Goal: Task Accomplishment & Management: Manage account settings

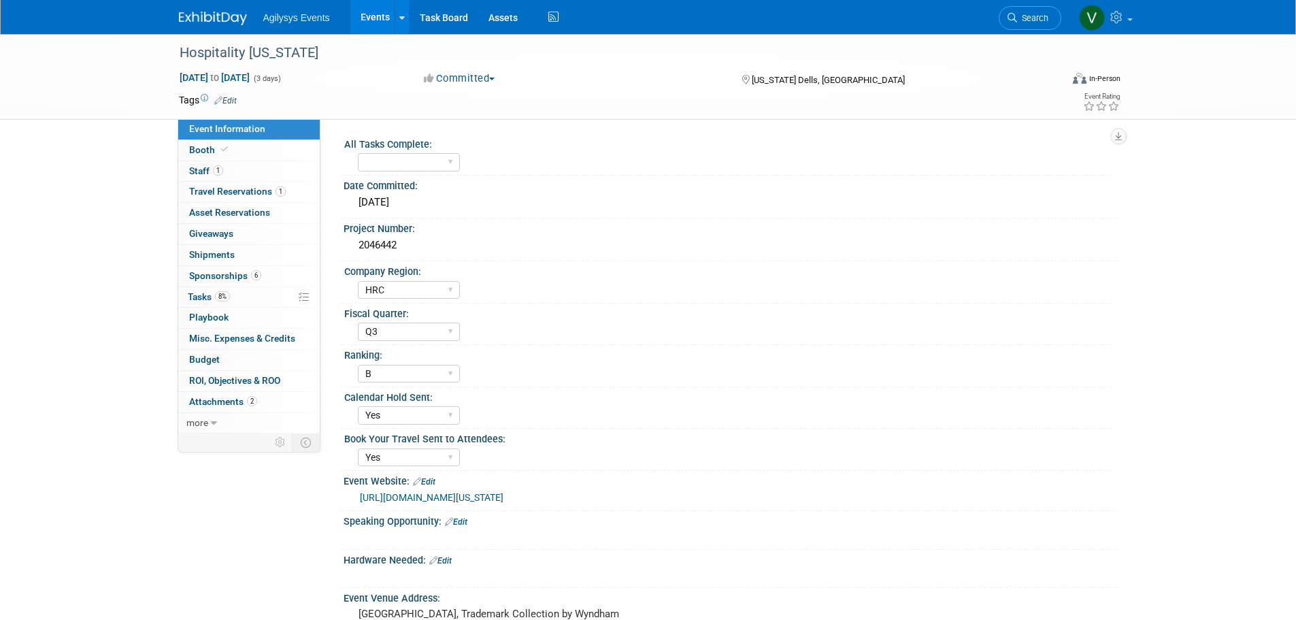
select select "HRC"
select select "Q3"
select select "B"
select select "Yes"
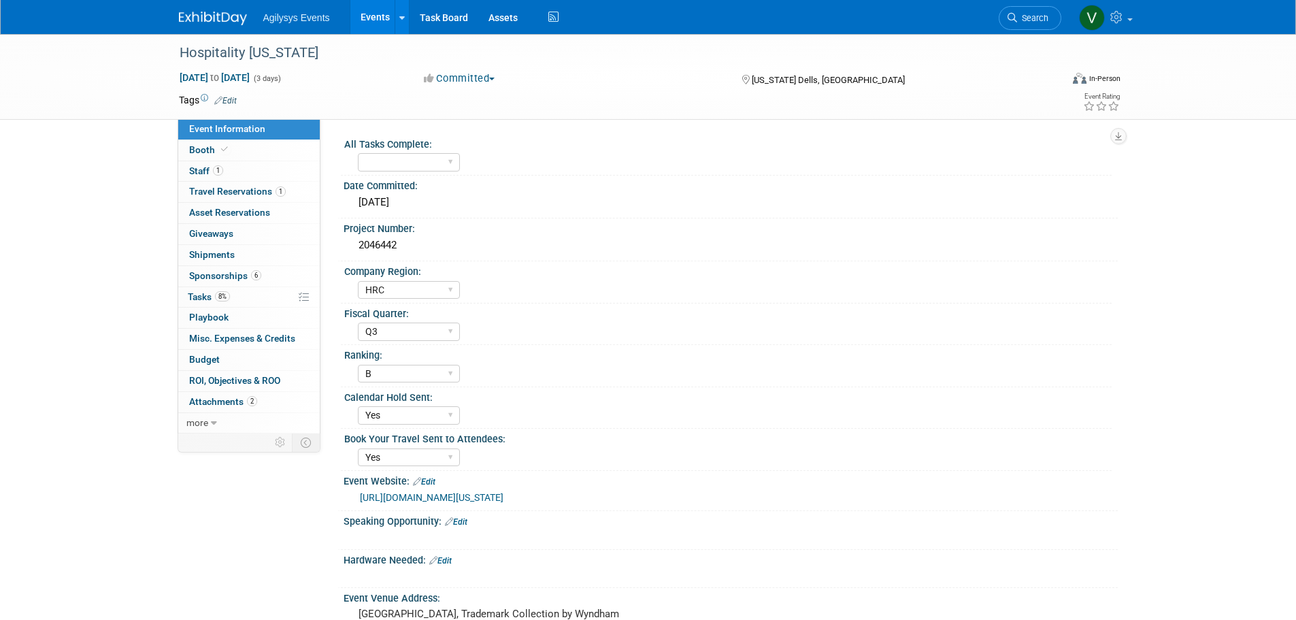
click at [200, 24] on img at bounding box center [213, 19] width 68 height 14
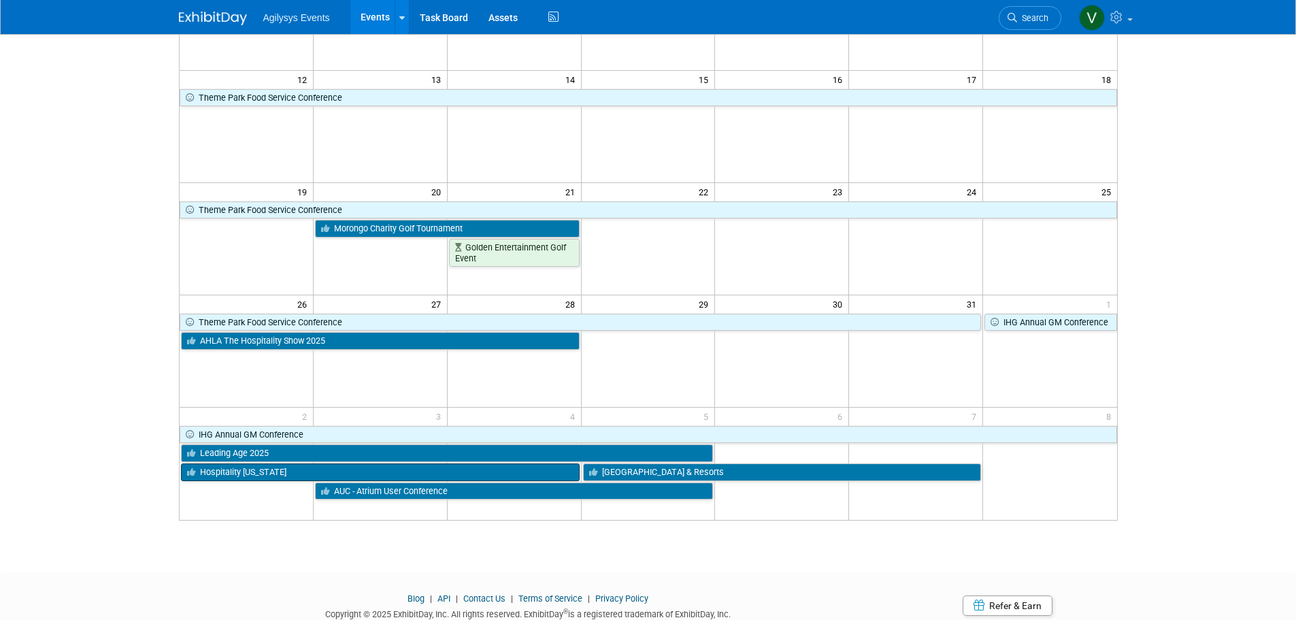
scroll to position [272, 0]
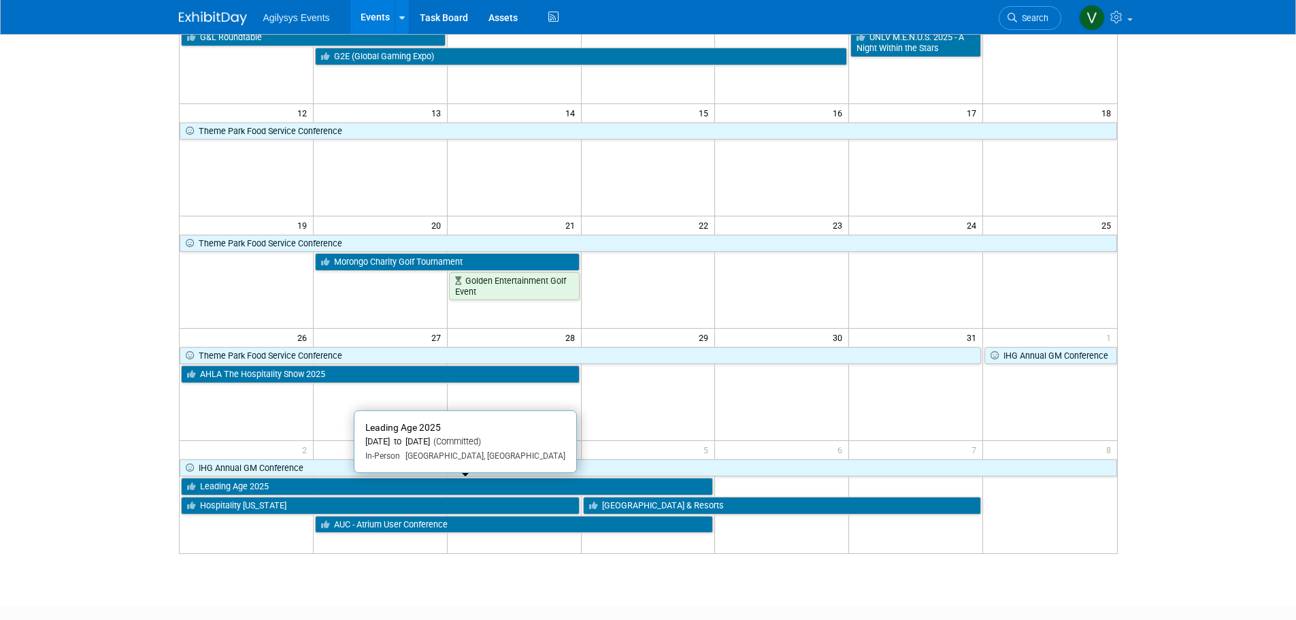
drag, startPoint x: 278, startPoint y: 488, endPoint x: 282, endPoint y: 495, distance: 8.9
click at [278, 488] on link "Leading Age 2025" at bounding box center [447, 487] width 533 height 18
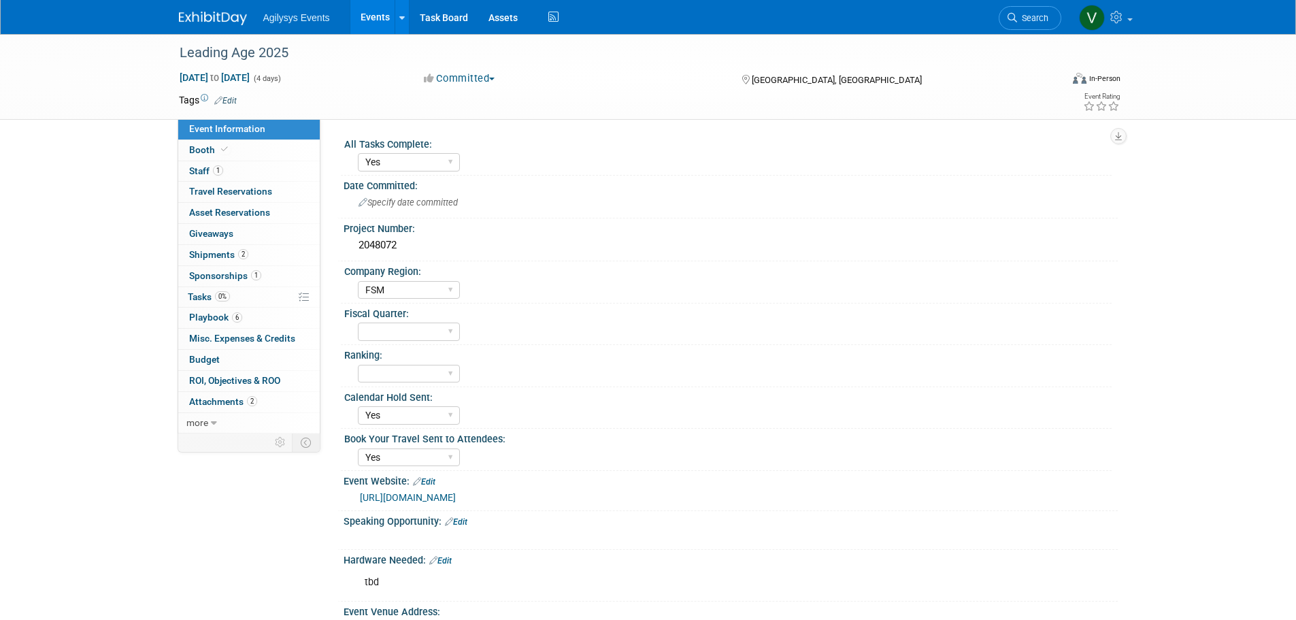
select select "Yes"
select select "FSM"
select select "Yes"
click at [306, 58] on div "Leading Age 2025" at bounding box center [608, 53] width 866 height 24
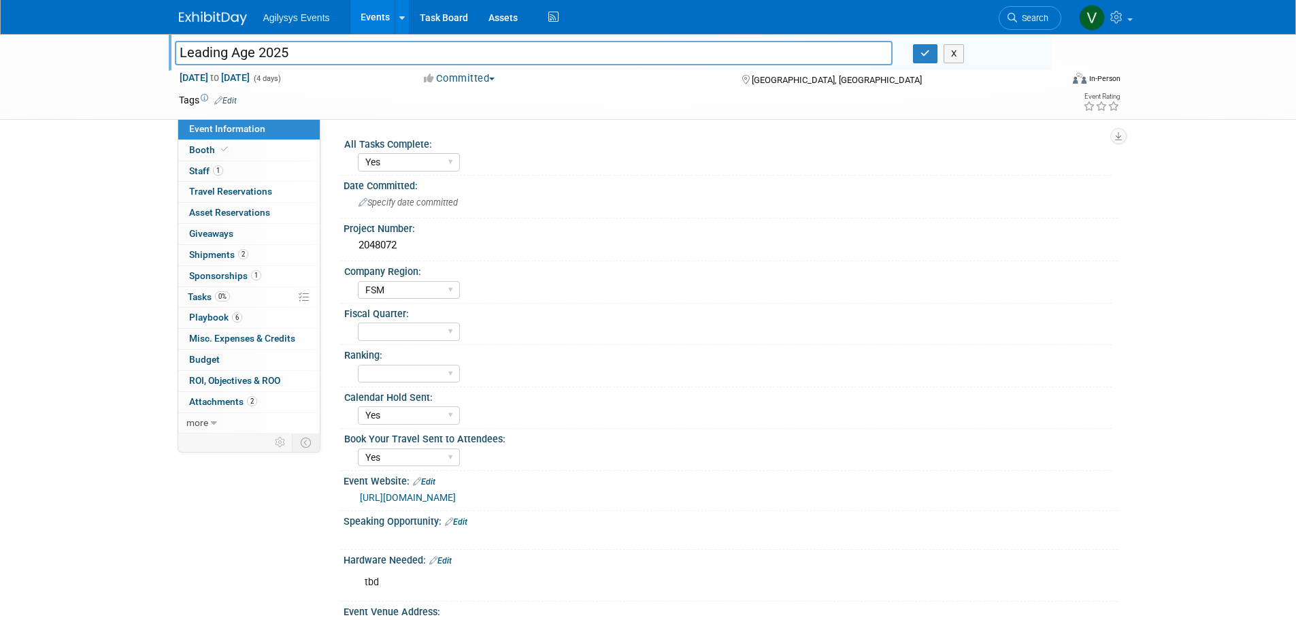
drag, startPoint x: 245, startPoint y: 52, endPoint x: 159, endPoint y: 52, distance: 85.7
click at [159, 52] on div "Leading Age 2025 Leading Age 2025 X Nov 2, 2025 to Nov 5, 2025 (4 days) Nov 2, …" at bounding box center [648, 77] width 1296 height 86
click at [198, 176] on span "Staff 1" at bounding box center [206, 170] width 34 height 11
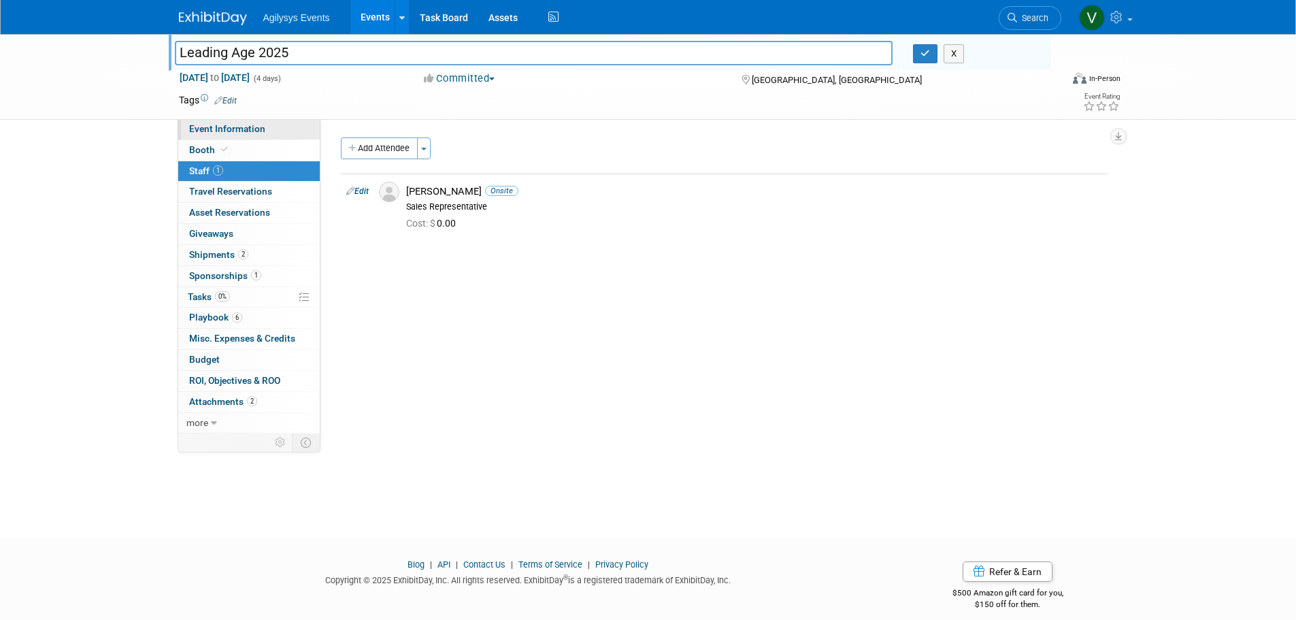
click at [233, 129] on span "Event Information" at bounding box center [227, 128] width 76 height 11
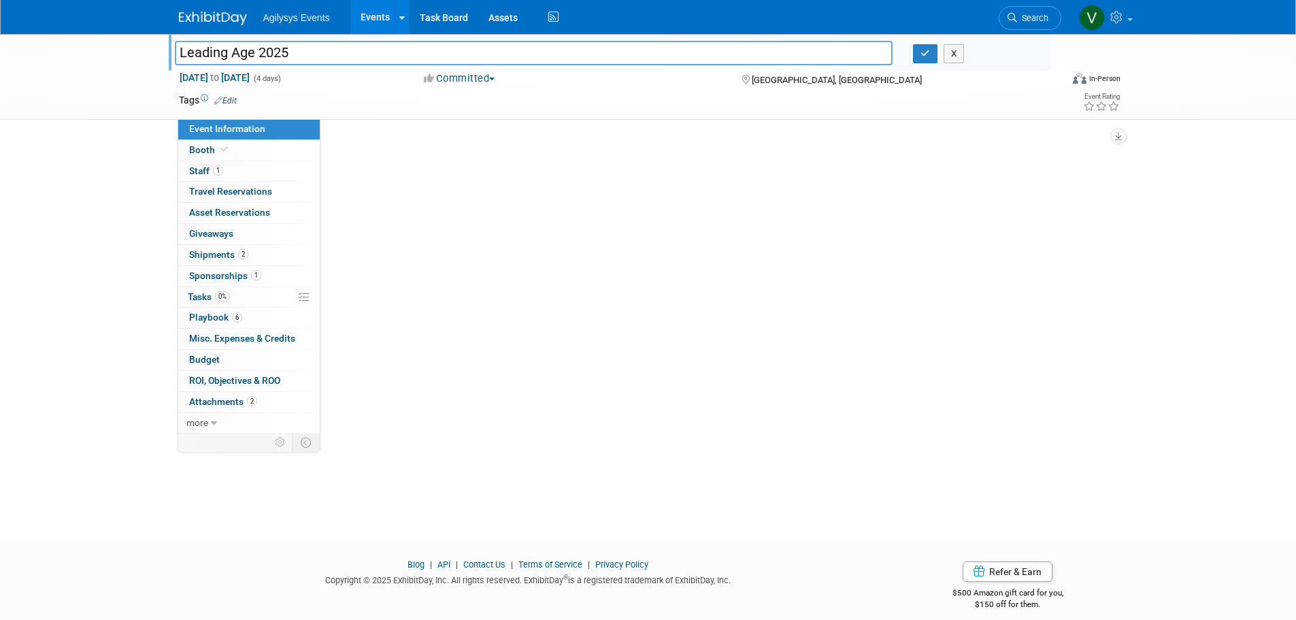
select select "Yes"
select select "FSM"
select select "Yes"
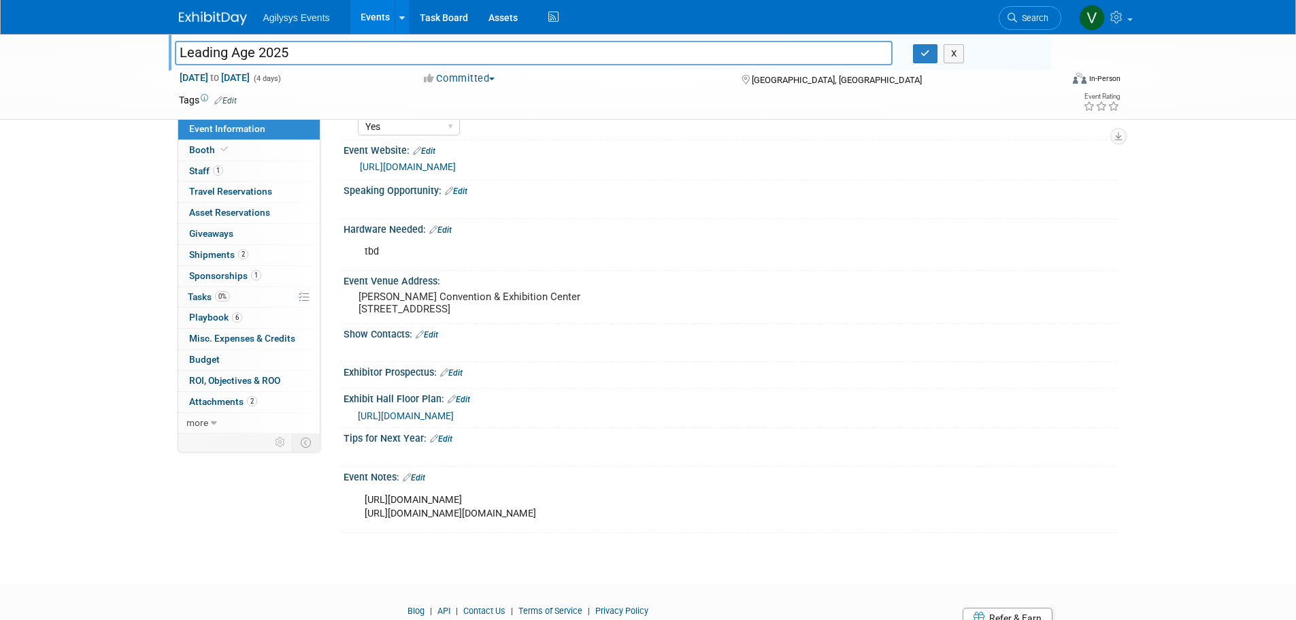
scroll to position [340, 0]
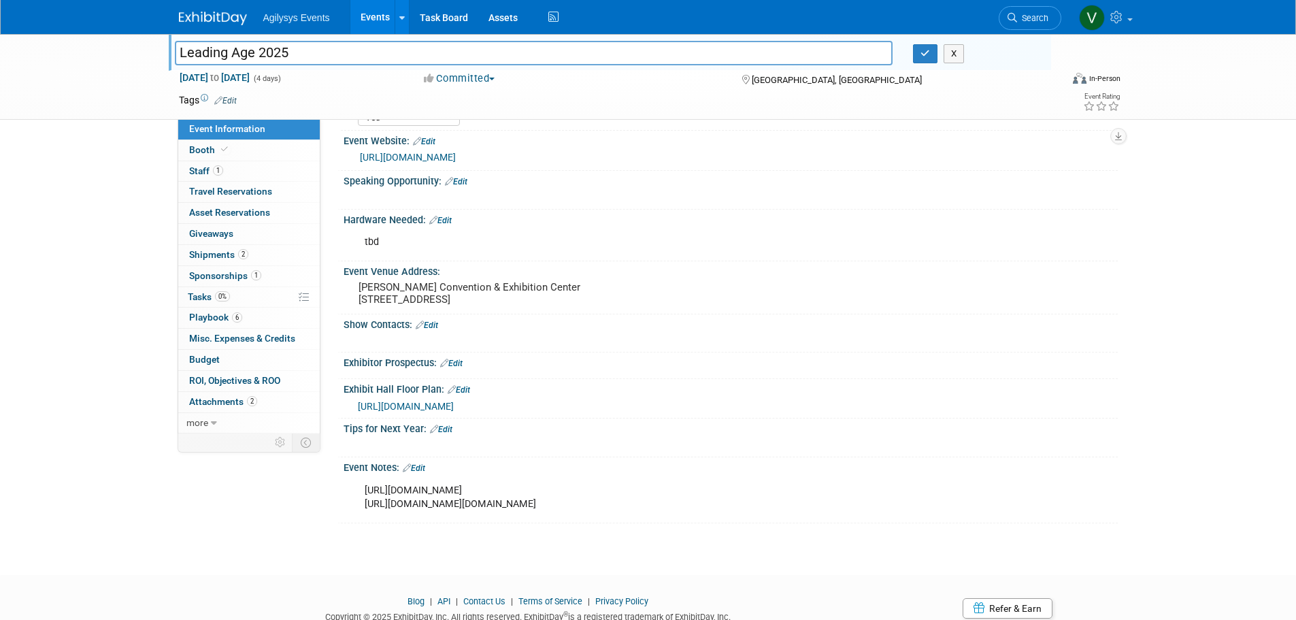
click at [466, 389] on link "Edit" at bounding box center [459, 390] width 22 height 10
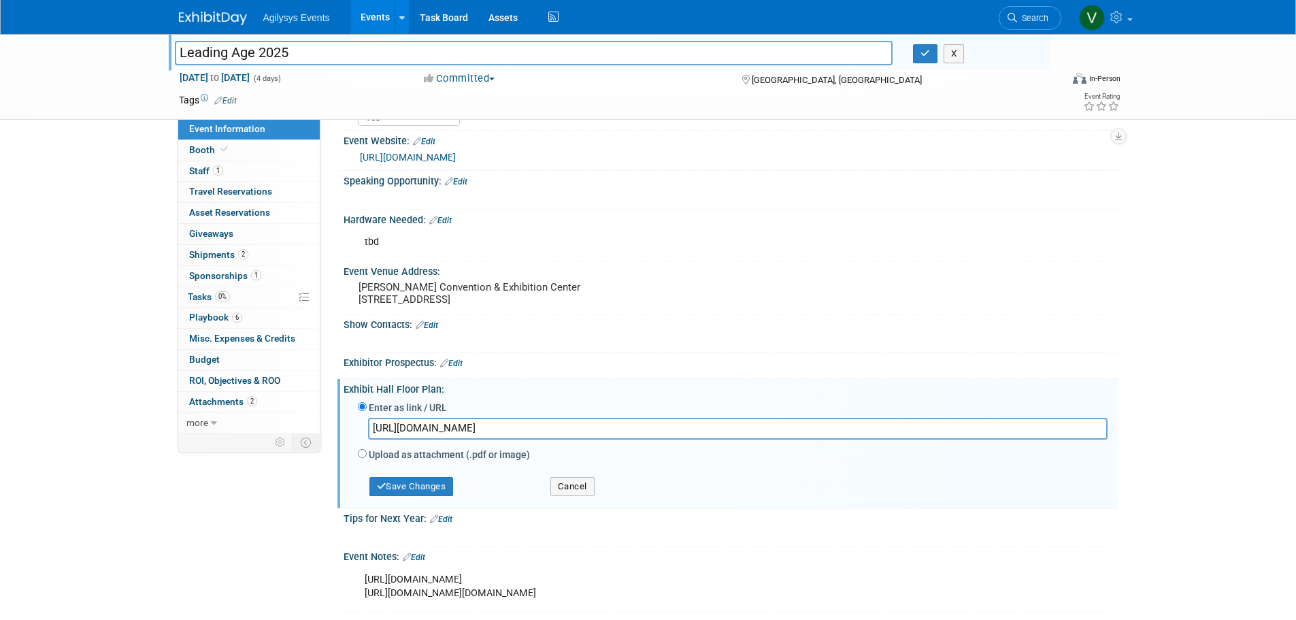
drag, startPoint x: 663, startPoint y: 429, endPoint x: 361, endPoint y: 425, distance: 302.1
click at [361, 425] on div "https://laam25.exh.mapyourshow.com/7_0/main/default" at bounding box center [733, 432] width 750 height 28
click at [650, 434] on input "https://laam25.exh.mapyourshow.com/7_0/main/default" at bounding box center [738, 428] width 740 height 21
drag, startPoint x: 657, startPoint y: 430, endPoint x: 354, endPoint y: 434, distance: 302.8
click at [354, 434] on div "Enter as link / URL https://laam25.exh.mapyourshow.com/7_0/main/default Upload …" at bounding box center [731, 450] width 754 height 104
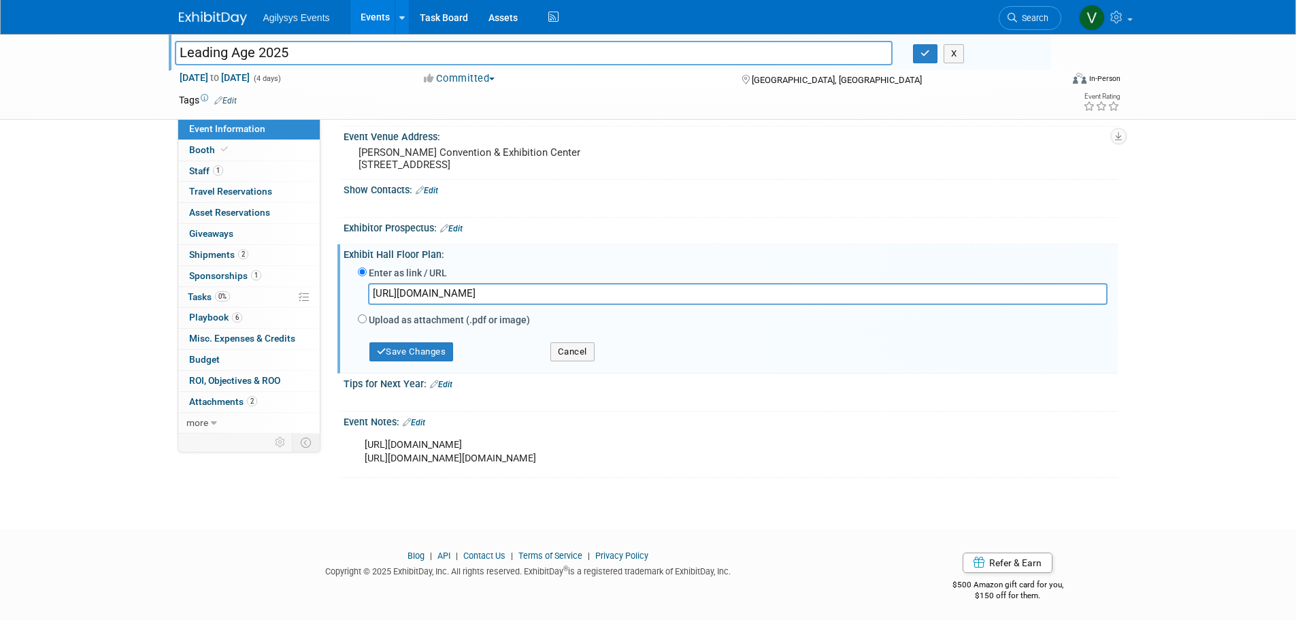
scroll to position [476, 0]
click at [416, 419] on link "Edit" at bounding box center [414, 421] width 22 height 10
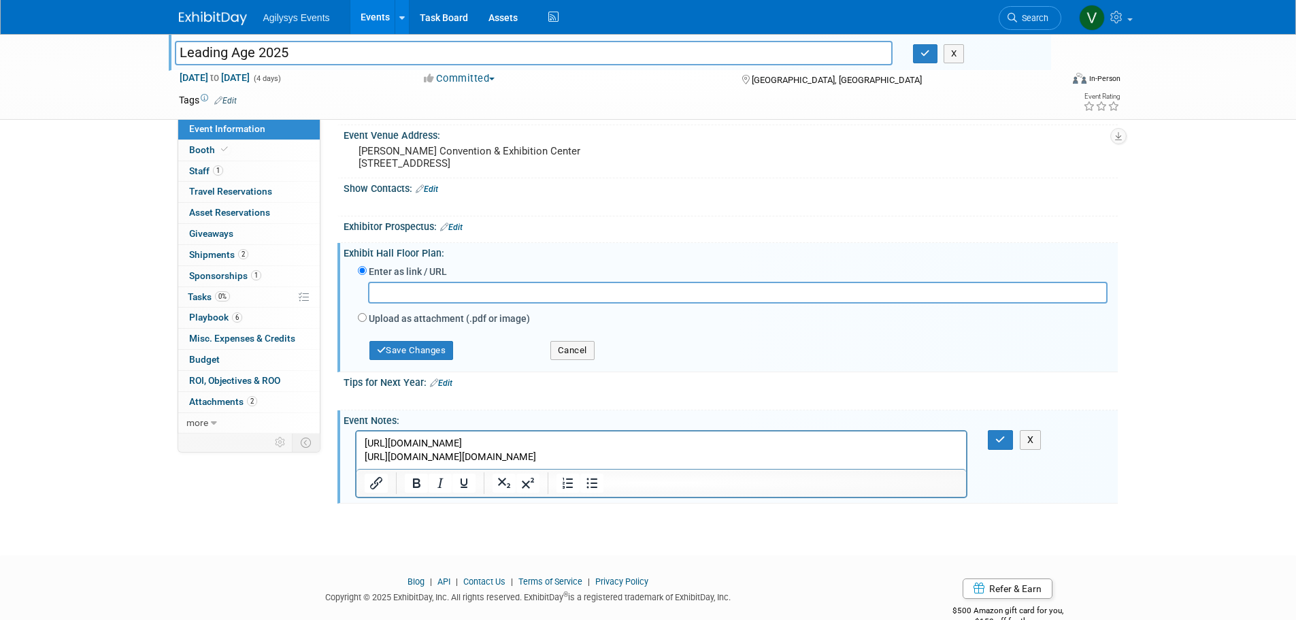
scroll to position [0, 0]
click at [738, 449] on p "https://registration.experientevent.com/ShowLAE252/Flow/EXH#!/registrant//Perso…" at bounding box center [661, 449] width 595 height 27
click at [738, 463] on html "https://registration.experientevent.com/ShowLAE252/Flow/EXH#!/registrant//Perso…" at bounding box center [661, 447] width 610 height 33
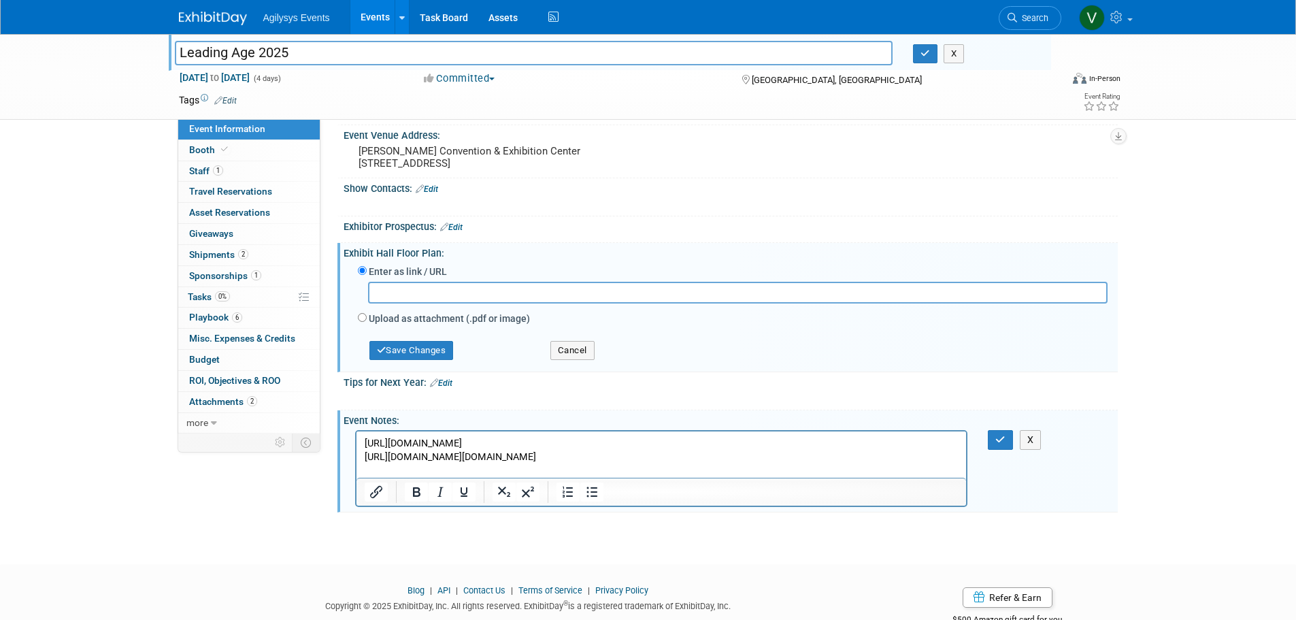
paste body "Rich Text Area. Press ALT-0 for help."
click at [995, 446] on button "button" at bounding box center [1000, 440] width 25 height 20
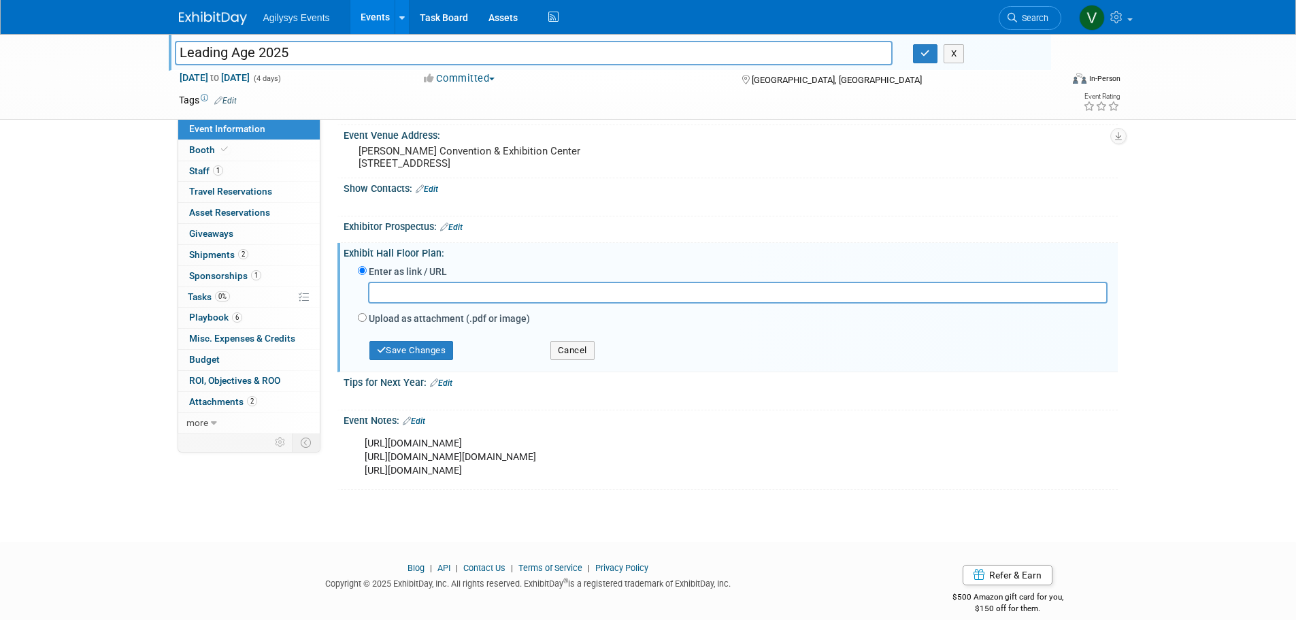
click at [405, 294] on input "text" at bounding box center [738, 292] width 740 height 21
paste input "https://laam25.mapyourshow.com/8_0/floorplan/?hallID=A&selectedBooth=1602"
type input "https://laam25.mapyourshow.com/8_0/floorplan/?hallID=A&selectedBooth=1602"
click at [408, 350] on button "Save Changes" at bounding box center [411, 350] width 84 height 19
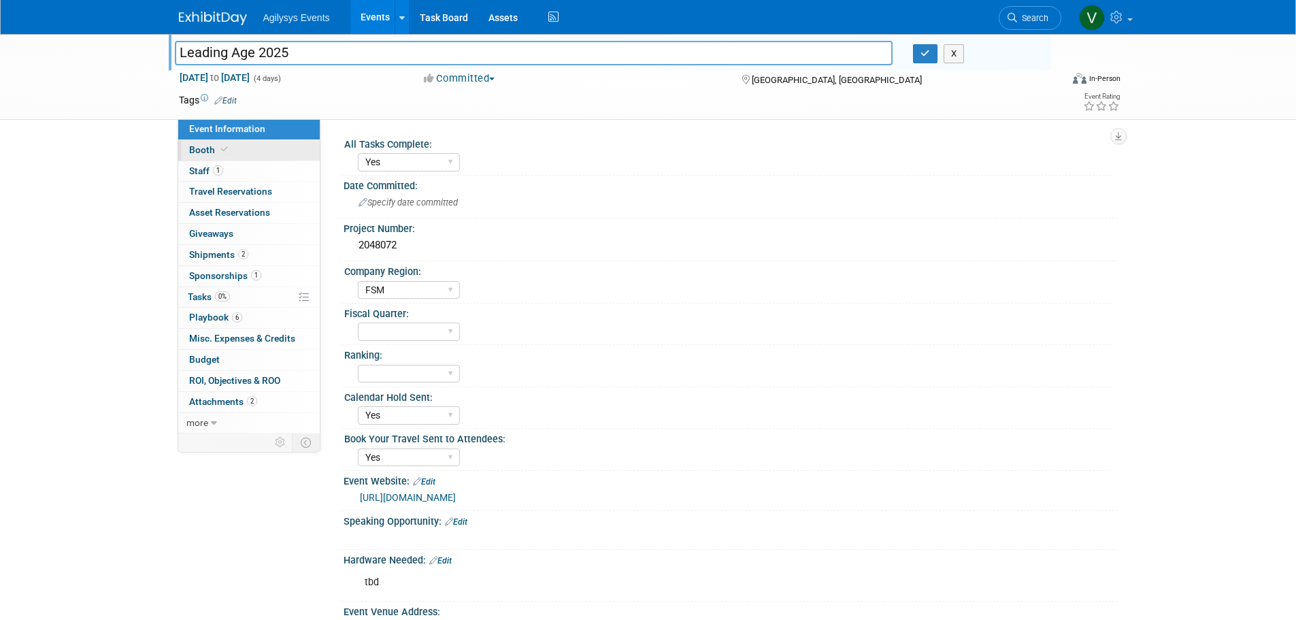
click at [203, 149] on span "Booth" at bounding box center [210, 149] width 42 height 11
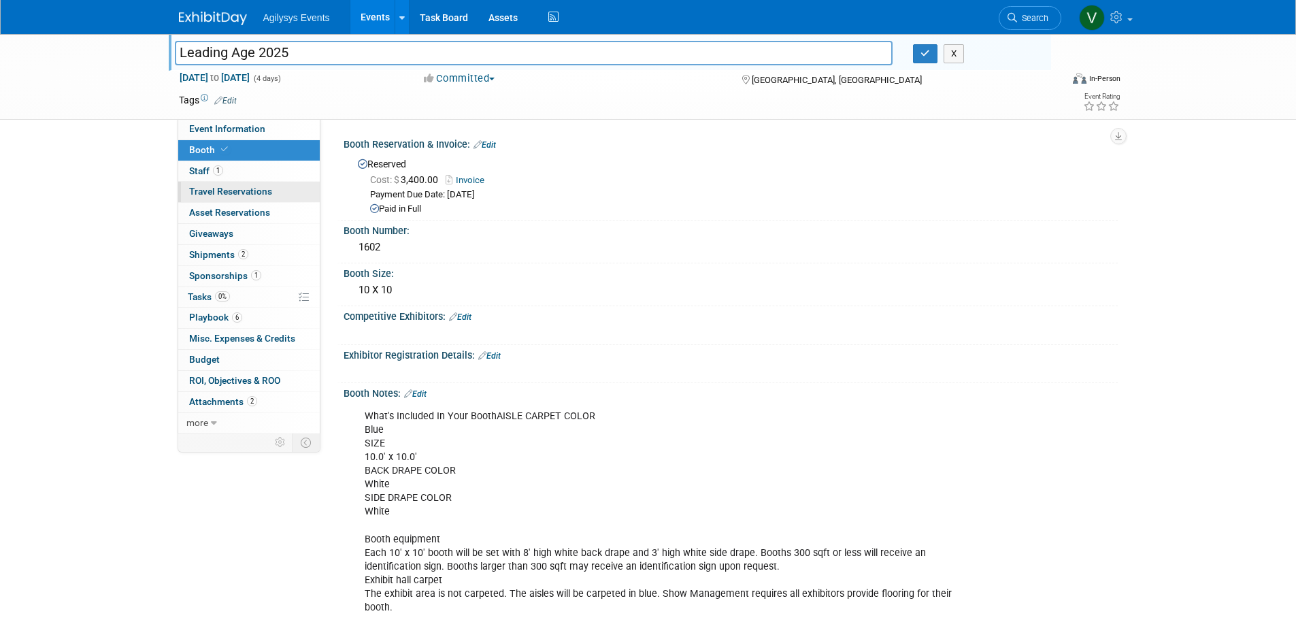
click at [220, 190] on span "Travel Reservations 0" at bounding box center [230, 191] width 83 height 11
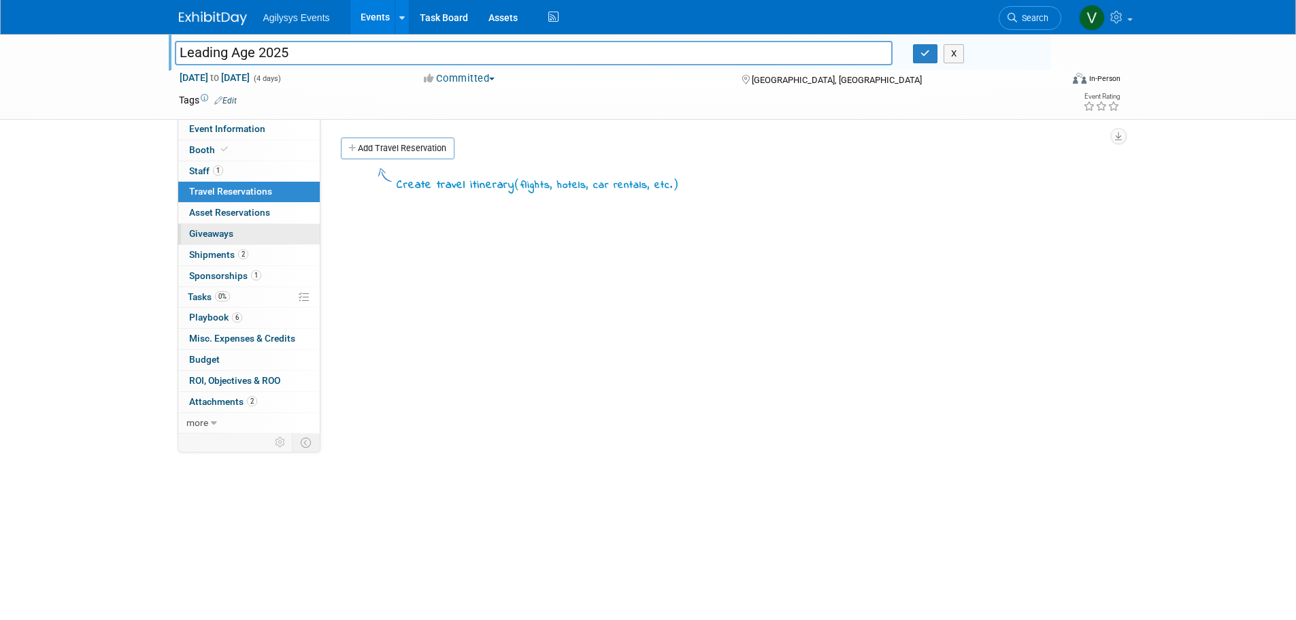
click at [217, 241] on link "0 Giveaways 0" at bounding box center [249, 234] width 142 height 20
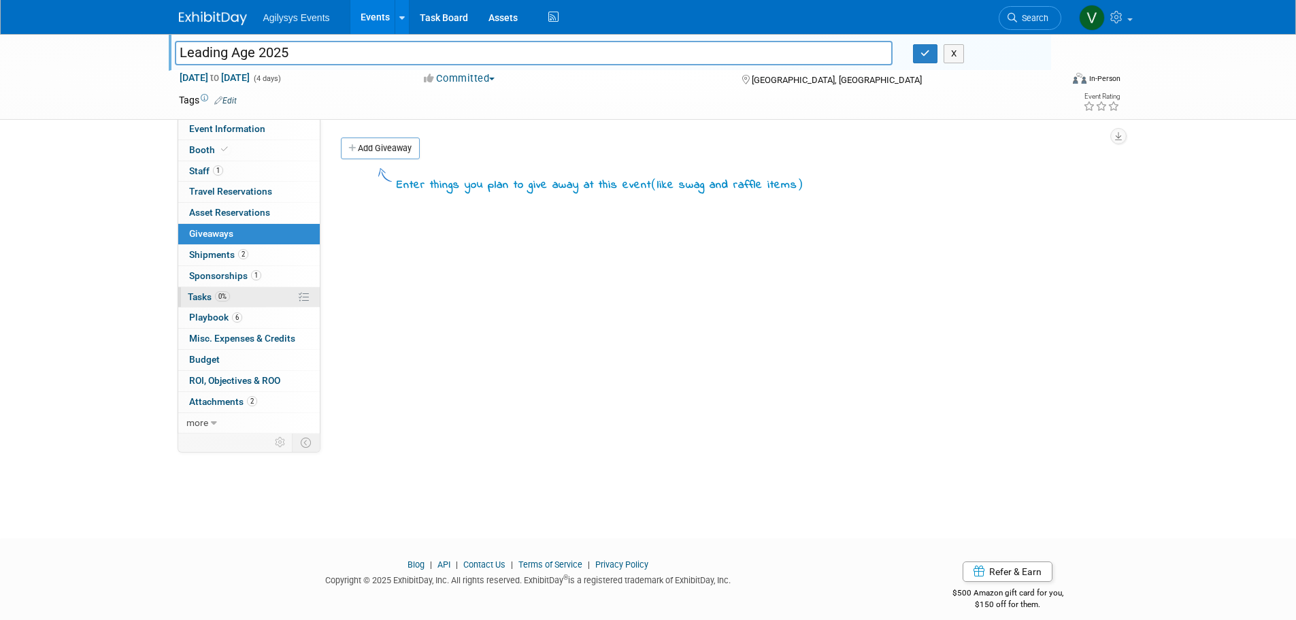
click at [209, 291] on link "0% Tasks 0%" at bounding box center [249, 297] width 142 height 20
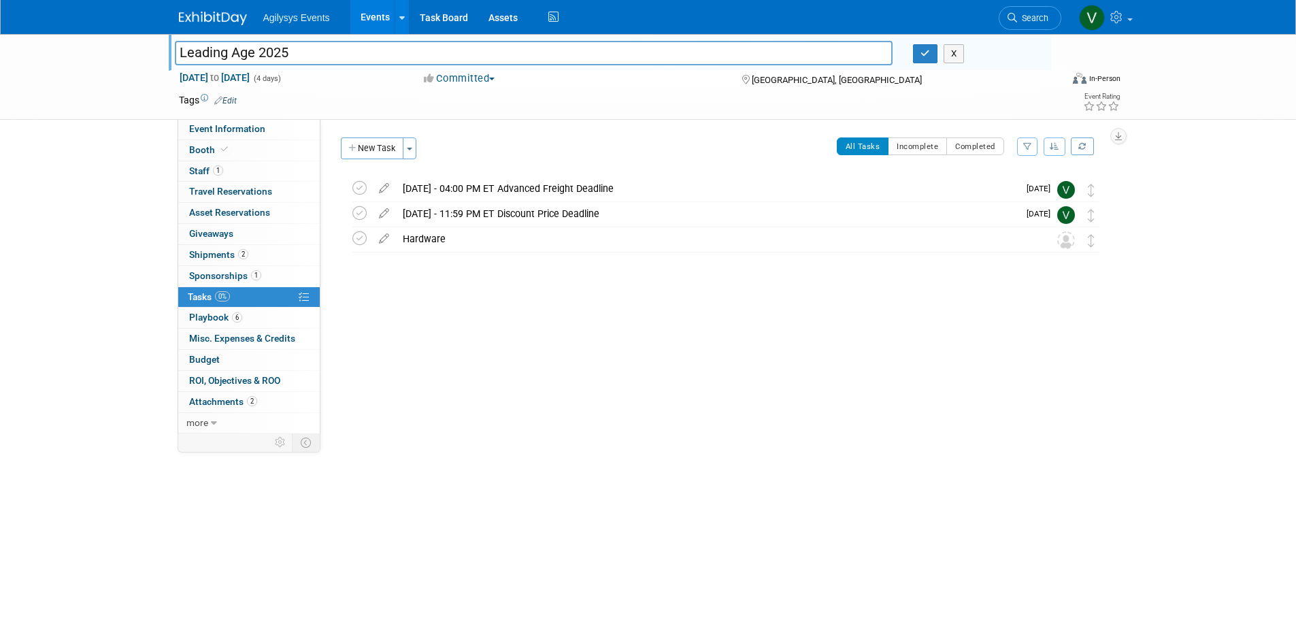
drag, startPoint x: 303, startPoint y: 52, endPoint x: 167, endPoint y: 56, distance: 135.5
click at [167, 56] on div "Leading Age 2025" at bounding box center [534, 54] width 739 height 20
click at [207, 11] on link at bounding box center [221, 11] width 84 height 11
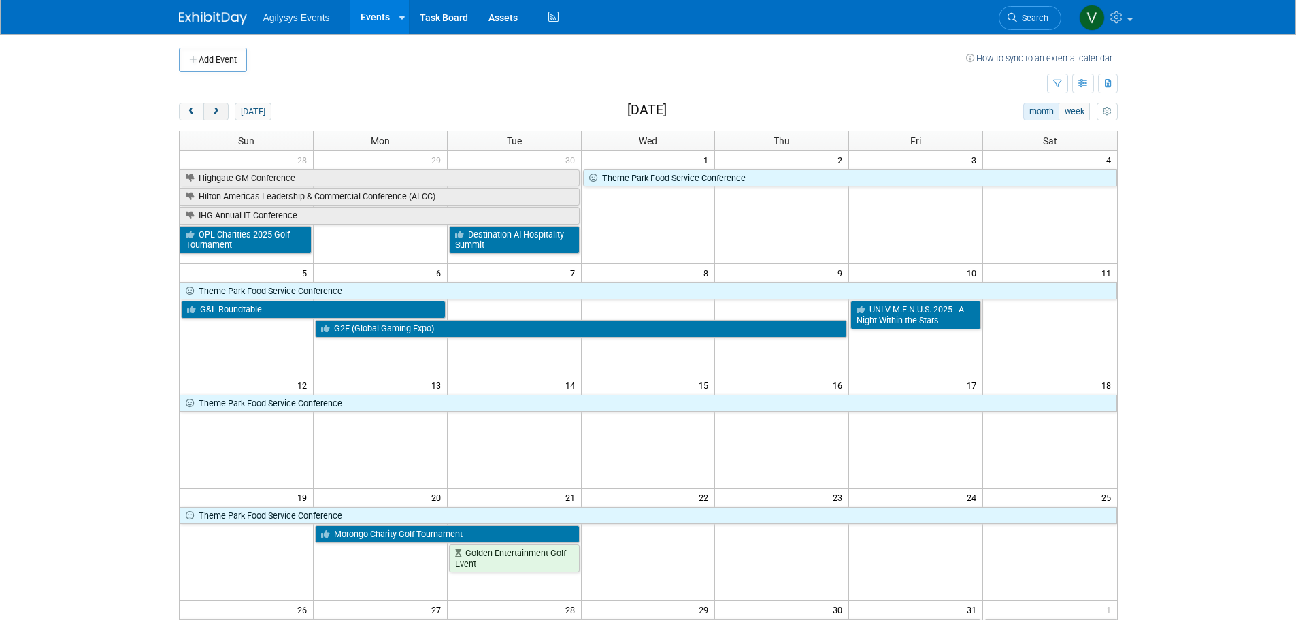
click at [205, 110] on button "next" at bounding box center [215, 112] width 25 height 18
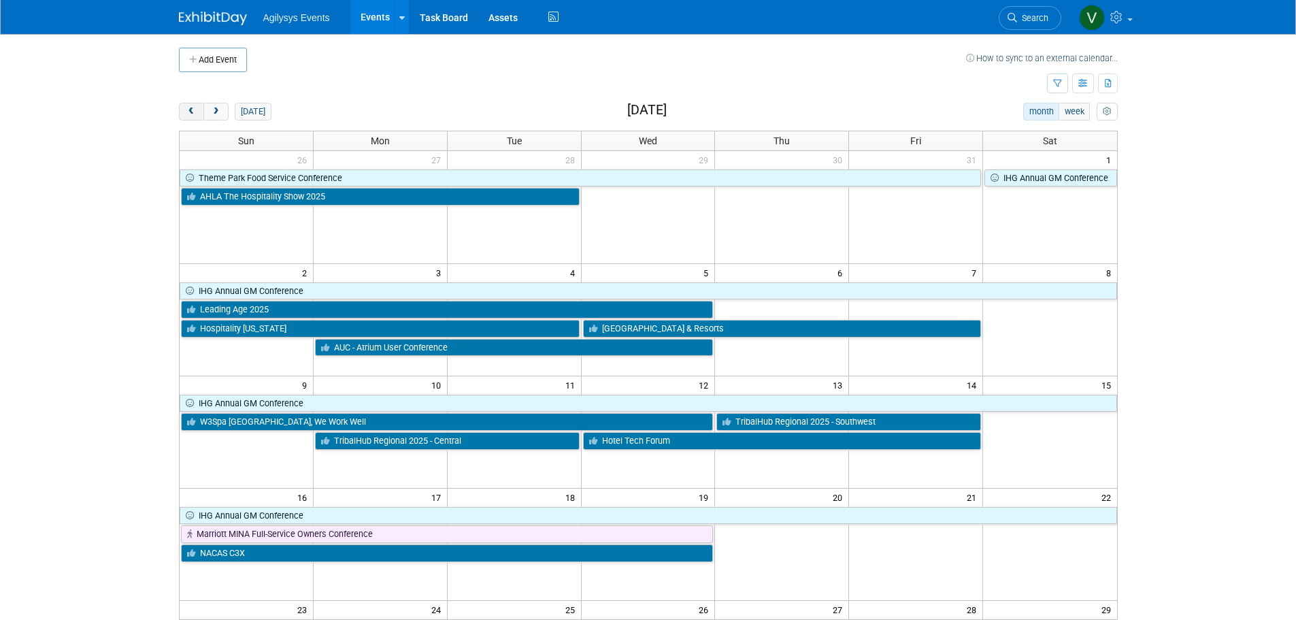
click at [199, 110] on button "prev" at bounding box center [191, 112] width 25 height 18
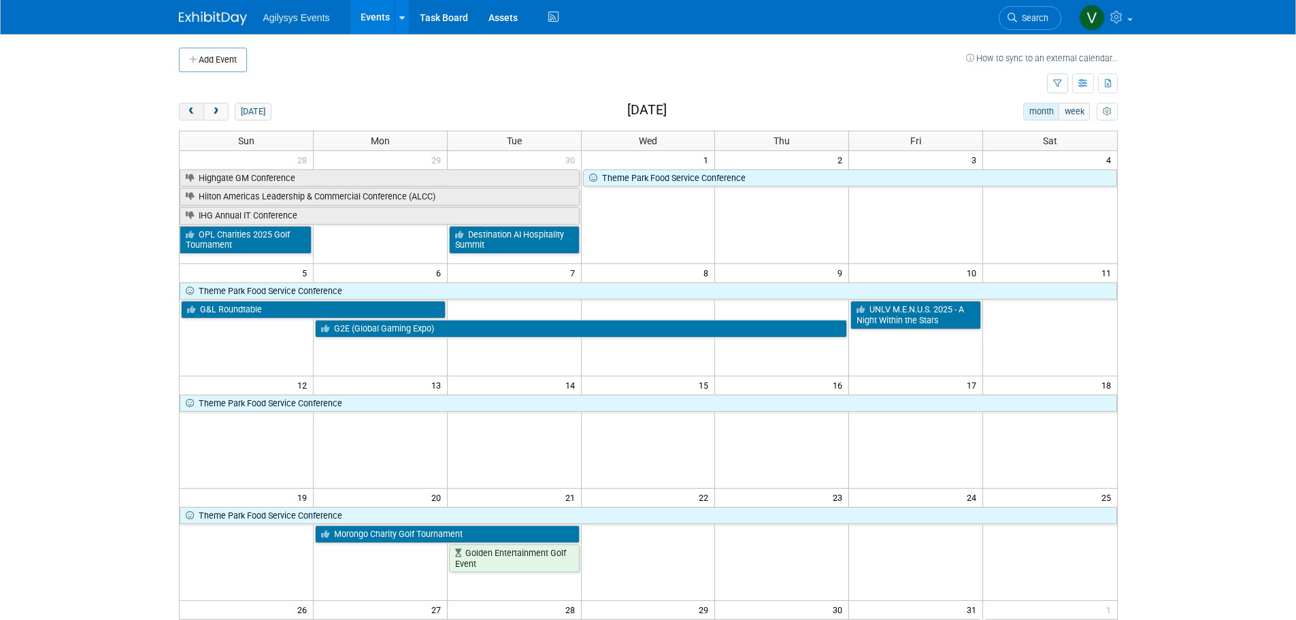
click at [195, 110] on span "prev" at bounding box center [191, 112] width 10 height 9
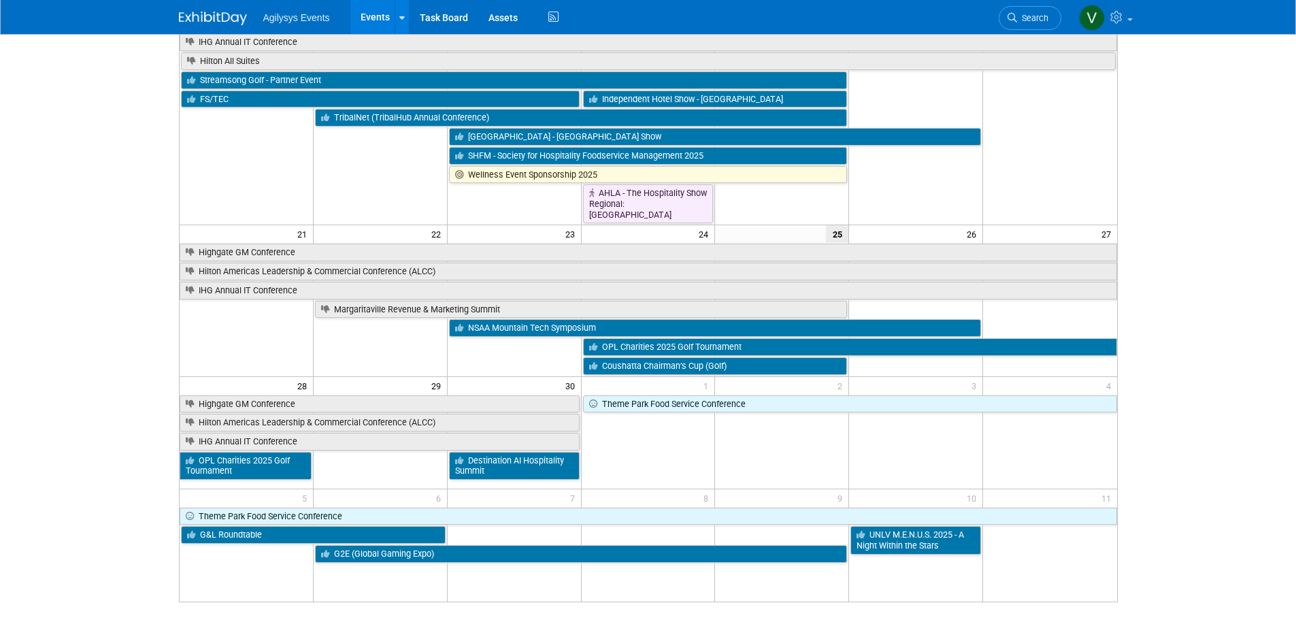
scroll to position [340, 0]
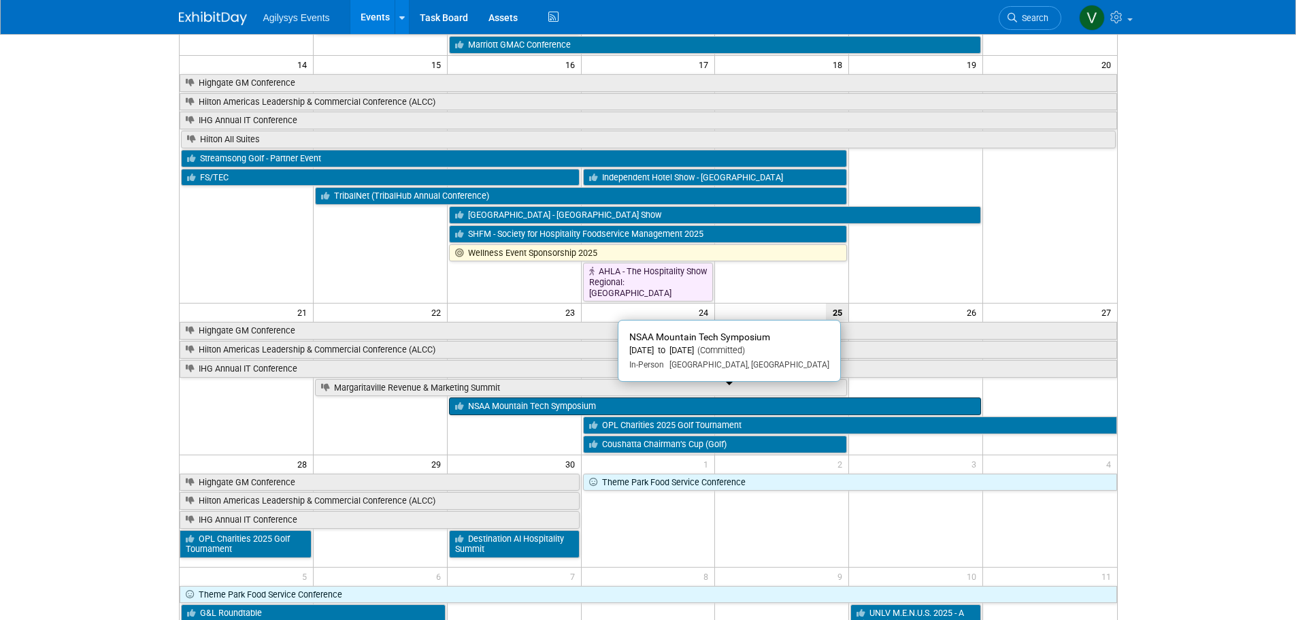
click at [514, 397] on link "NSAA Mountain Tech Symposium" at bounding box center [715, 406] width 532 height 18
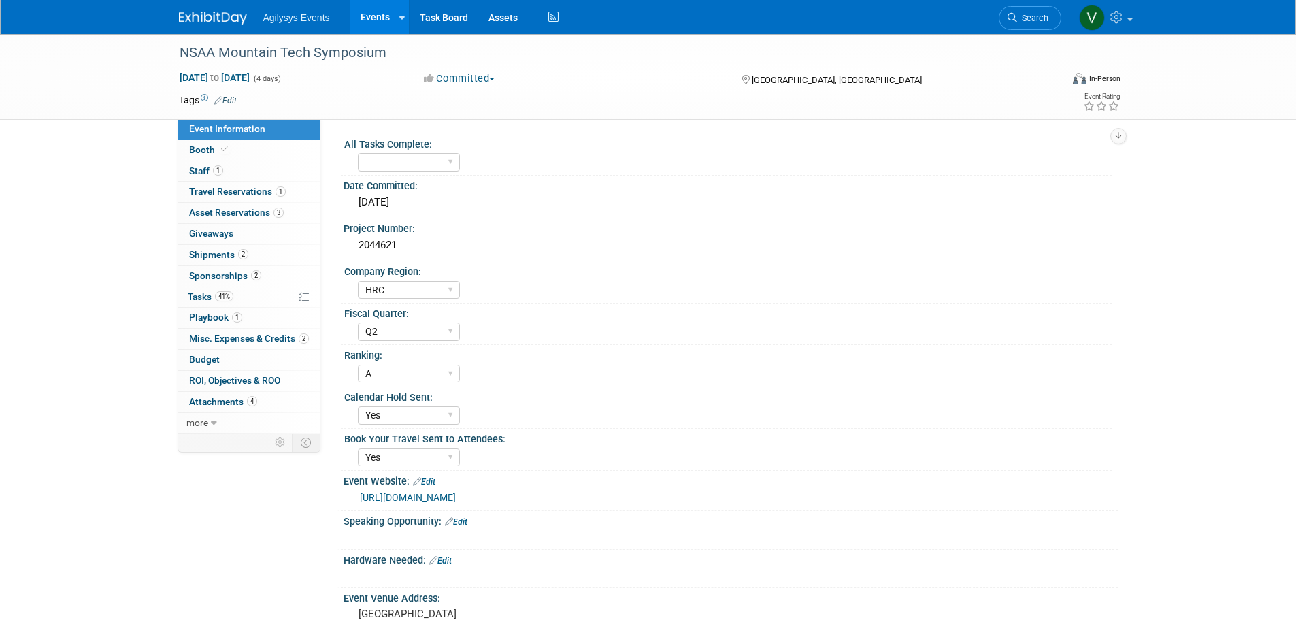
select select "HRC"
select select "Q2"
select select "A"
select select "Yes"
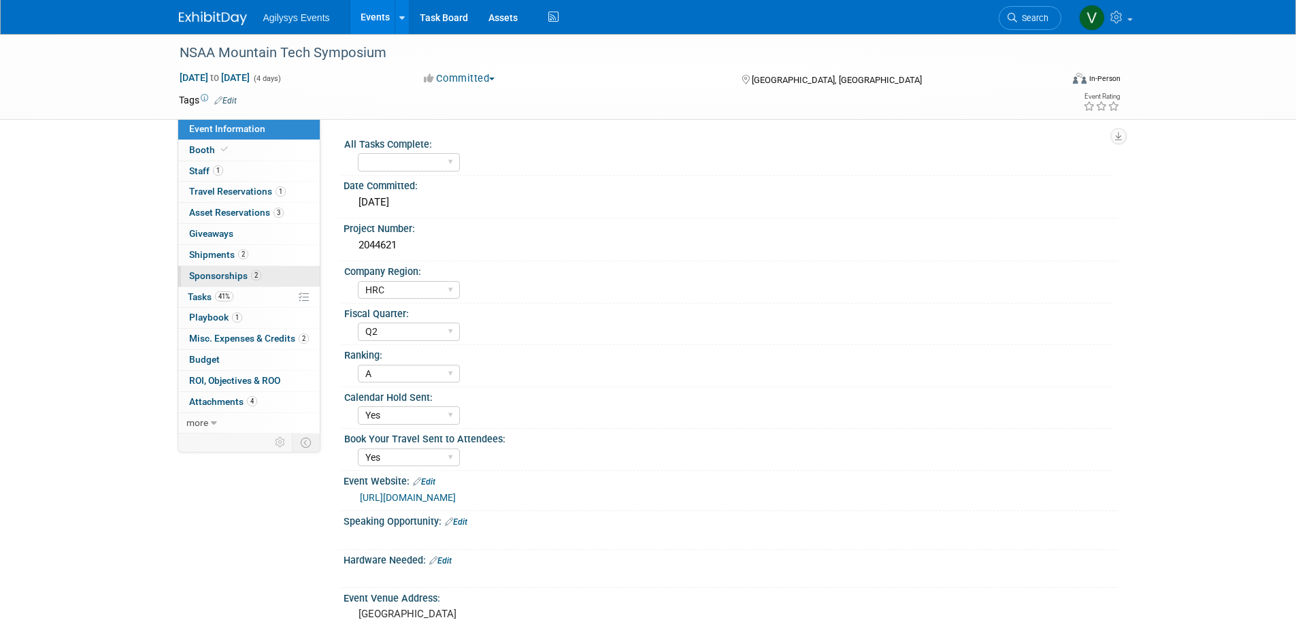
click at [220, 276] on span "Sponsorships 2" at bounding box center [225, 275] width 72 height 11
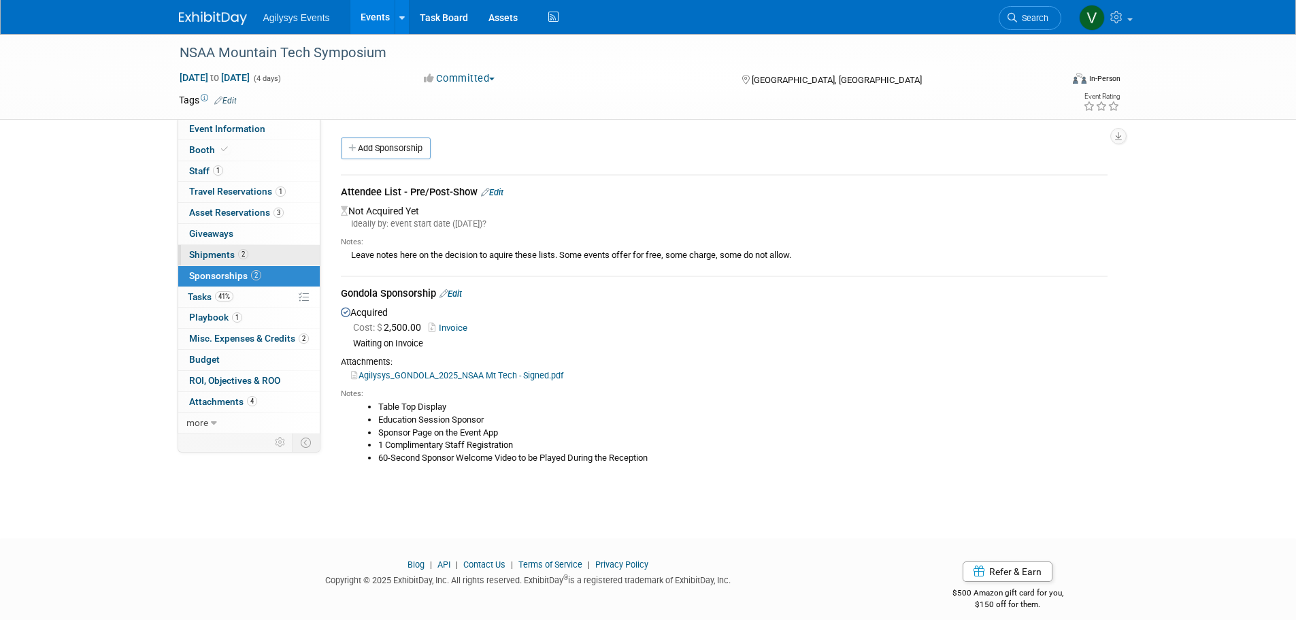
click at [221, 252] on span "Shipments 2" at bounding box center [218, 254] width 59 height 11
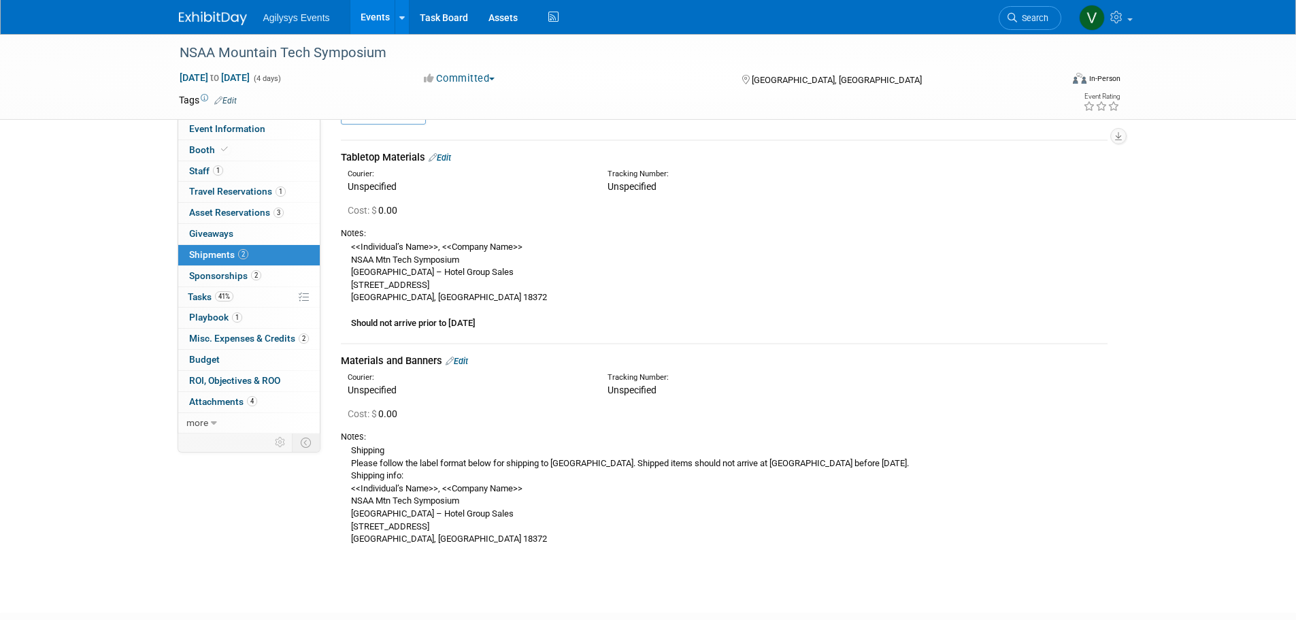
scroll to position [68, 0]
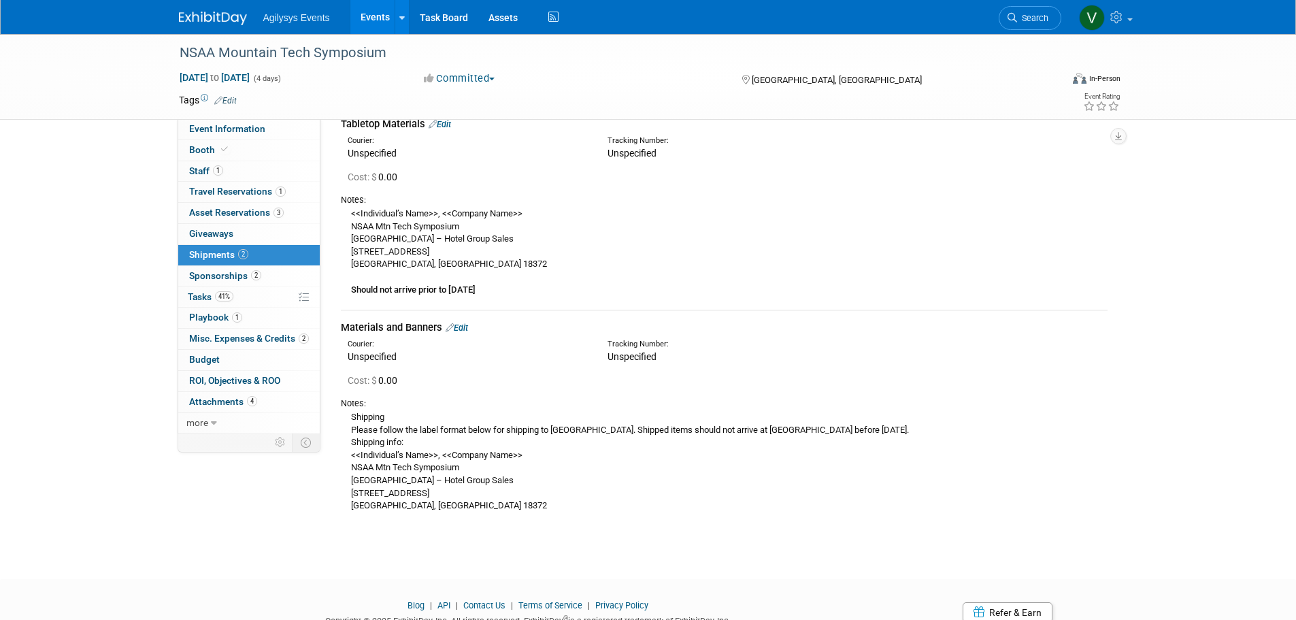
drag, startPoint x: 490, startPoint y: 291, endPoint x: 349, endPoint y: 212, distance: 161.8
click at [349, 212] on div "<<Individual’s Name>>, <<Company Name>> NSAA Mtn Tech Symposium Camelback Resor…" at bounding box center [724, 251] width 767 height 90
copy div "<<Individual’s Name>>, <<Company Name>> NSAA Mtn Tech Symposium Camelback Resor…"
click at [197, 20] on img at bounding box center [213, 19] width 68 height 14
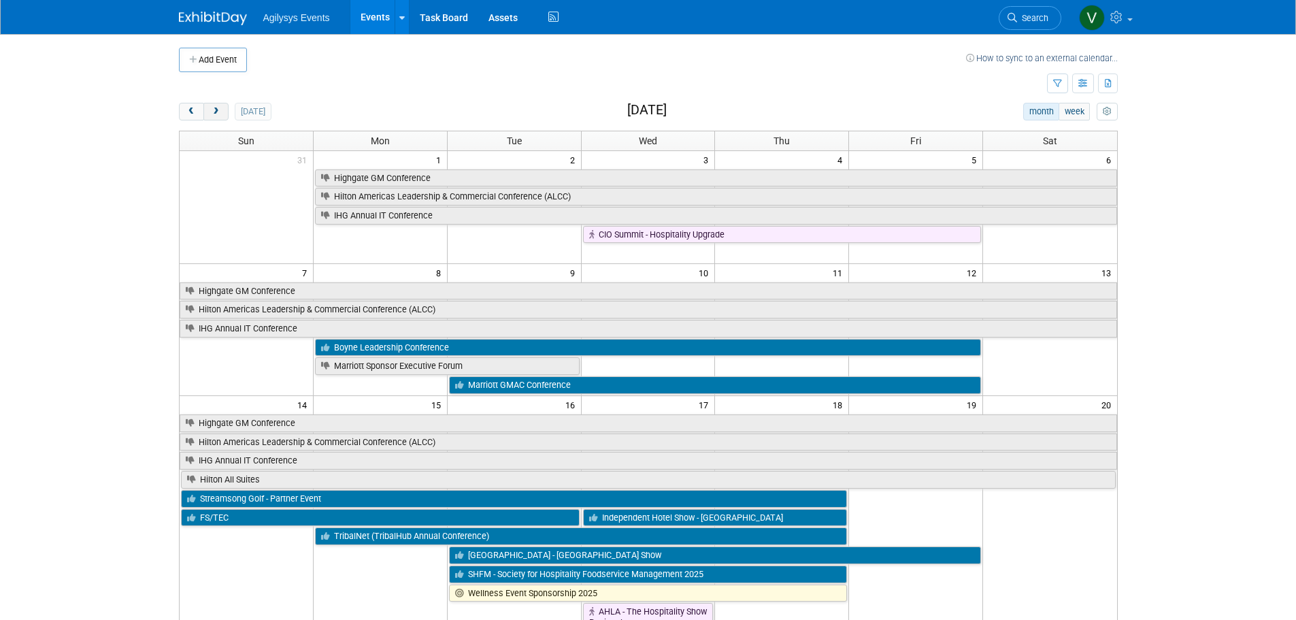
click at [223, 106] on button "next" at bounding box center [215, 112] width 25 height 18
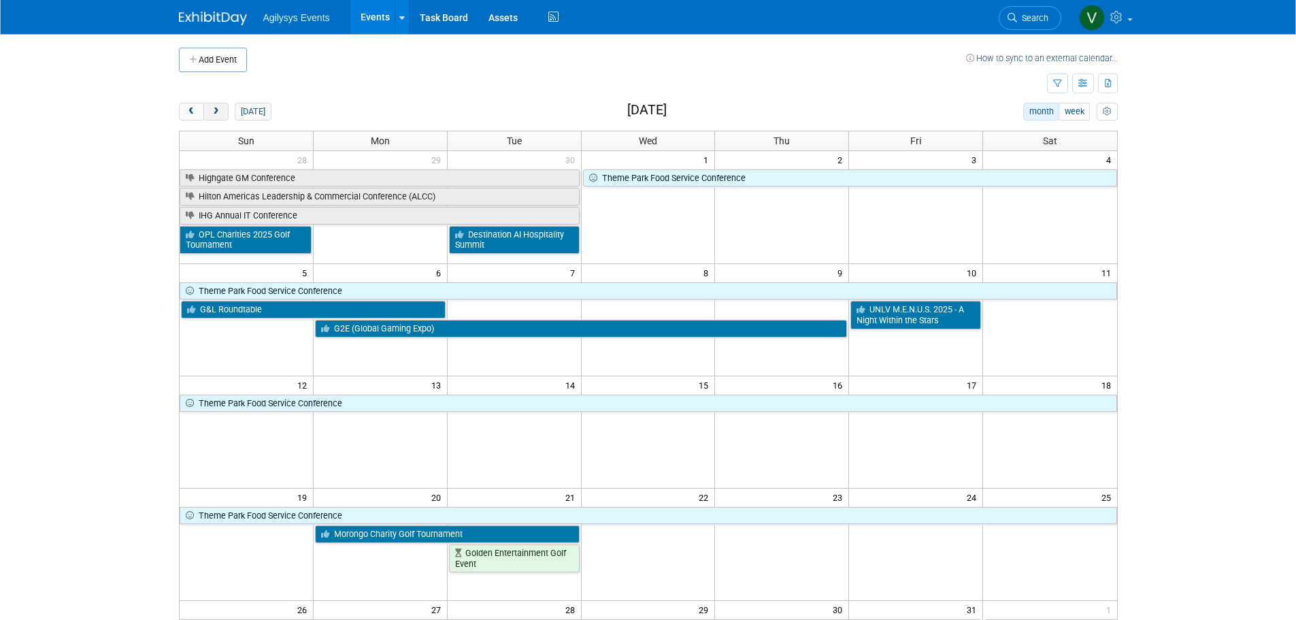
click at [220, 110] on span "next" at bounding box center [216, 112] width 10 height 9
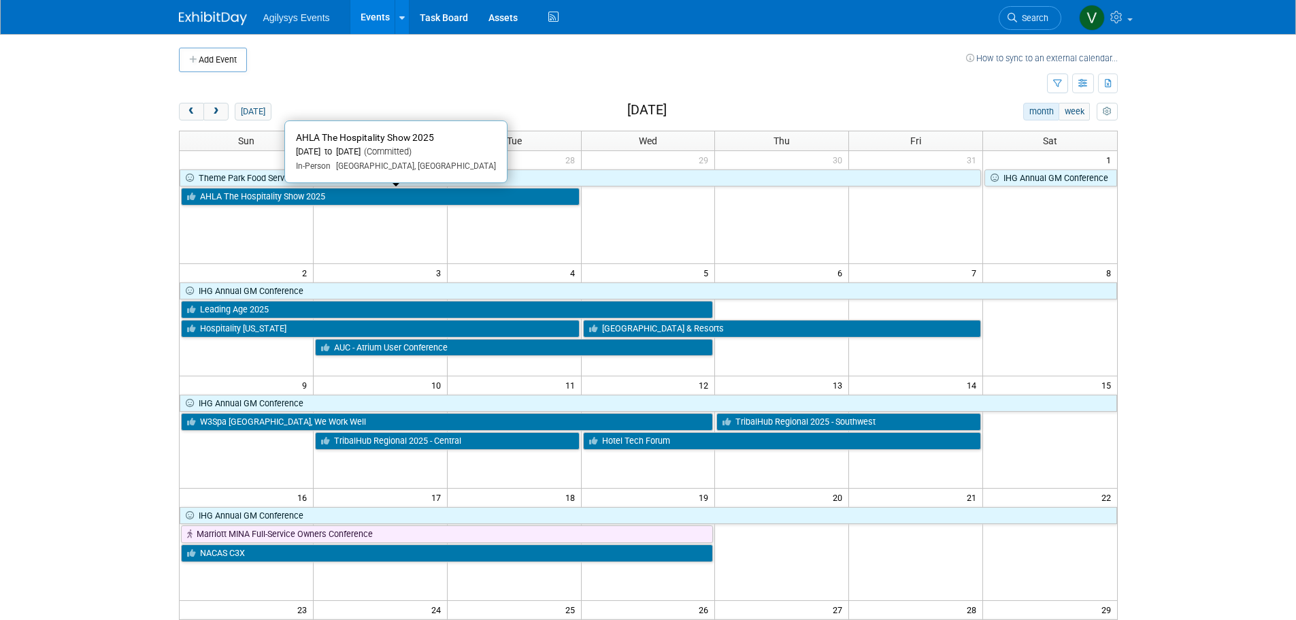
drag, startPoint x: 323, startPoint y: 193, endPoint x: 326, endPoint y: 199, distance: 7.0
click at [323, 193] on link "AHLA The Hospitality Show 2025" at bounding box center [380, 197] width 399 height 18
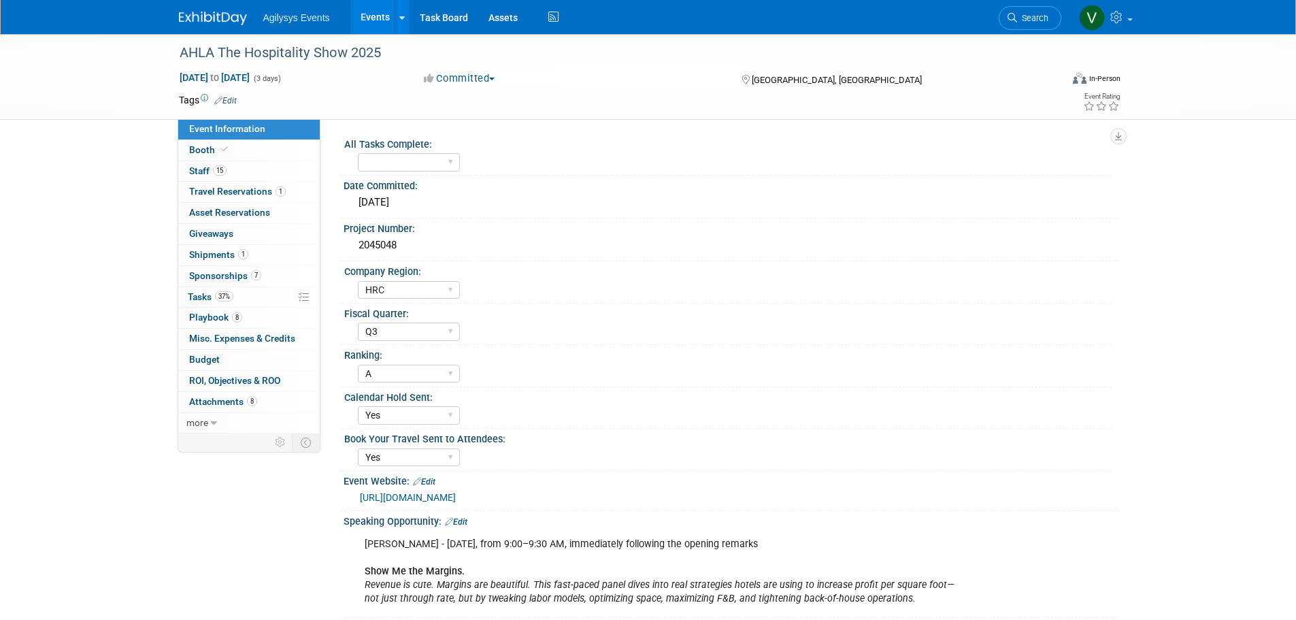
select select "HRC"
select select "Q3"
select select "A"
select select "Yes"
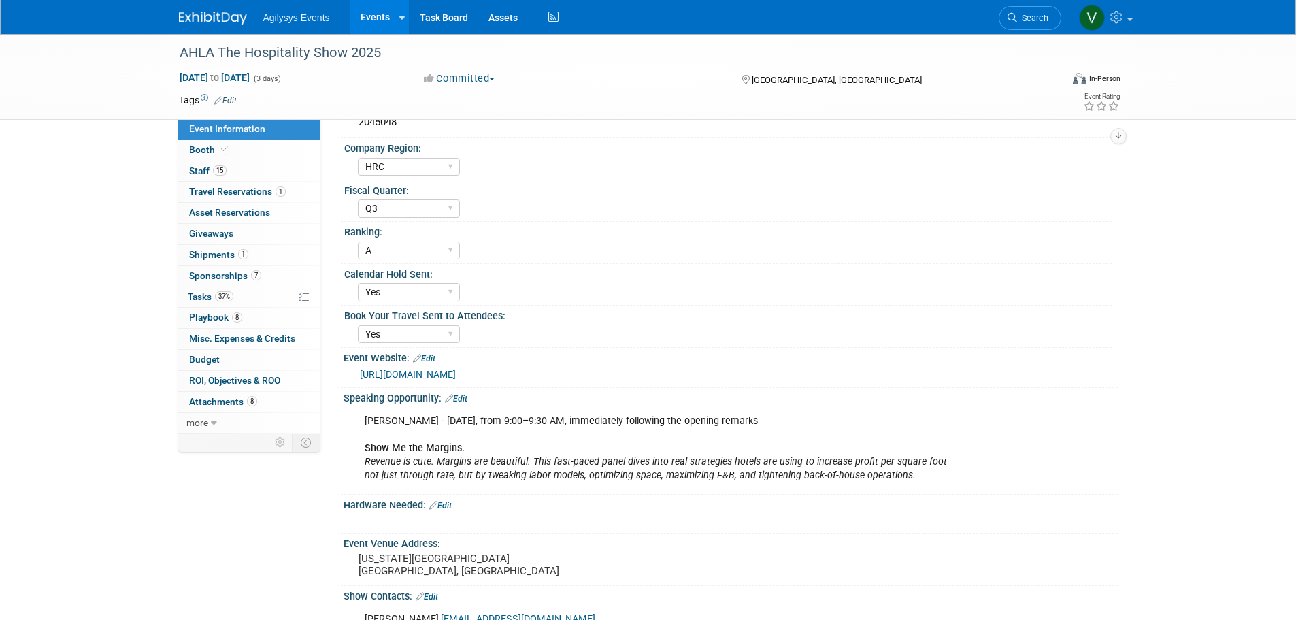
scroll to position [136, 0]
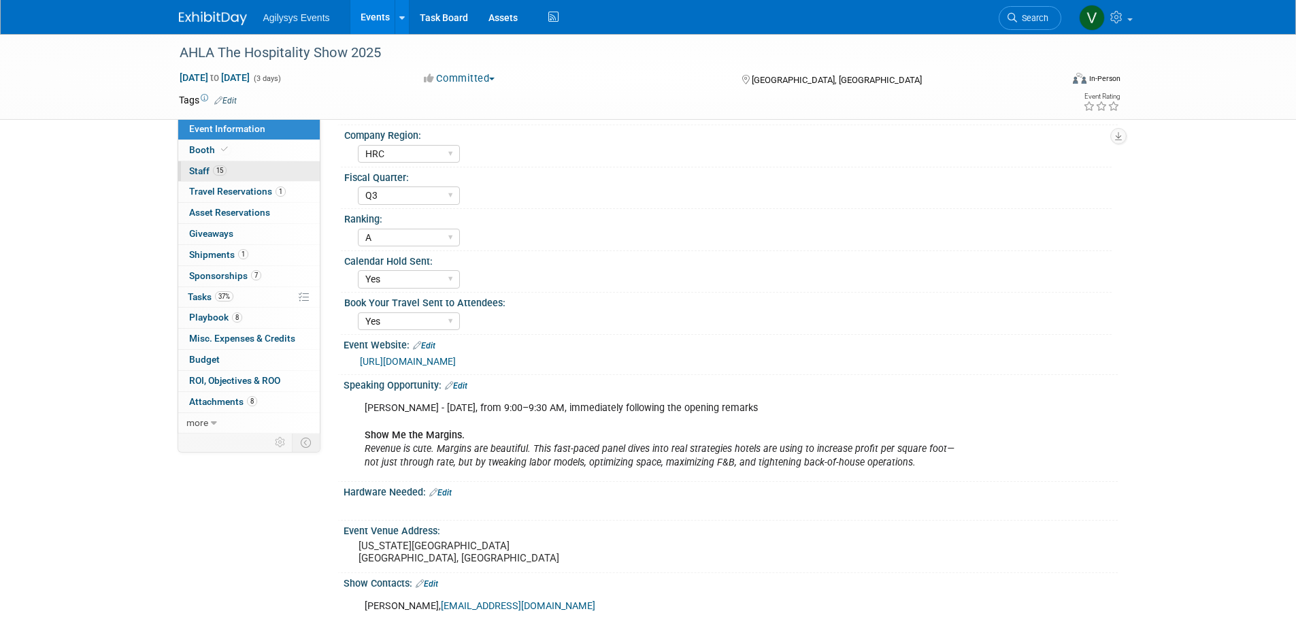
click at [211, 163] on link "15 Staff 15" at bounding box center [249, 171] width 142 height 20
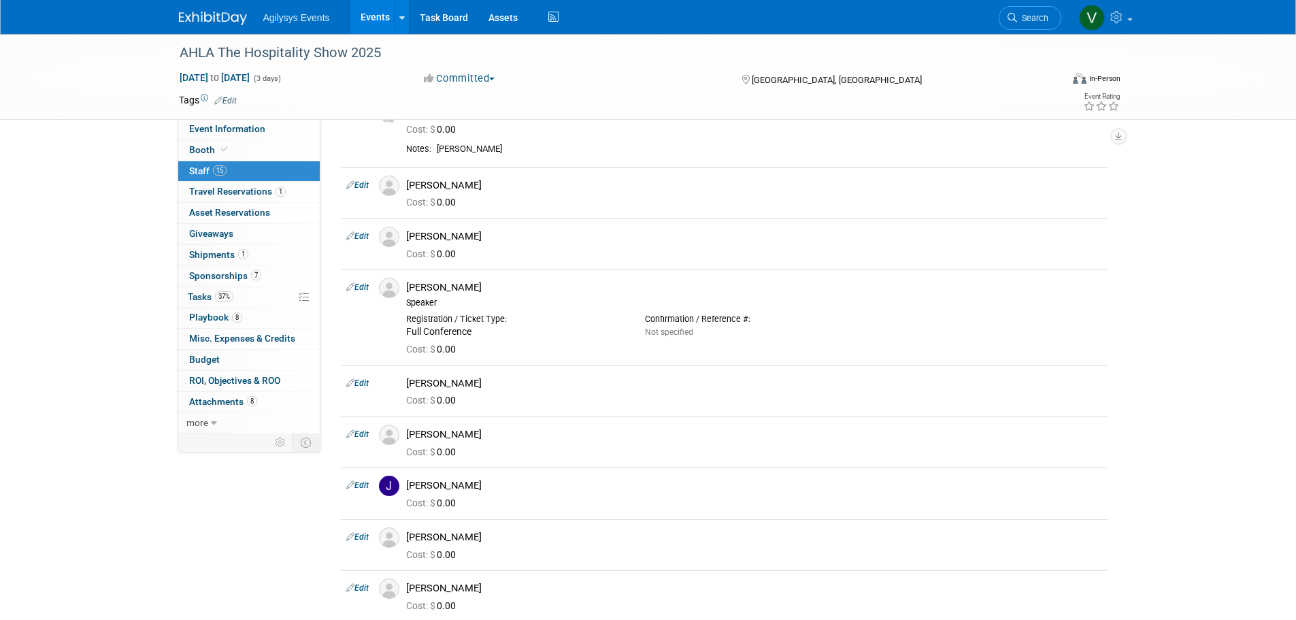
scroll to position [0, 0]
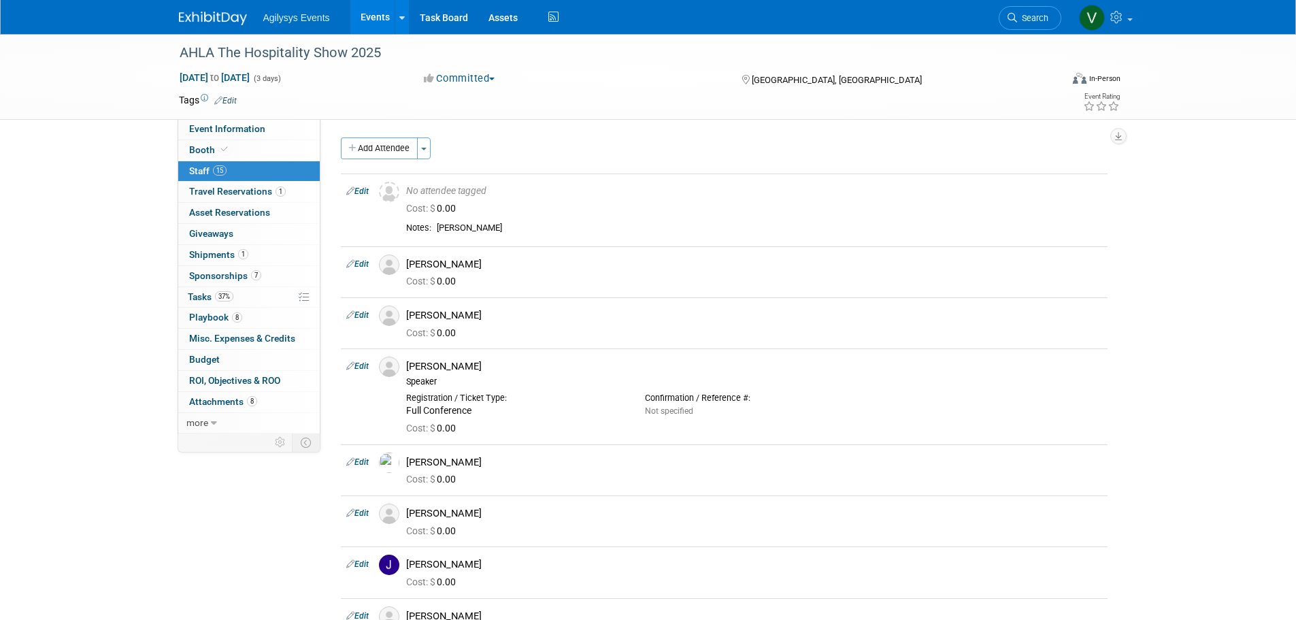
click at [206, 10] on link at bounding box center [221, 11] width 84 height 11
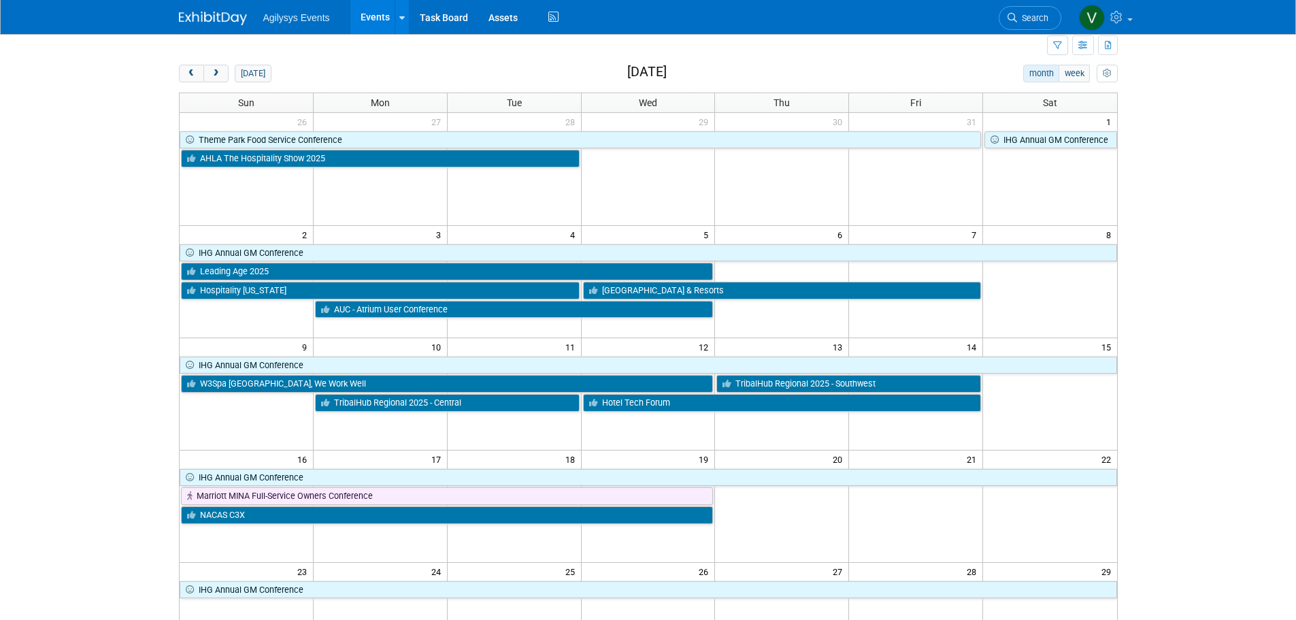
scroll to position [68, 0]
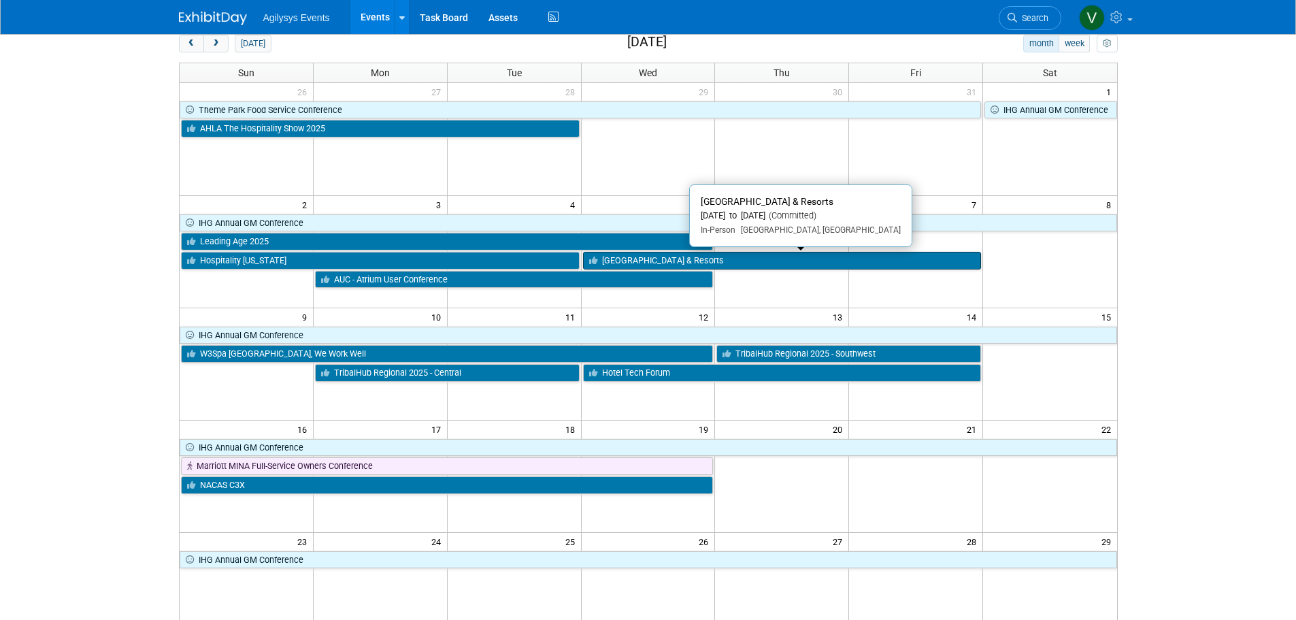
click at [706, 260] on link "[GEOGRAPHIC_DATA] & Resorts" at bounding box center [782, 261] width 399 height 18
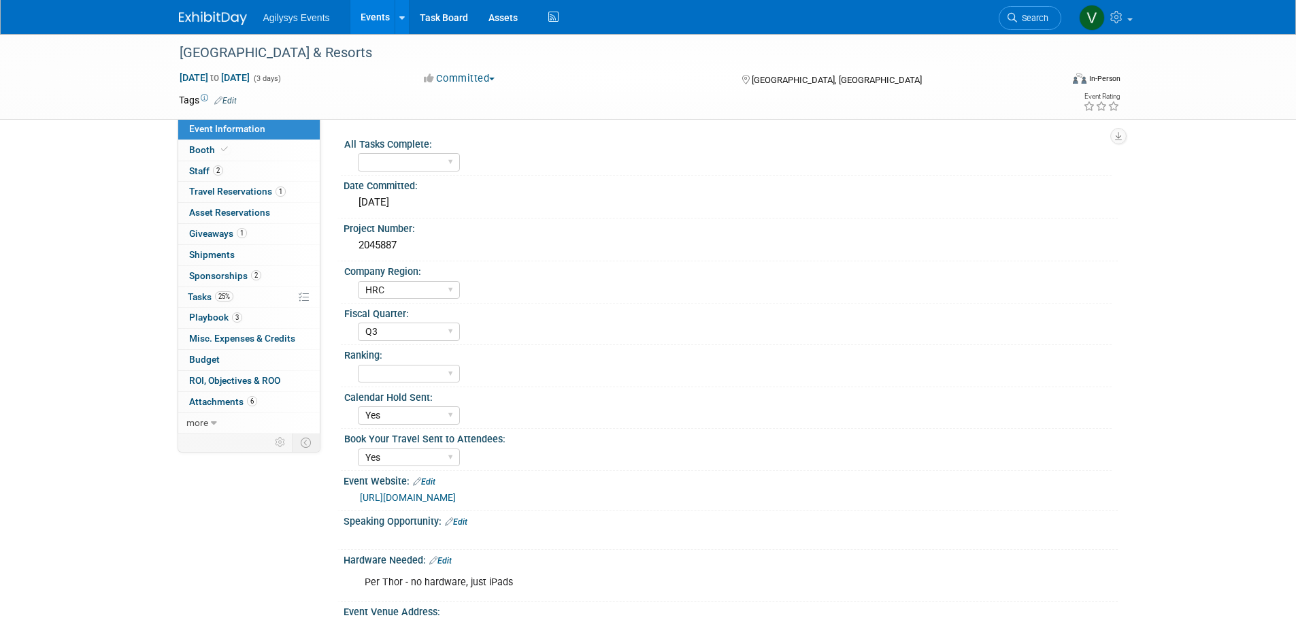
select select "HRC"
select select "Q3"
select select "Yes"
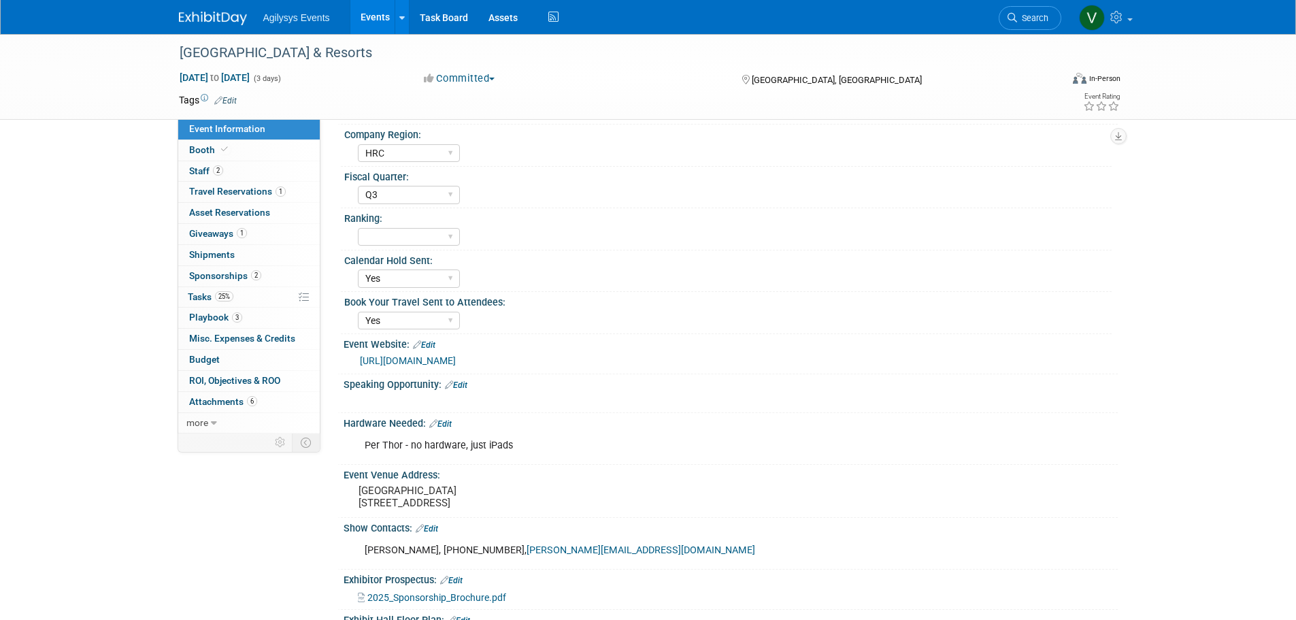
scroll to position [136, 0]
drag, startPoint x: 306, startPoint y: 53, endPoint x: 179, endPoint y: 52, distance: 127.2
click at [179, 52] on div "[GEOGRAPHIC_DATA] & Resorts" at bounding box center [608, 53] width 866 height 24
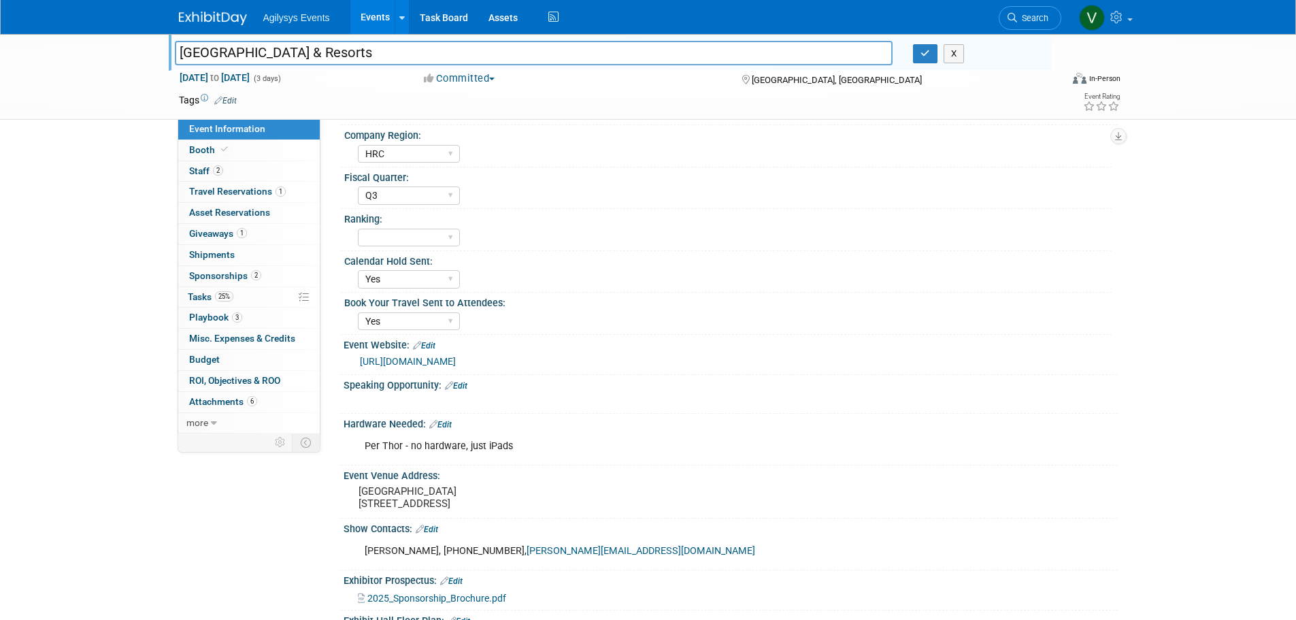
drag, startPoint x: 198, startPoint y: 52, endPoint x: 382, endPoint y: 47, distance: 184.5
click at [382, 47] on input "[GEOGRAPHIC_DATA] & Resorts" at bounding box center [534, 53] width 719 height 24
drag, startPoint x: 365, startPoint y: 56, endPoint x: 171, endPoint y: 56, distance: 194.6
click at [171, 56] on div "[GEOGRAPHIC_DATA] & Resorts" at bounding box center [534, 54] width 739 height 20
click at [218, 297] on span "25%" at bounding box center [224, 296] width 18 height 10
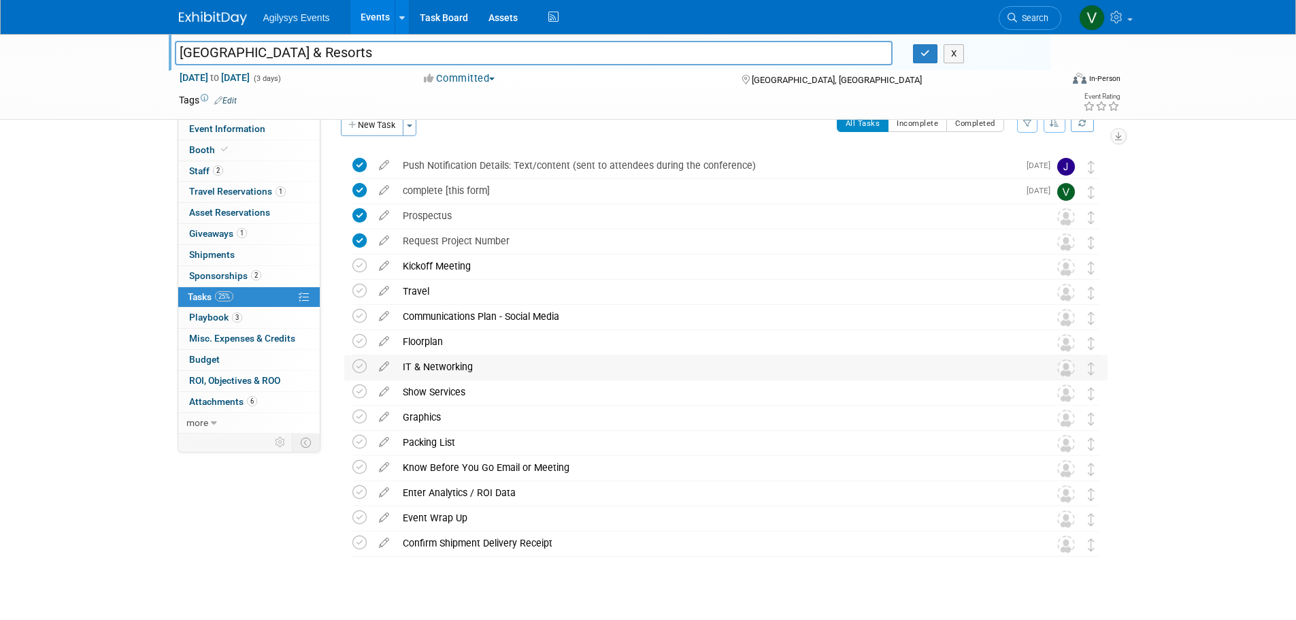
scroll to position [43, 0]
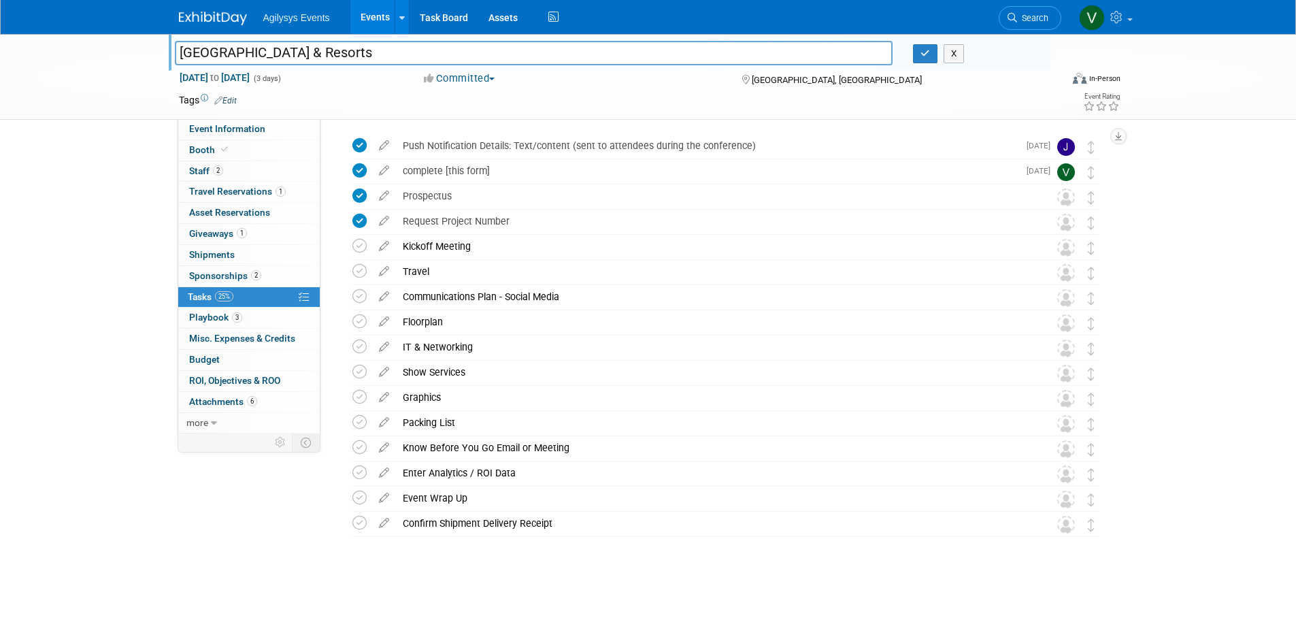
click at [241, 20] on img at bounding box center [213, 19] width 68 height 14
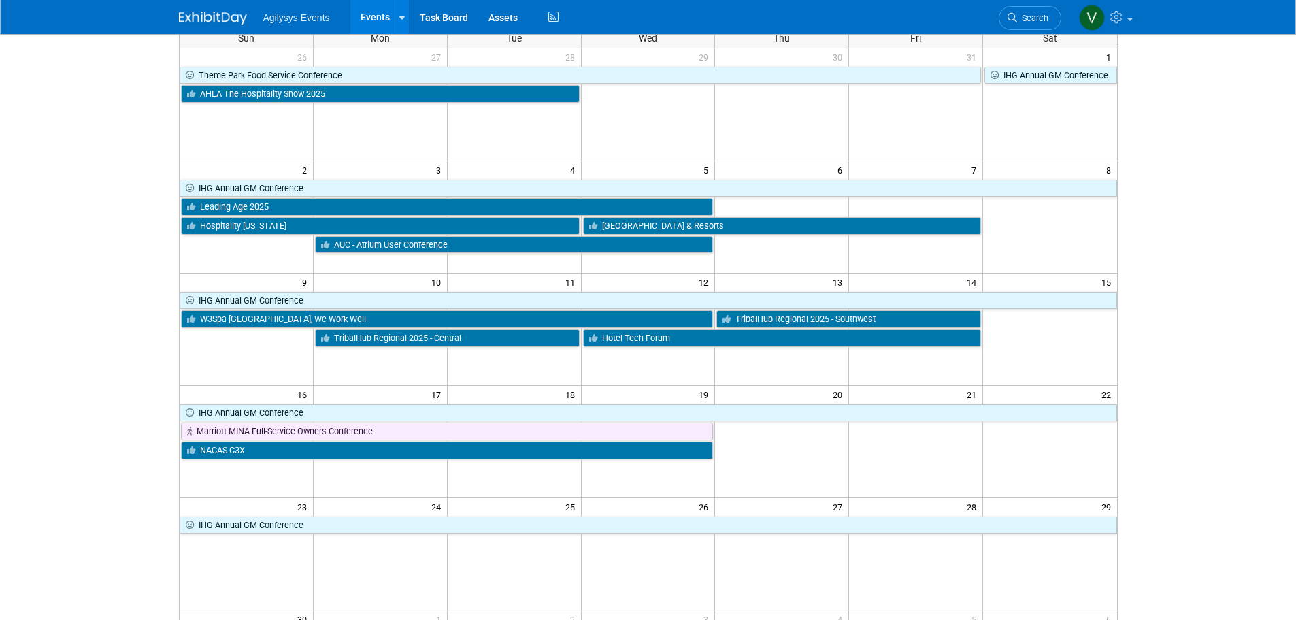
scroll to position [136, 0]
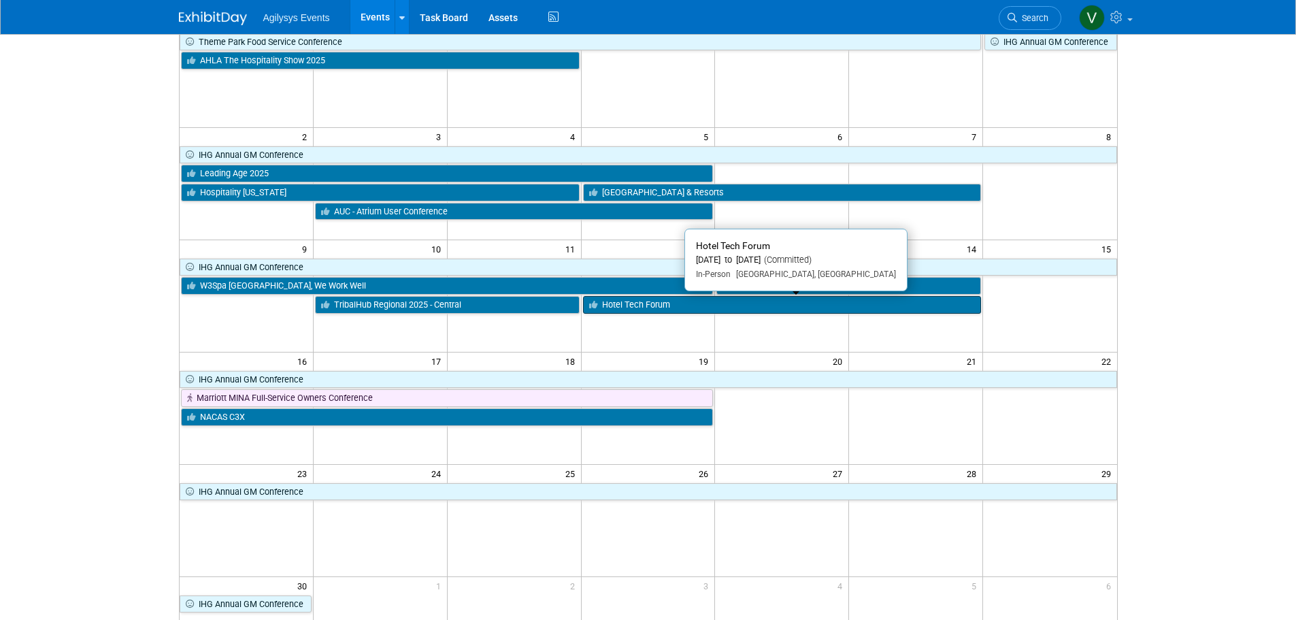
click at [625, 307] on link "Hotel Tech Forum" at bounding box center [782, 305] width 399 height 18
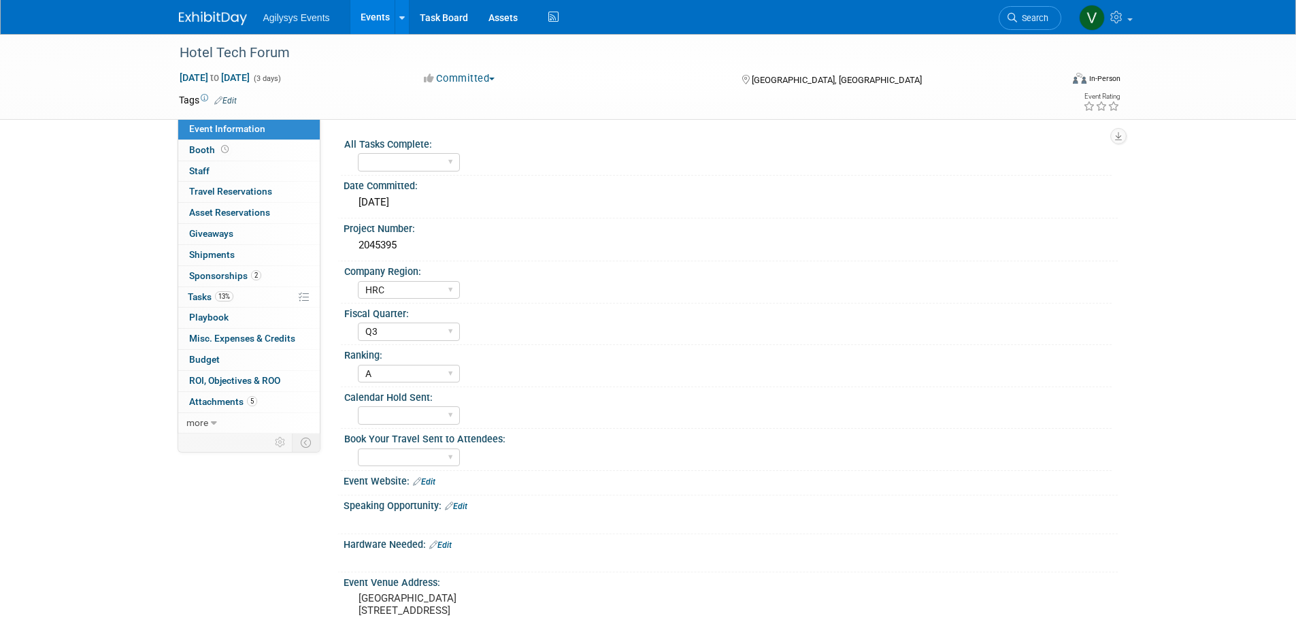
select select "HRC"
select select "Q3"
select select "A"
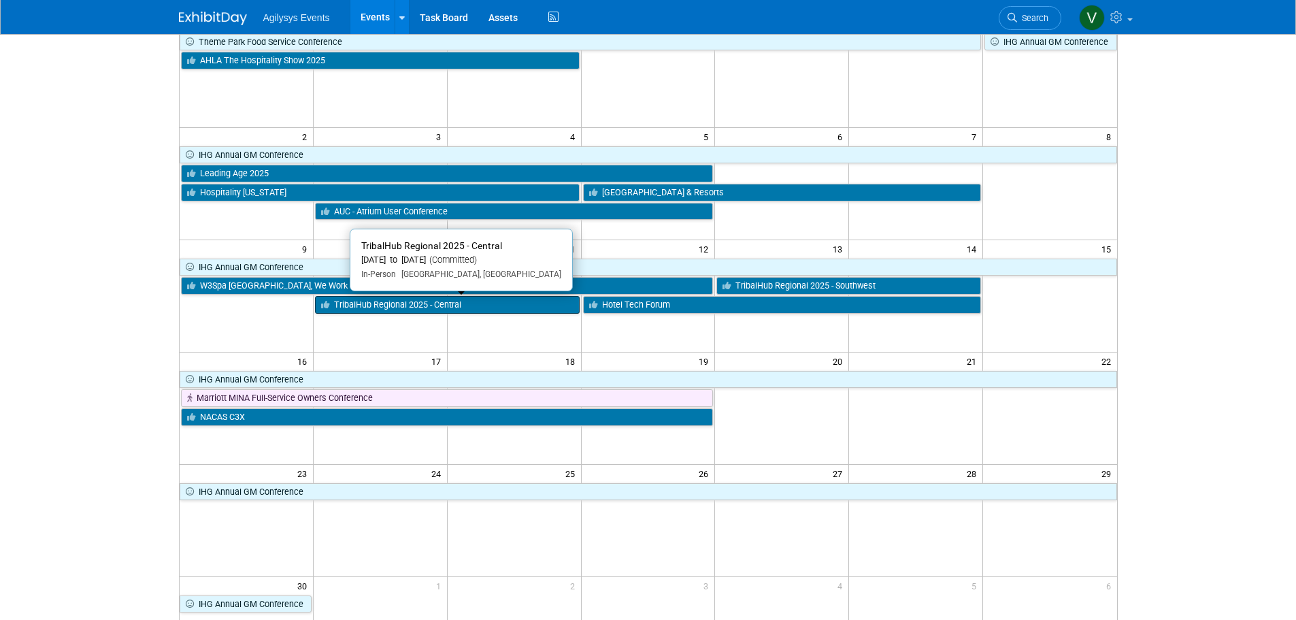
click at [376, 310] on link "TribalHub Regional 2025 - Central" at bounding box center [447, 305] width 265 height 18
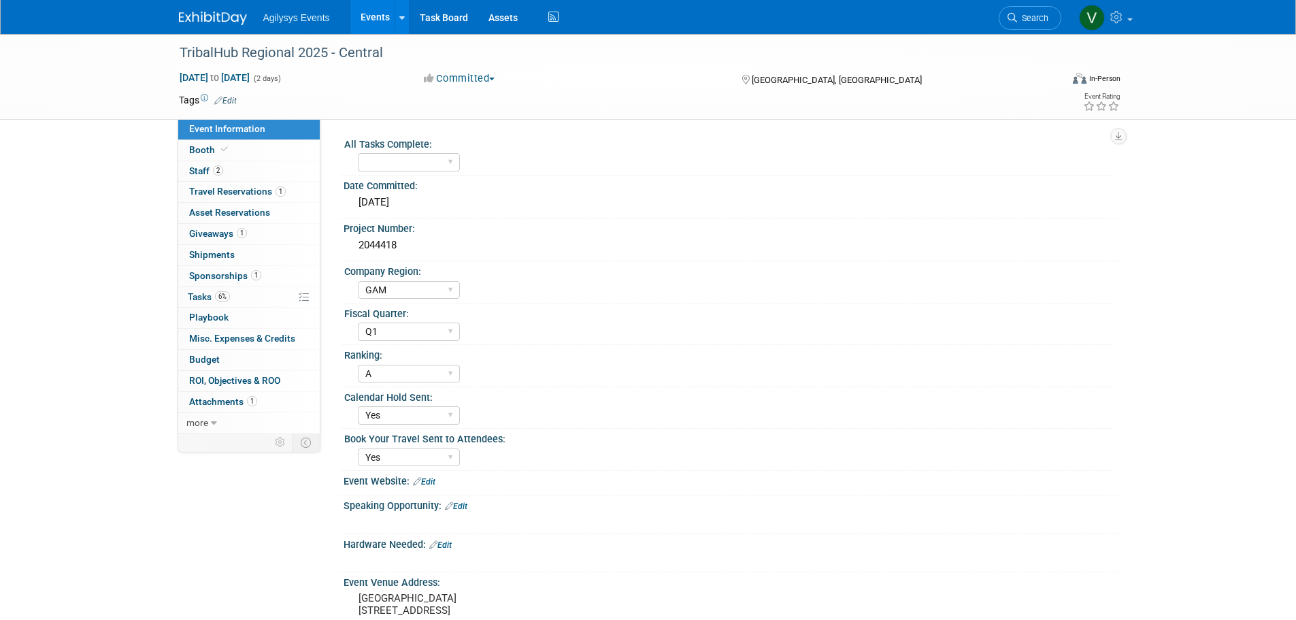
select select "GAM"
select select "Q1"
select select "A"
select select "Yes"
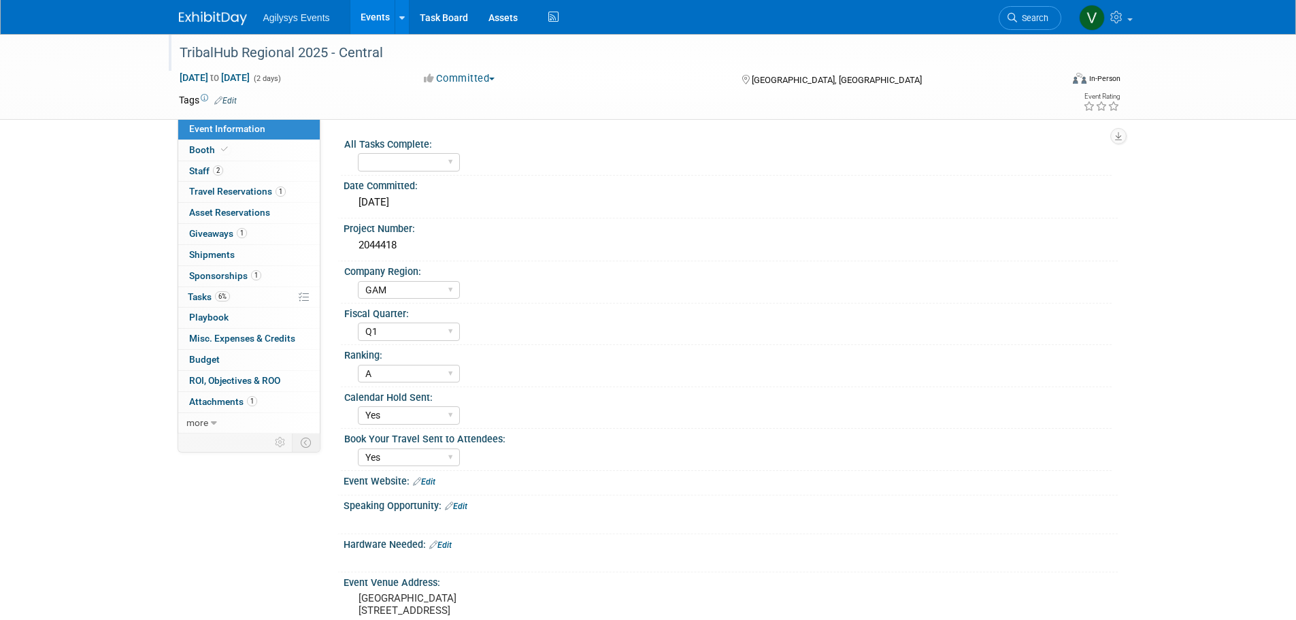
drag, startPoint x: 422, startPoint y: 48, endPoint x: 171, endPoint y: 47, distance: 250.4
click at [171, 47] on div "TribalHub Regional 2025 - Central" at bounding box center [610, 52] width 883 height 37
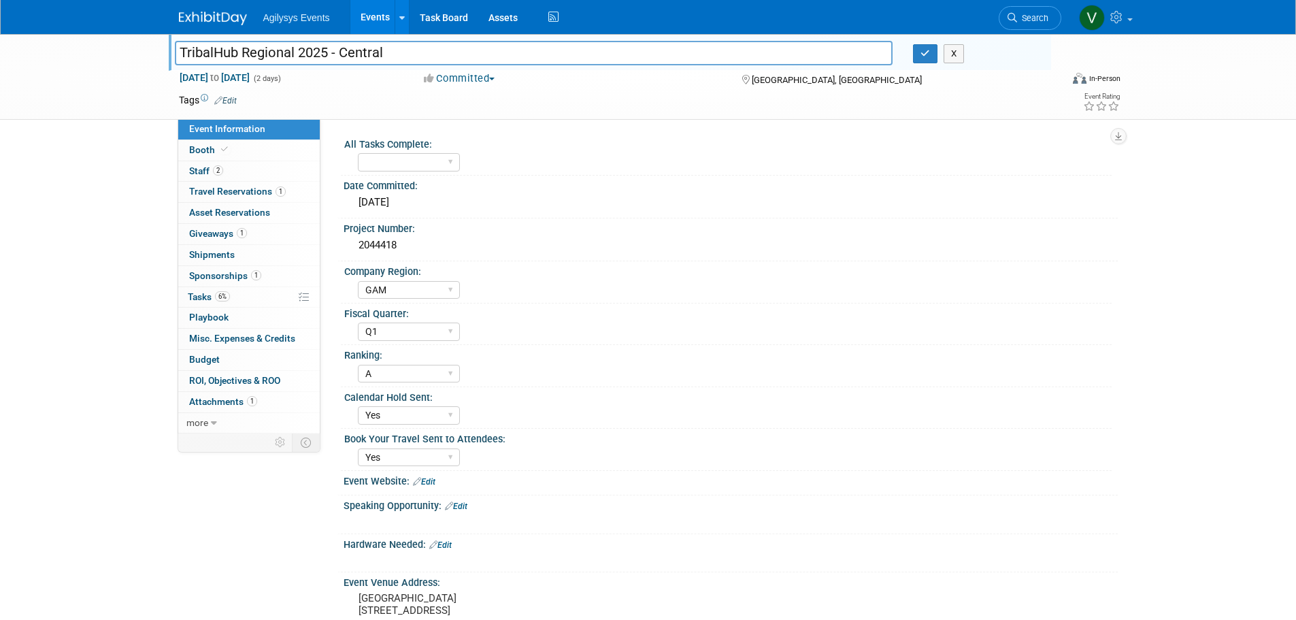
drag, startPoint x: 171, startPoint y: 47, endPoint x: 407, endPoint y: 54, distance: 235.5
click at [406, 52] on input "TribalHub Regional 2025 - Central" at bounding box center [534, 53] width 719 height 24
drag, startPoint x: 408, startPoint y: 56, endPoint x: 176, endPoint y: 58, distance: 232.0
click at [176, 58] on input "TribalHub Regional 2025 - Central" at bounding box center [534, 53] width 719 height 24
click at [211, 16] on img at bounding box center [213, 19] width 68 height 14
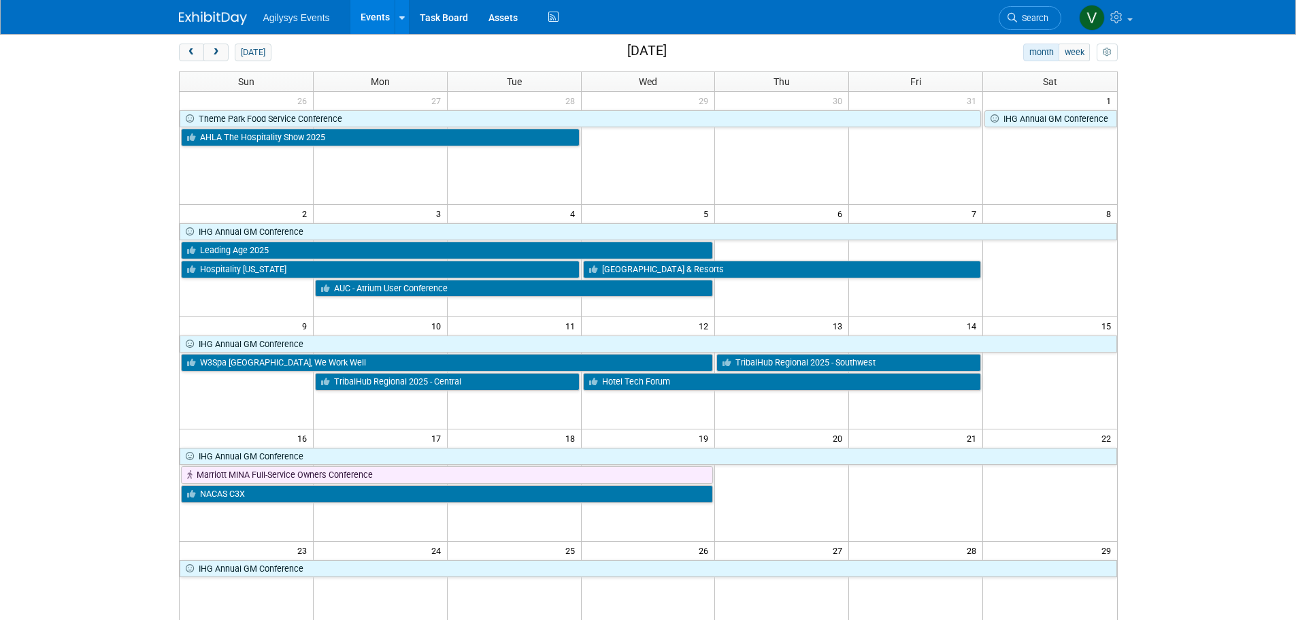
scroll to position [136, 0]
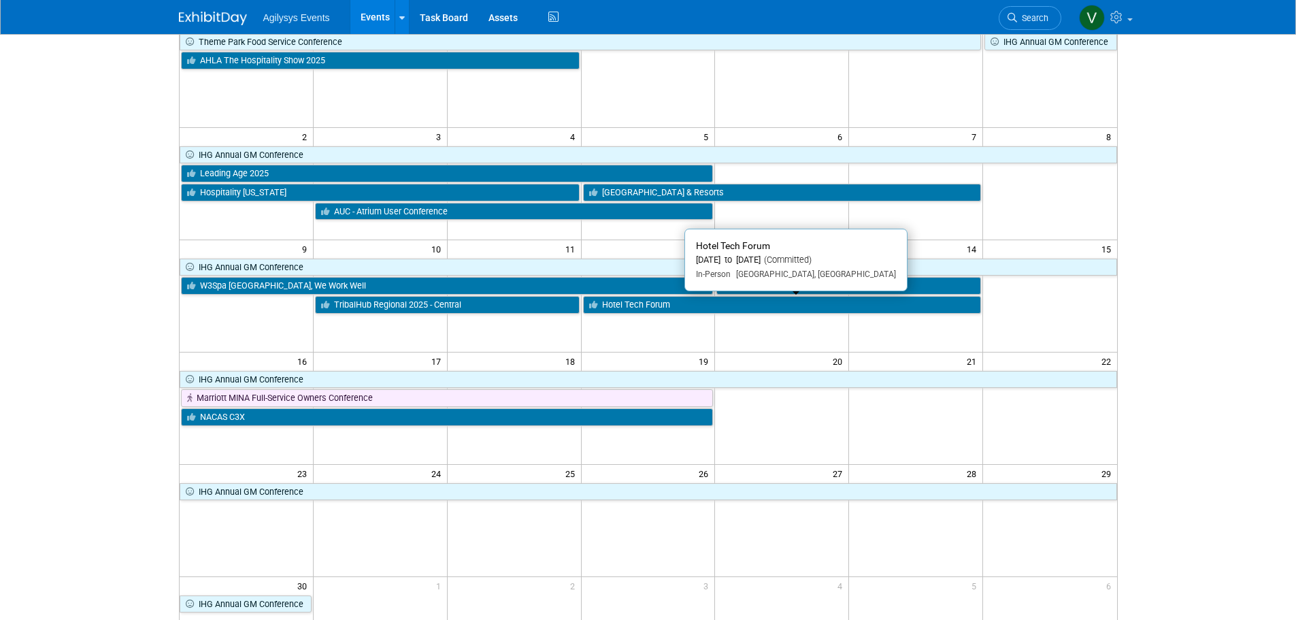
click at [682, 303] on link "Hotel Tech Forum" at bounding box center [782, 305] width 399 height 18
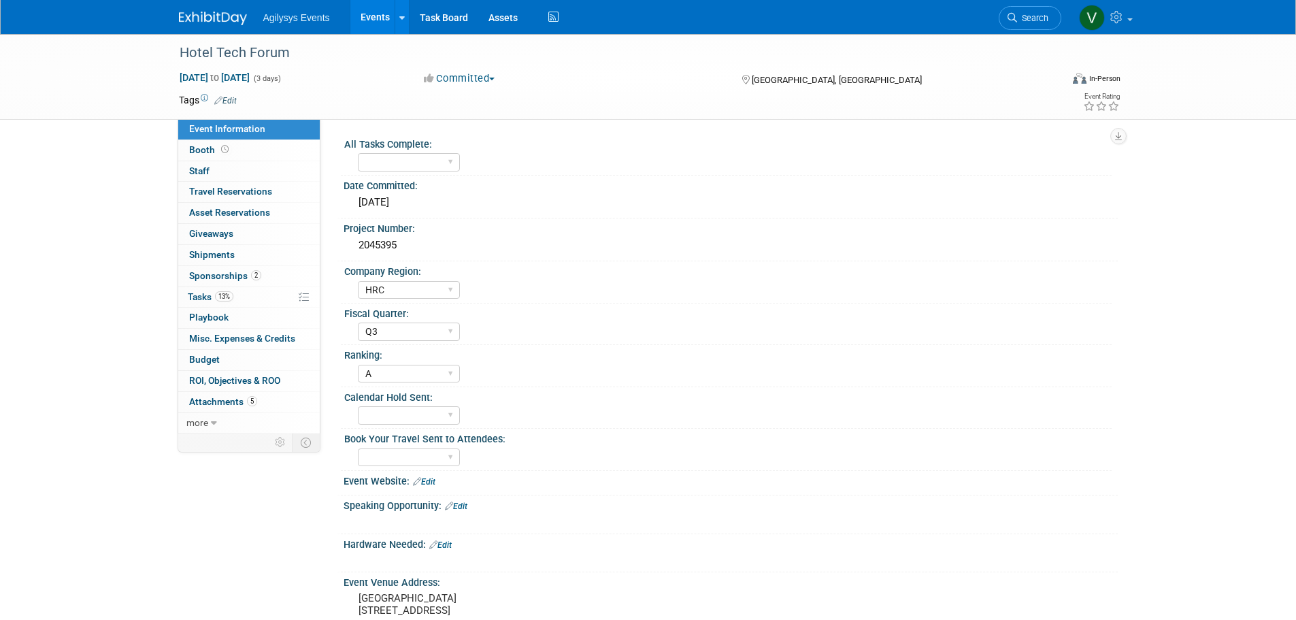
select select "HRC"
select select "Q3"
select select "A"
drag, startPoint x: 303, startPoint y: 53, endPoint x: 156, endPoint y: 46, distance: 146.5
click at [156, 46] on div "Hotel Tech Forum [DATE] to [DATE] (3 days) [DATE] to [DATE] Committed Committed…" at bounding box center [648, 77] width 1296 height 86
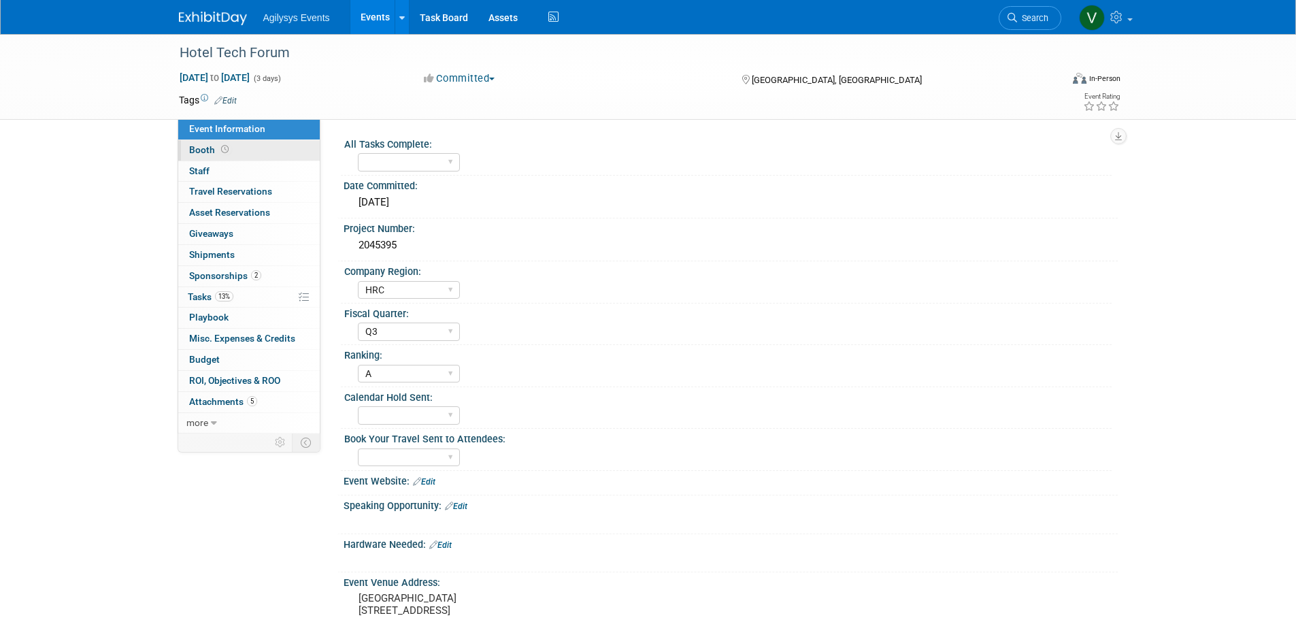
click at [208, 156] on link "Booth" at bounding box center [249, 150] width 142 height 20
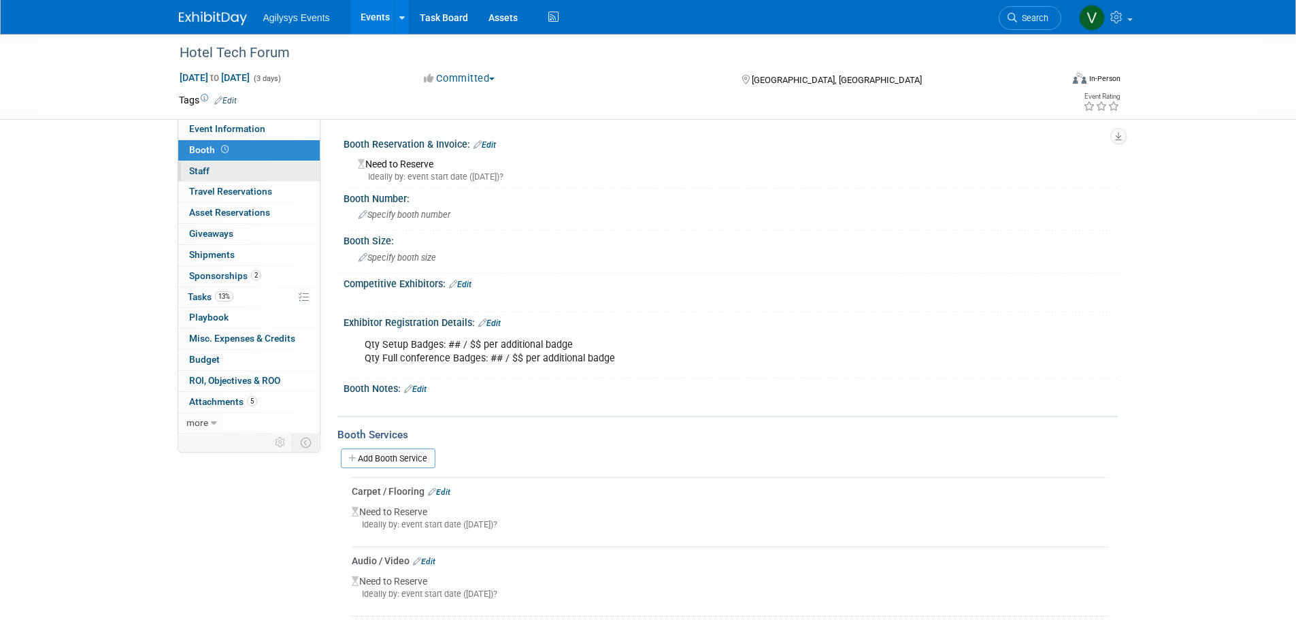
click at [215, 175] on link "0 Staff 0" at bounding box center [249, 171] width 142 height 20
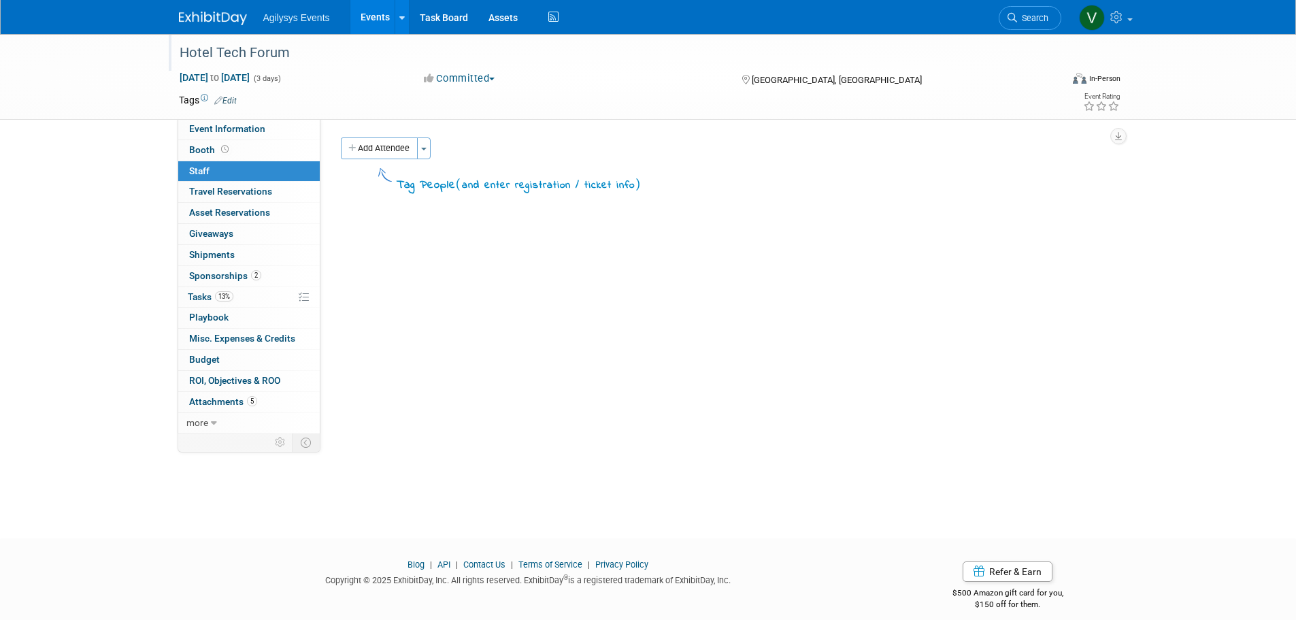
click at [294, 54] on div "Hotel Tech Forum" at bounding box center [608, 53] width 866 height 24
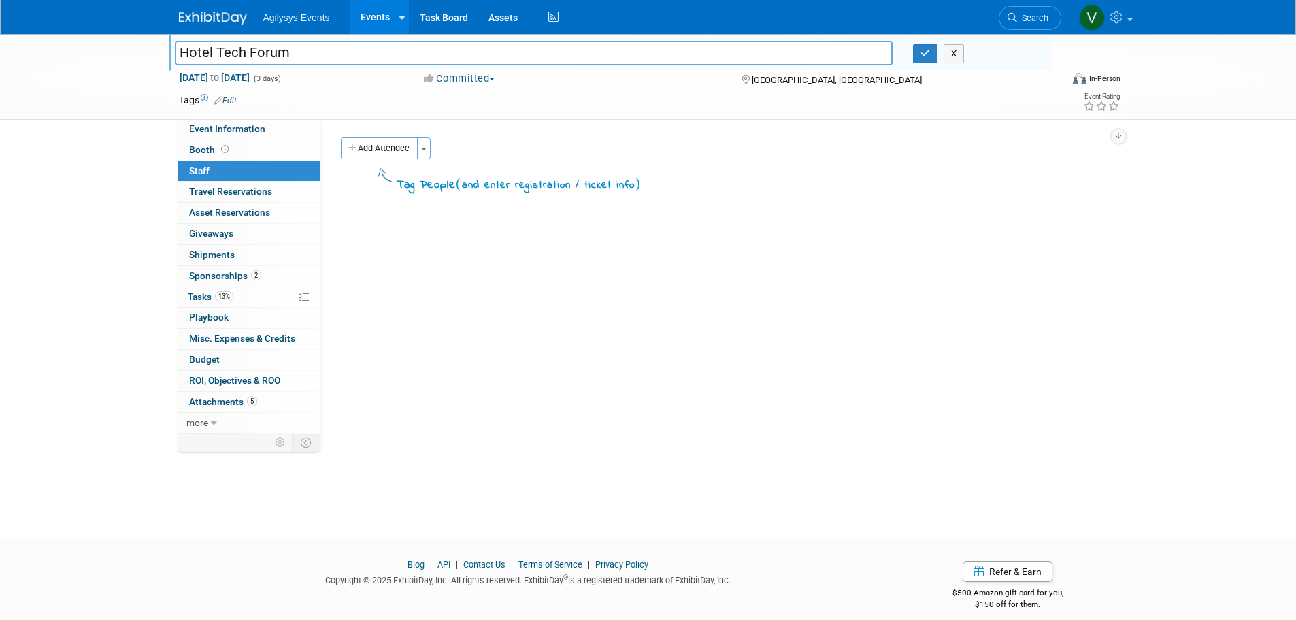
drag, startPoint x: 301, startPoint y: 53, endPoint x: 164, endPoint y: 50, distance: 136.8
click at [161, 50] on div "Hotel Tech Forum Hotel Tech Forum X Nov 12, 2025 to Nov 14, 2025 (3 days) Nov 1…" at bounding box center [648, 77] width 1296 height 86
click at [240, 125] on span "Event Information" at bounding box center [227, 128] width 76 height 11
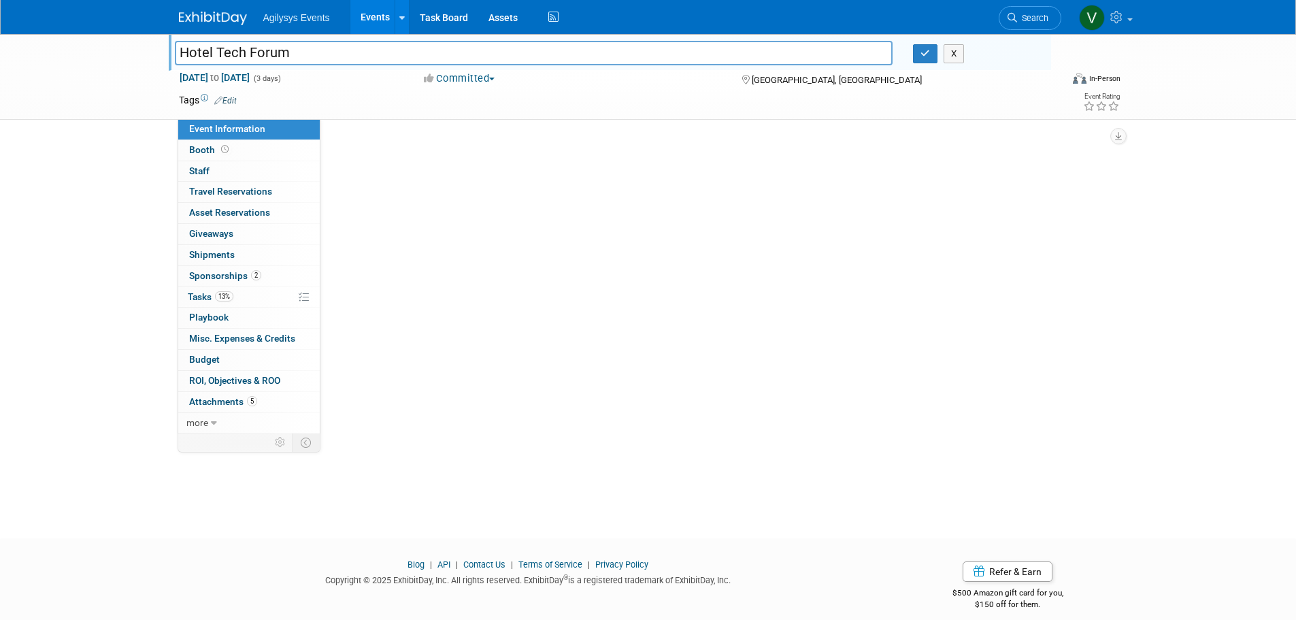
select select "HRC"
select select "Q3"
select select "A"
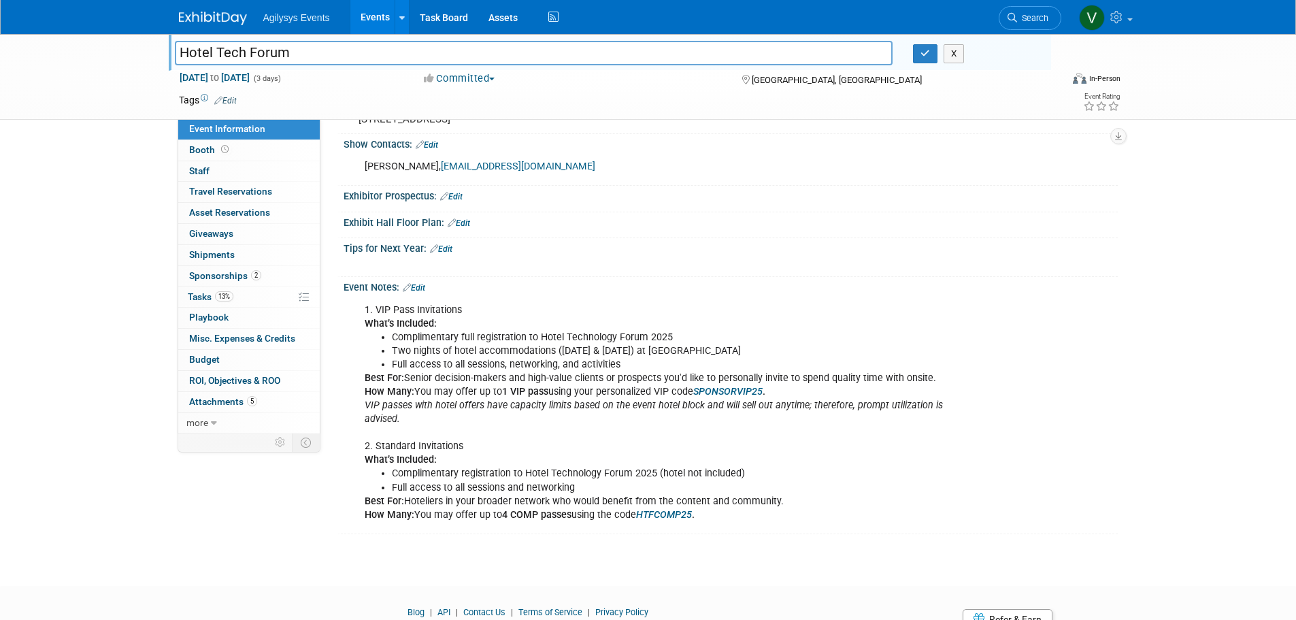
scroll to position [544, 0]
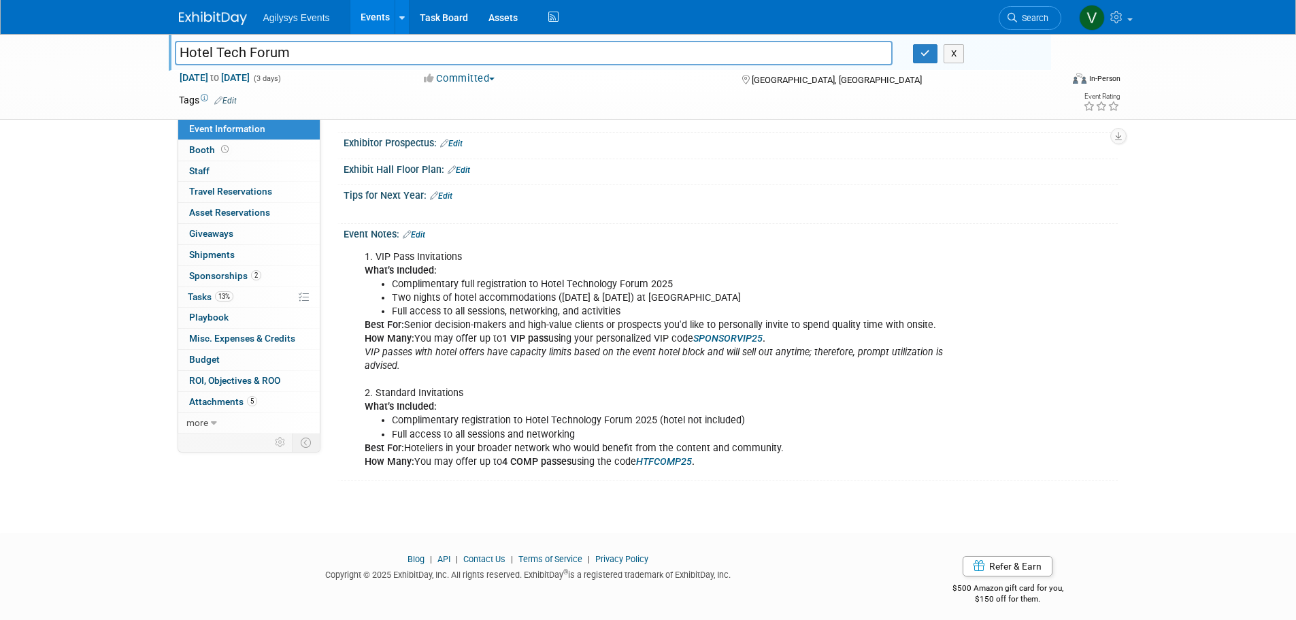
drag, startPoint x: 732, startPoint y: 476, endPoint x: 352, endPoint y: 261, distance: 436.9
click at [352, 261] on div "1. VIP Pass Invitations What’s Included: Complimentary full registration to Hot…" at bounding box center [731, 358] width 774 height 237
copy div "1. VIP Pass Invitations What’s Included: Complimentary full registration to Hot…"
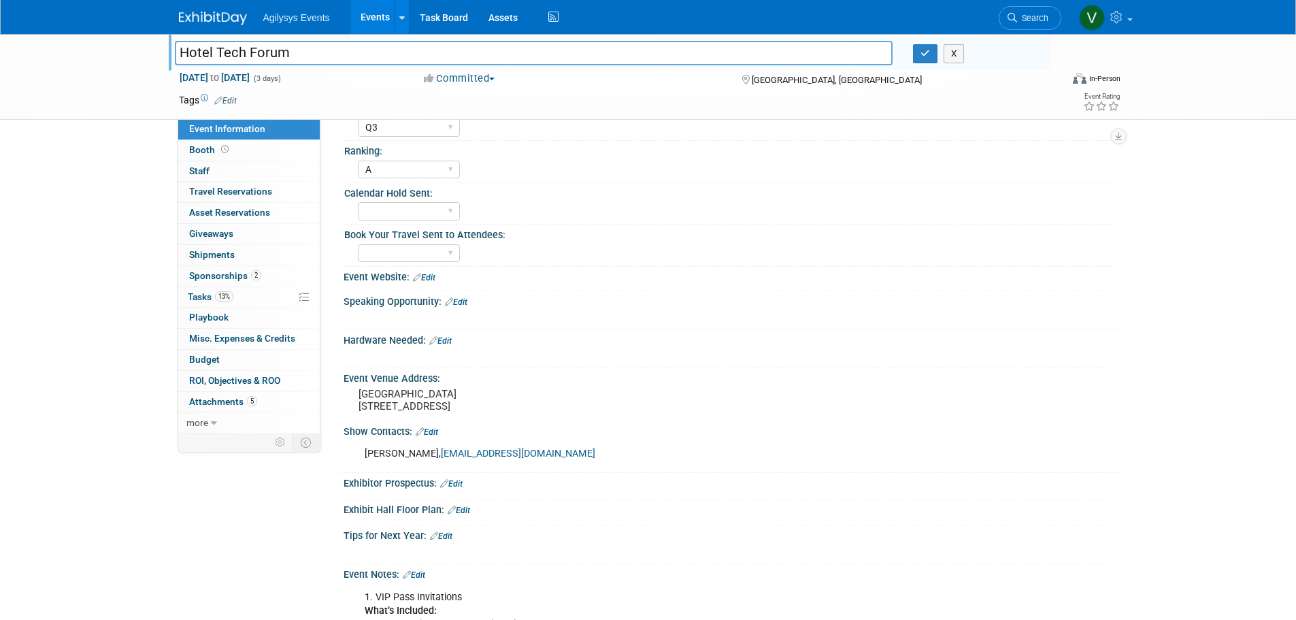
scroll to position [408, 0]
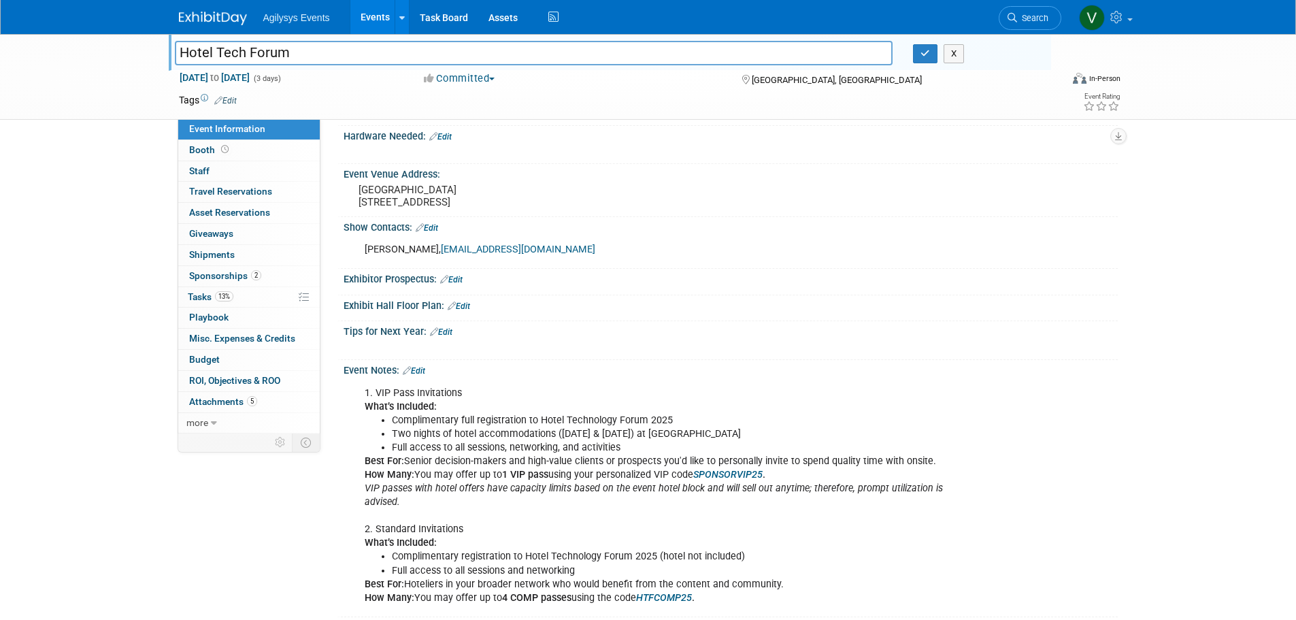
drag, startPoint x: 832, startPoint y: 378, endPoint x: 692, endPoint y: 419, distance: 146.2
click at [832, 377] on div "Event Notes: Edit" at bounding box center [731, 369] width 774 height 18
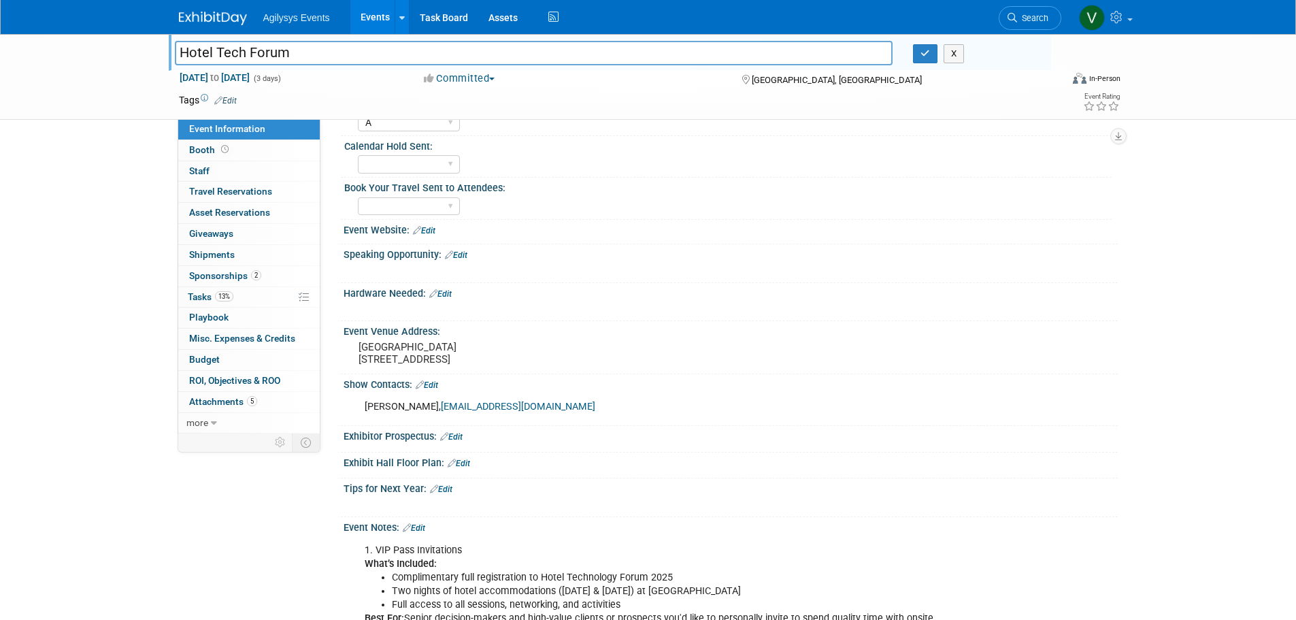
scroll to position [272, 0]
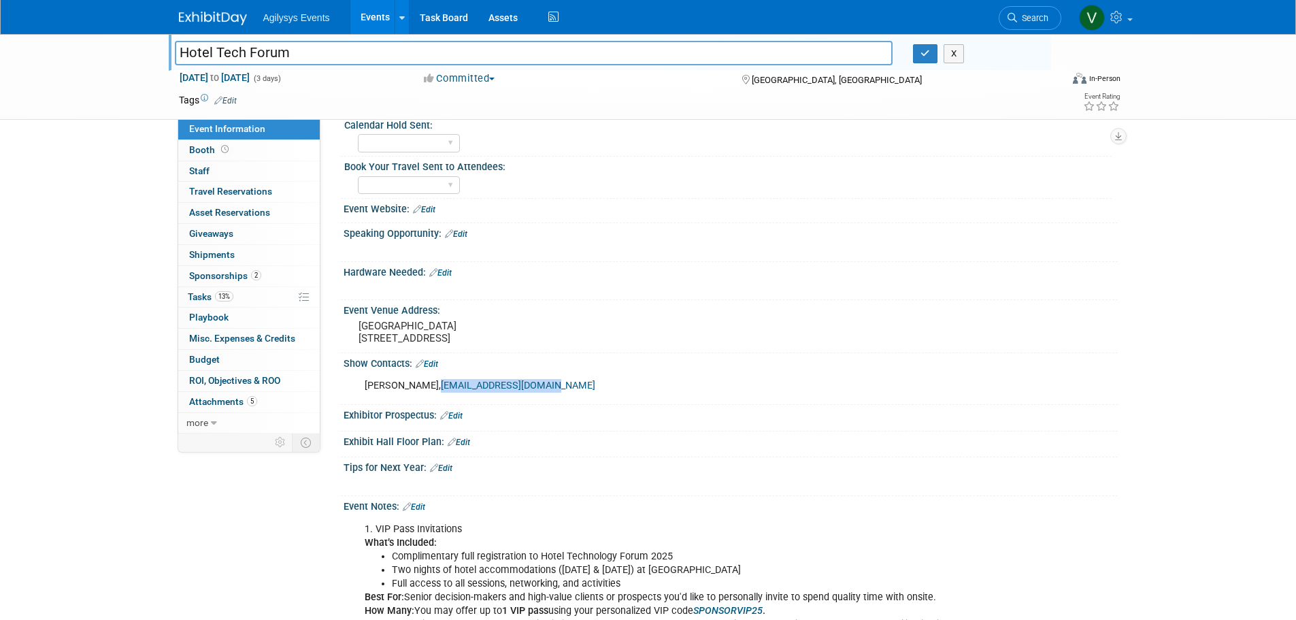
drag, startPoint x: 557, startPoint y: 401, endPoint x: 428, endPoint y: 401, distance: 129.3
click at [428, 399] on div "Noell Dimmig, ndimmig@ensembleiq.com" at bounding box center [661, 385] width 613 height 27
copy link "ndimmig@ensembleiq.com"
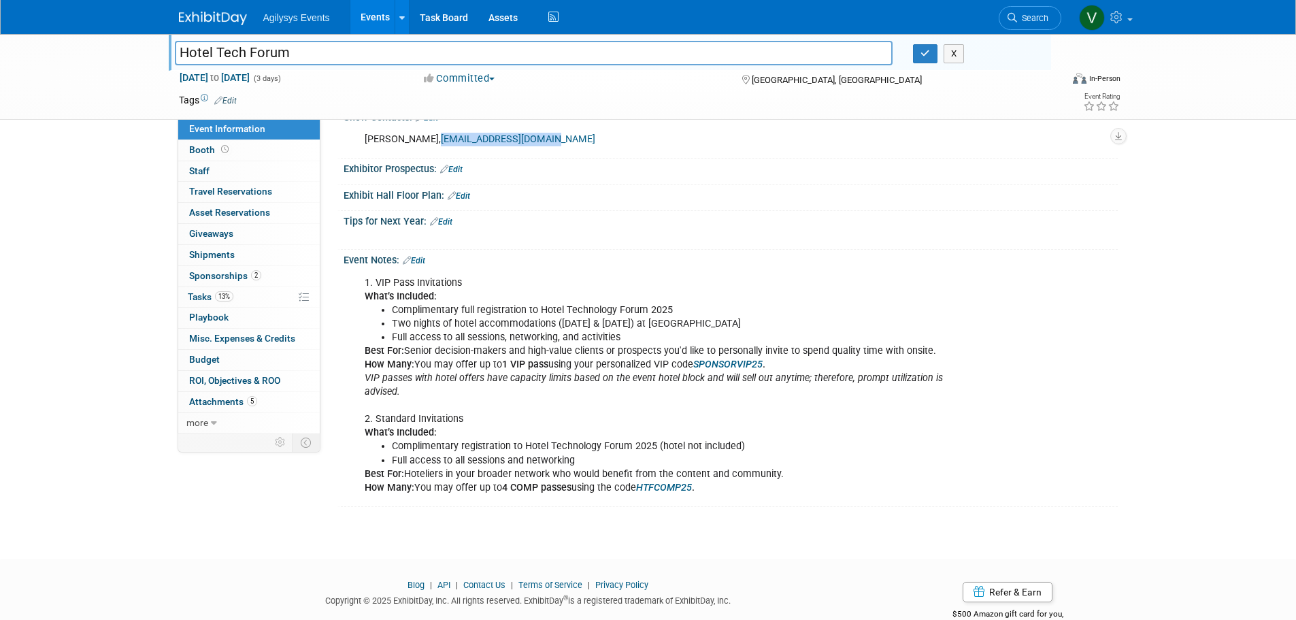
scroll to position [564, 0]
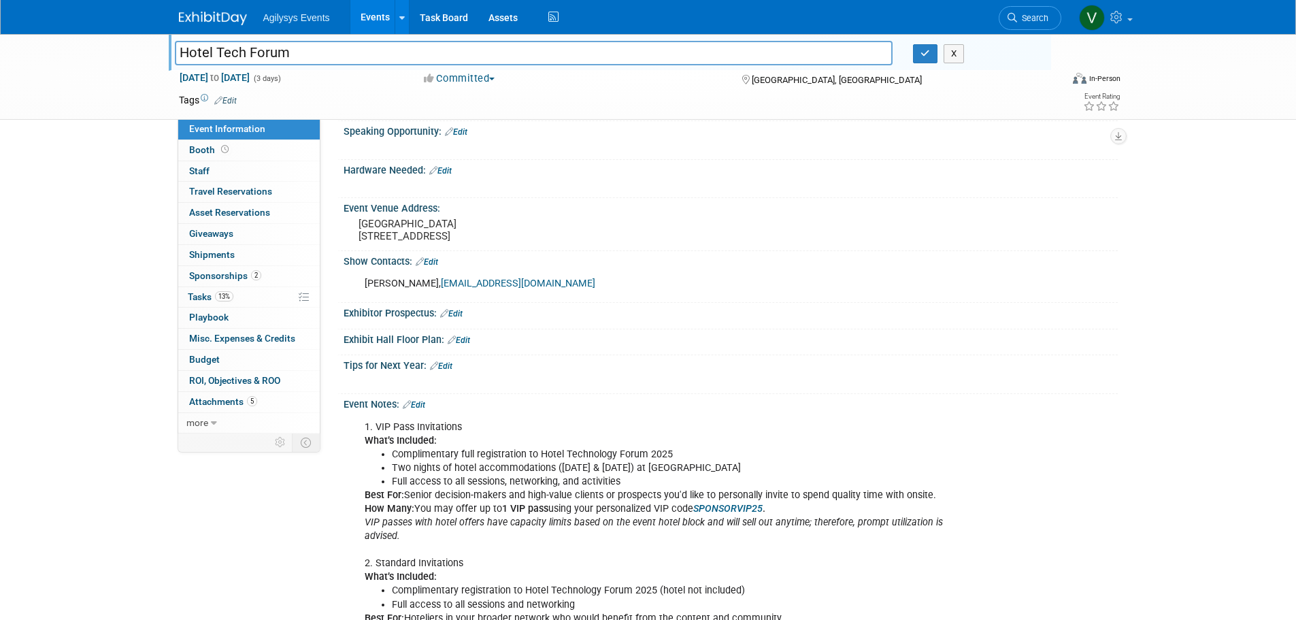
scroll to position [88, 0]
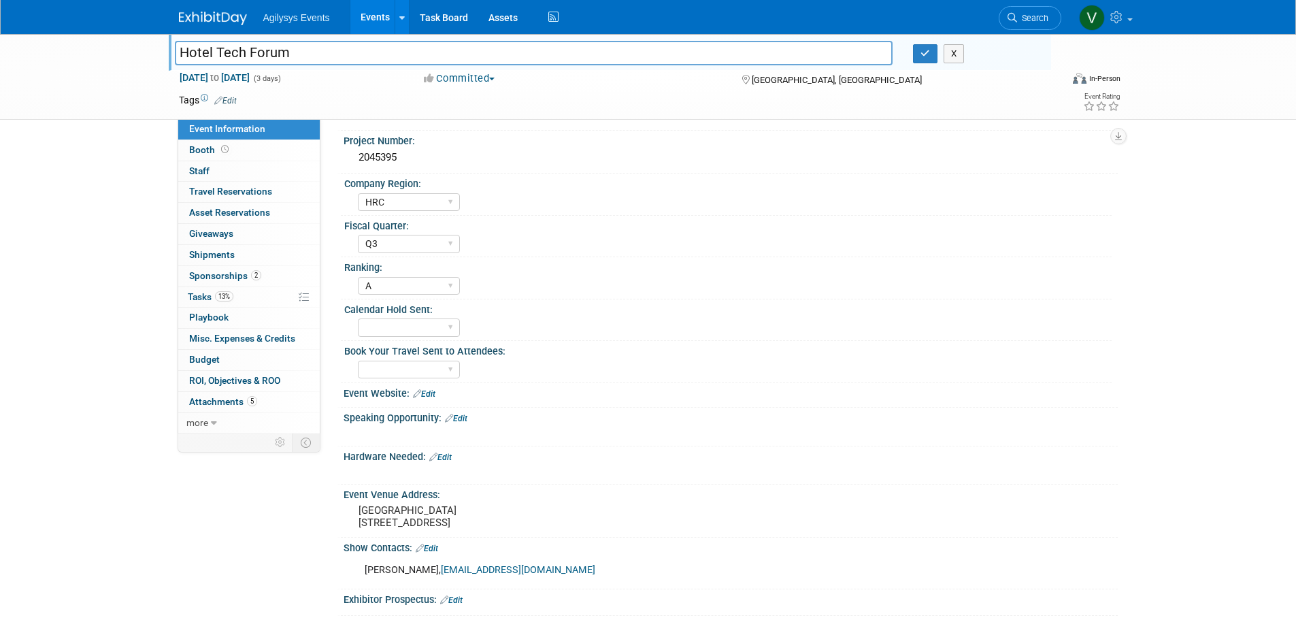
drag, startPoint x: 323, startPoint y: 56, endPoint x: 176, endPoint y: 54, distance: 147.0
click at [176, 54] on input "Hotel Tech Forum" at bounding box center [534, 53] width 719 height 24
click at [193, 16] on img at bounding box center [213, 19] width 68 height 14
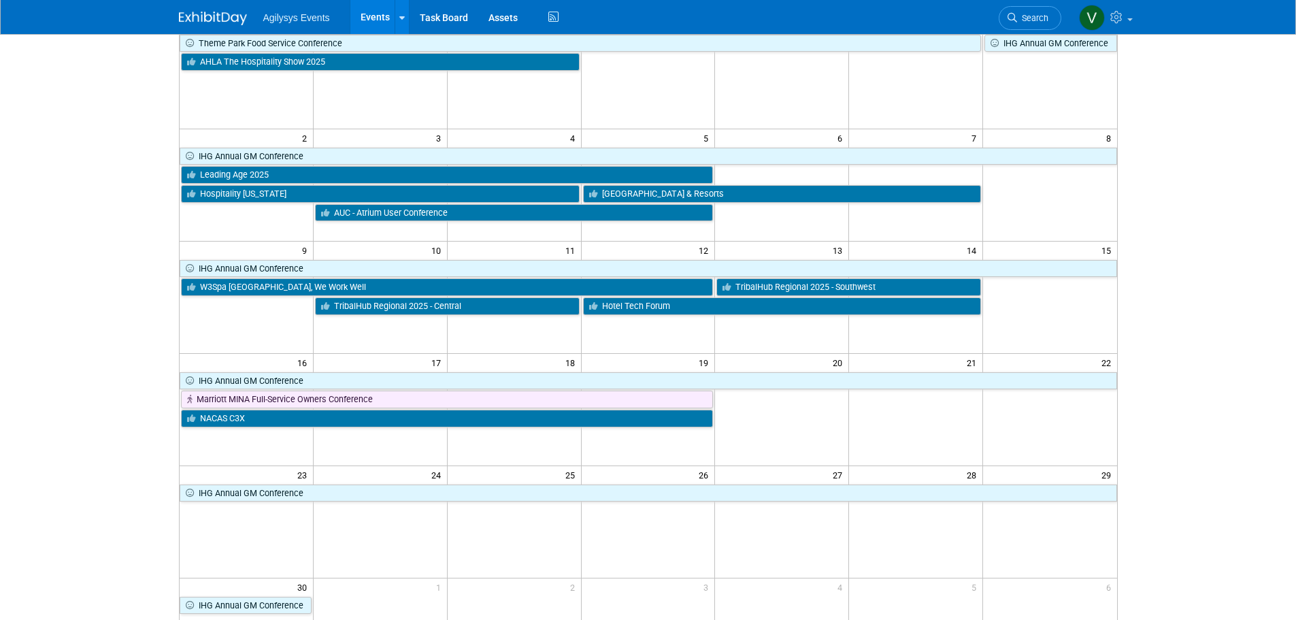
scroll to position [136, 0]
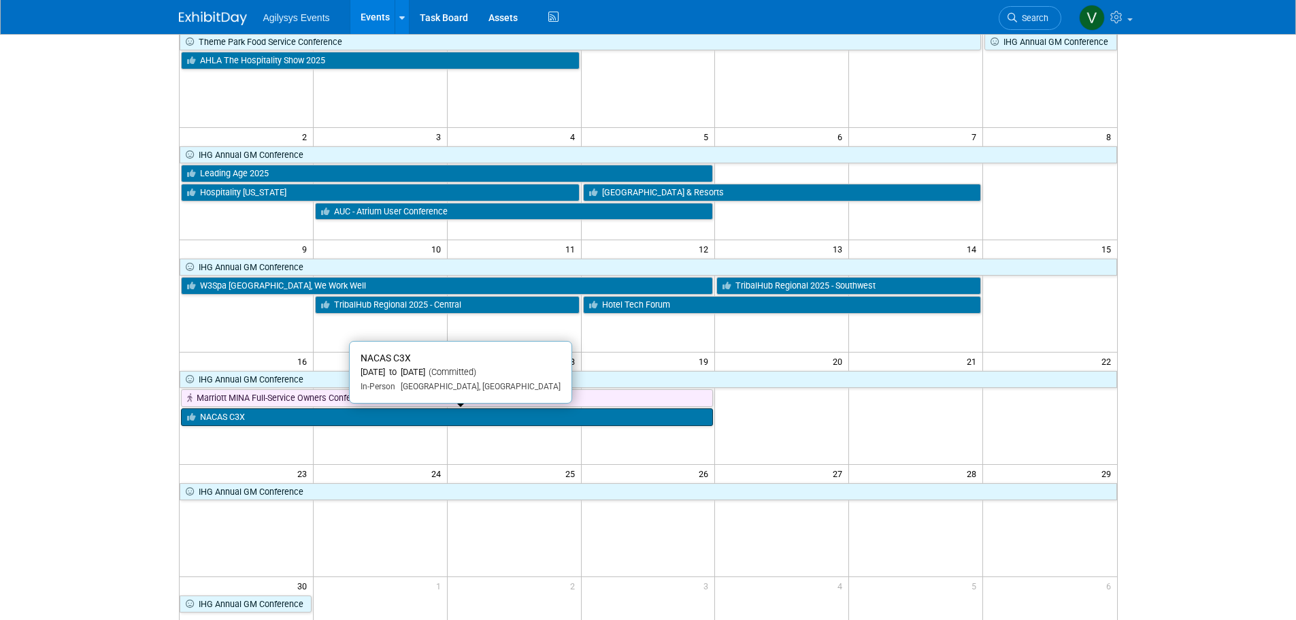
click at [338, 421] on link "NACAS C3X" at bounding box center [447, 417] width 533 height 18
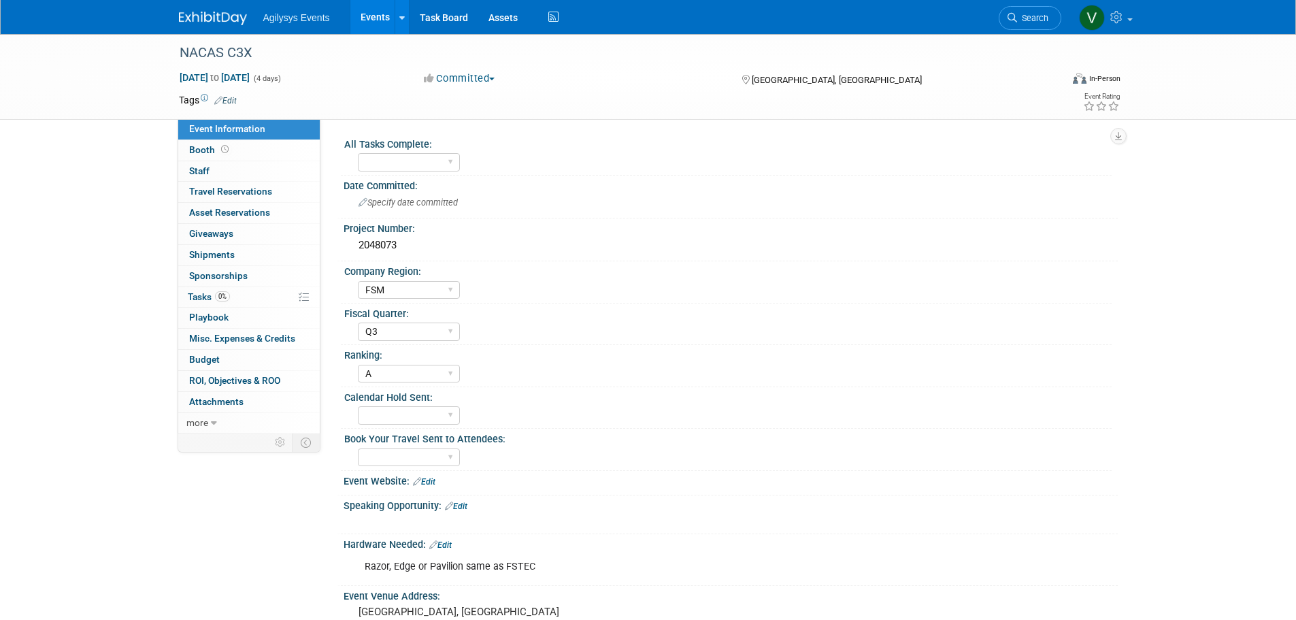
select select "FSM"
select select "Q3"
select select "A"
drag, startPoint x: 265, startPoint y: 56, endPoint x: 155, endPoint y: 47, distance: 110.6
click at [155, 47] on div "NACAS C3X [DATE] to [DATE] (4 days) [DATE] to [DATE] Committed Committed Consid…" at bounding box center [648, 77] width 1296 height 86
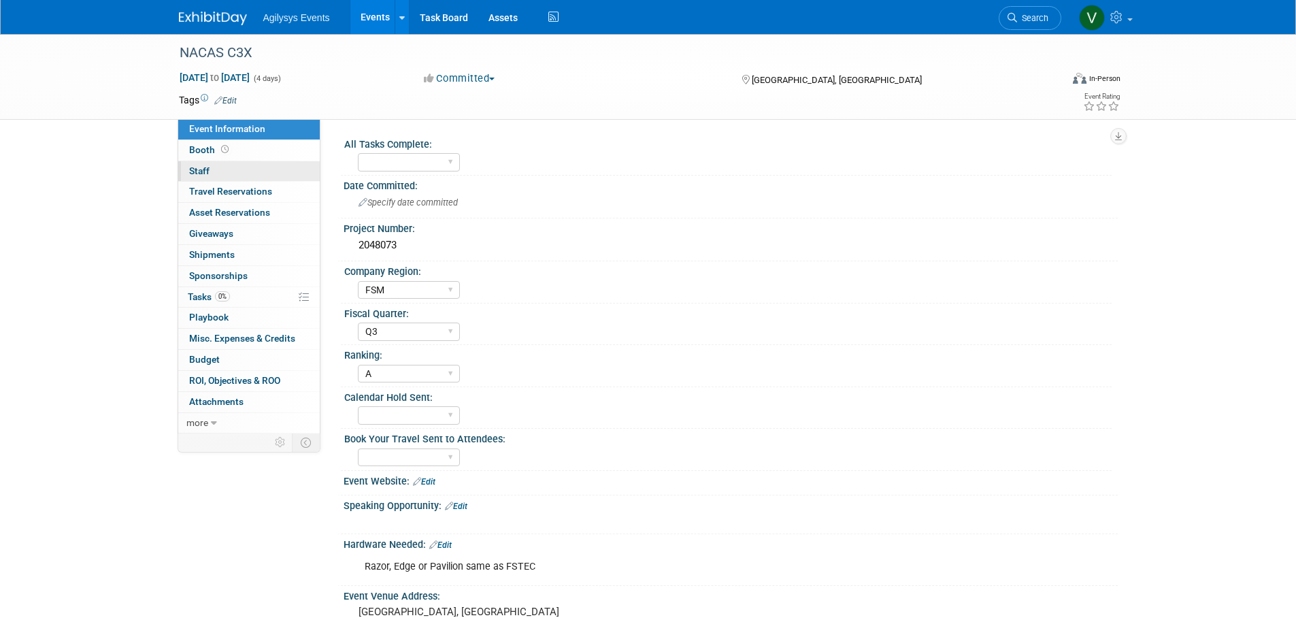
drag, startPoint x: 183, startPoint y: 175, endPoint x: 193, endPoint y: 175, distance: 10.2
click at [184, 175] on link "0 Staff 0" at bounding box center [249, 171] width 142 height 20
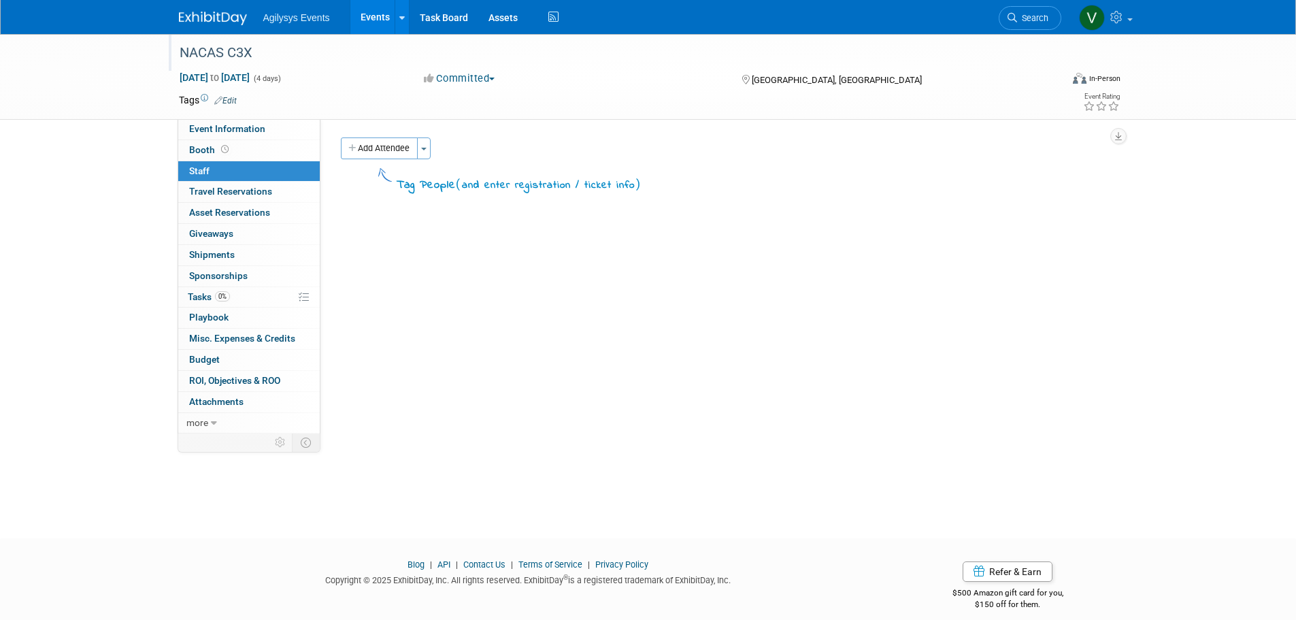
click at [246, 55] on div "NACAS C3X" at bounding box center [608, 53] width 866 height 24
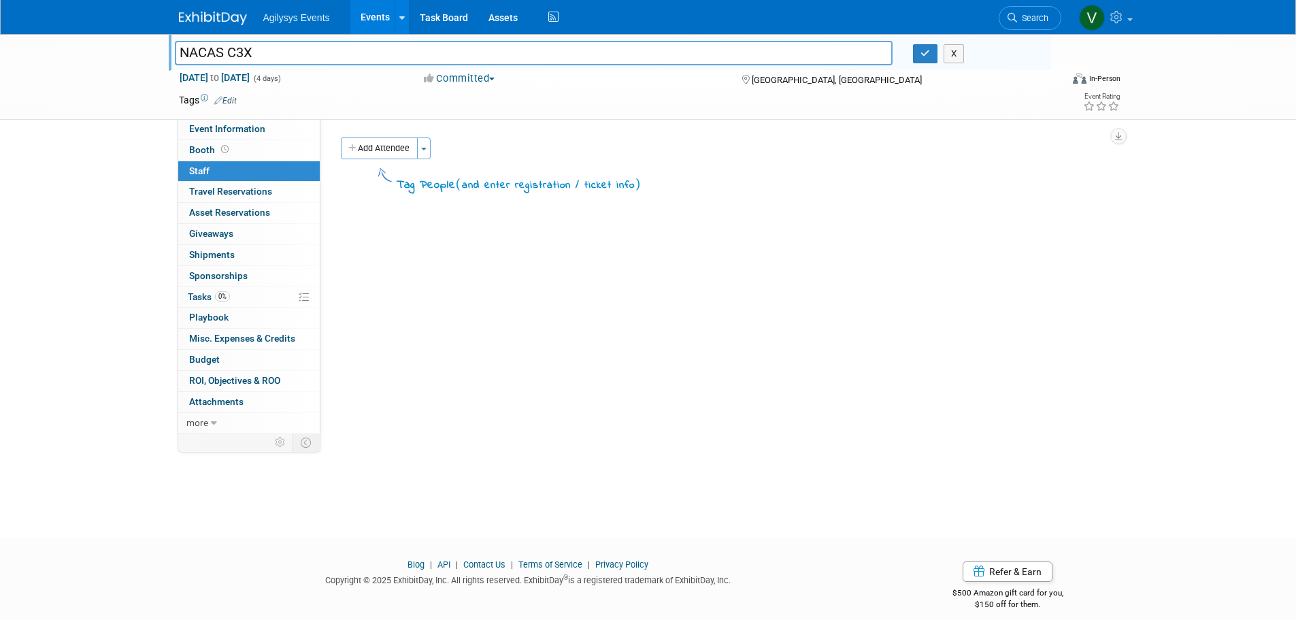
drag, startPoint x: 246, startPoint y: 55, endPoint x: 179, endPoint y: 46, distance: 67.3
click at [179, 46] on input "NACAS C3X" at bounding box center [534, 53] width 719 height 24
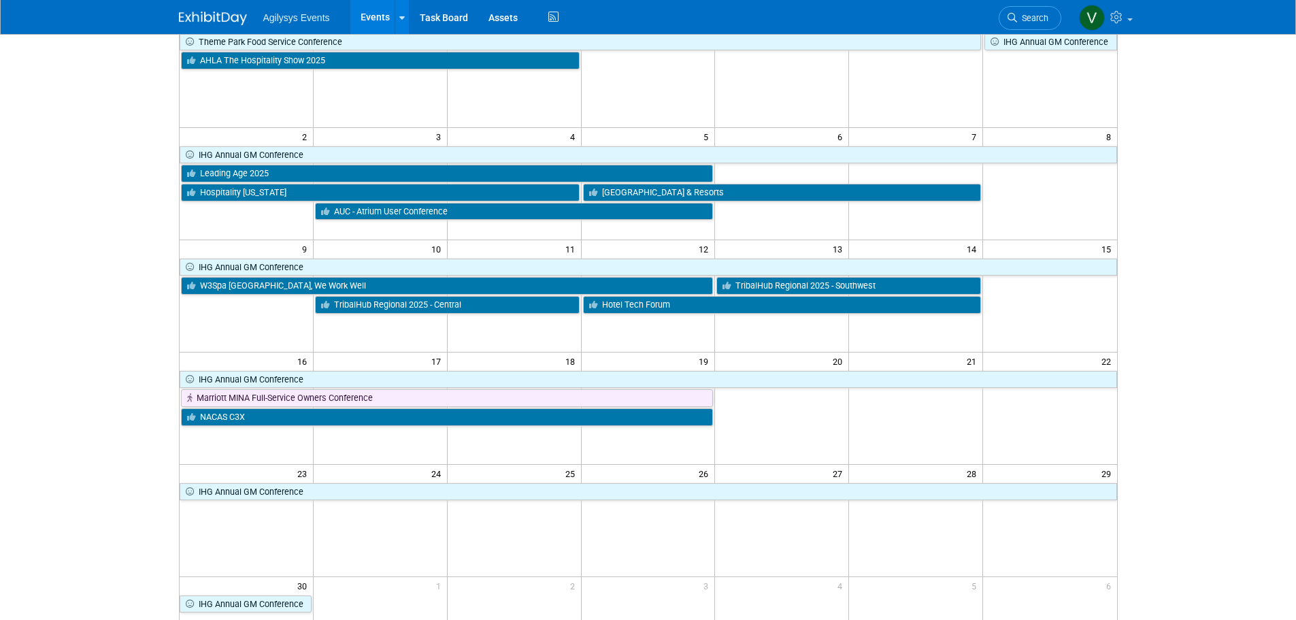
scroll to position [68, 0]
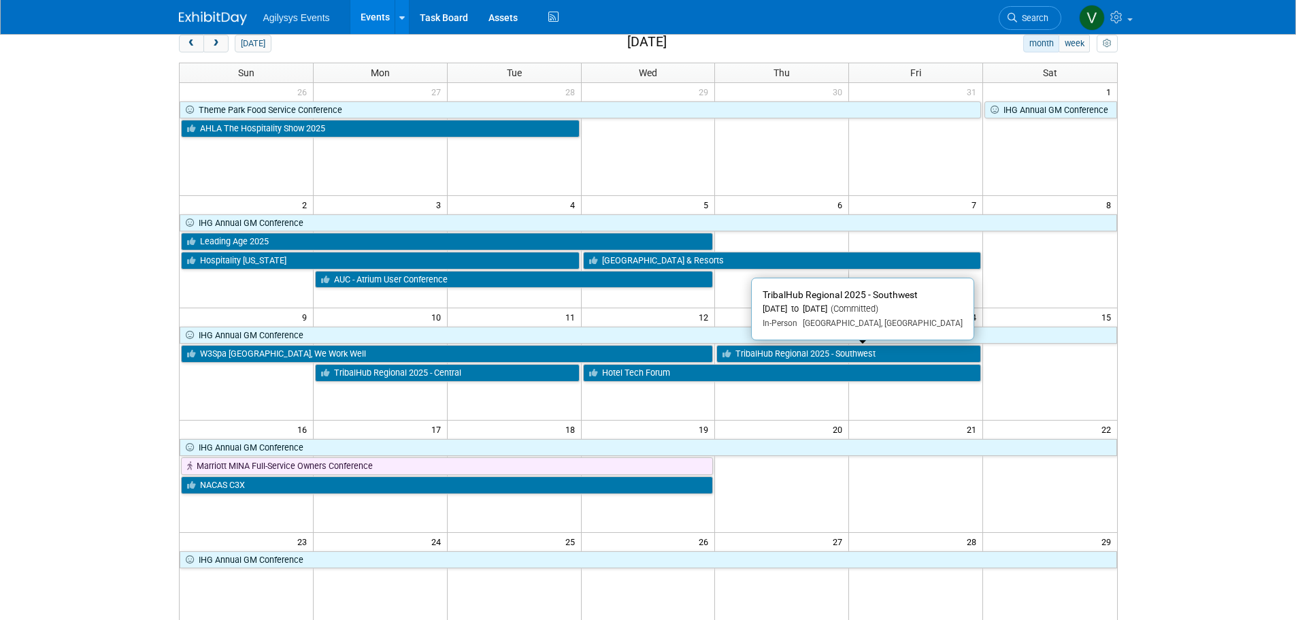
click at [812, 355] on link "TribalHub Regional 2025 - Southwest" at bounding box center [848, 354] width 265 height 18
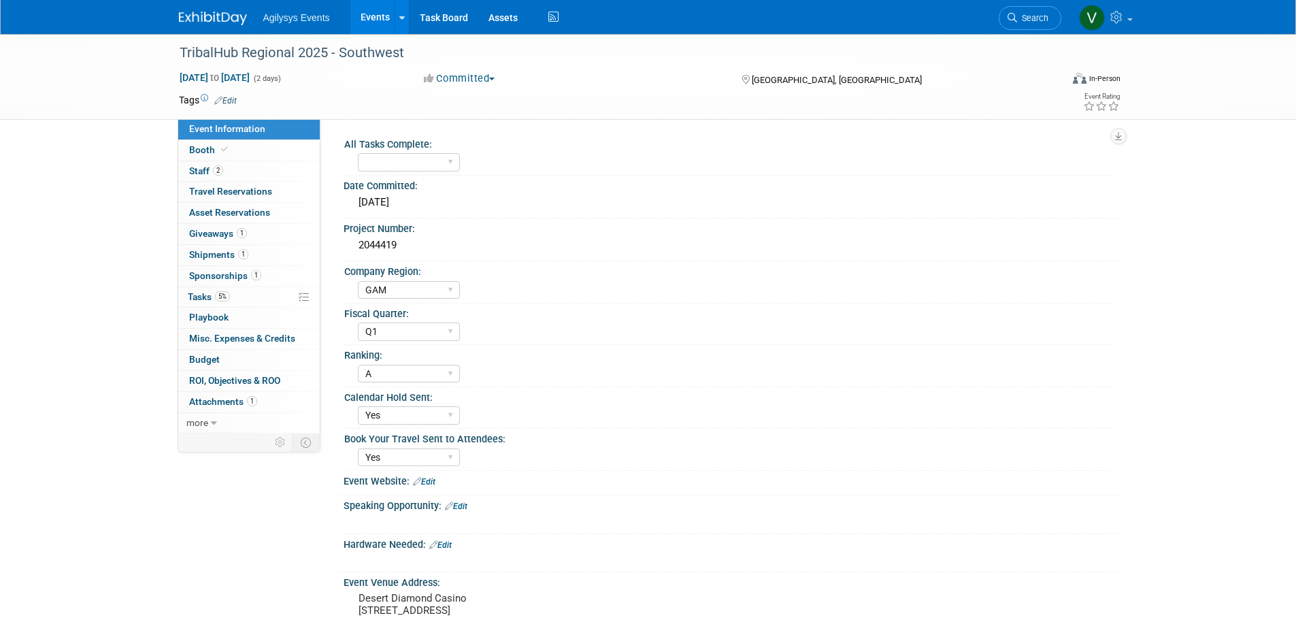
select select "GAM"
select select "Q1"
select select "A"
select select "Yes"
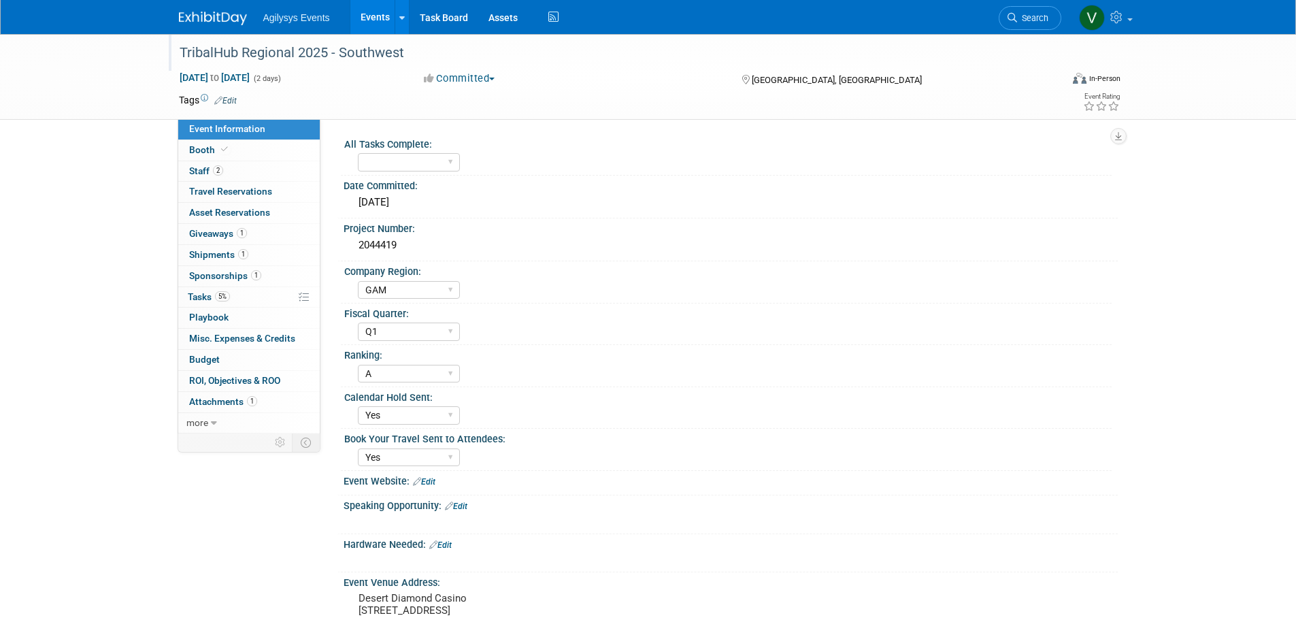
drag, startPoint x: 422, startPoint y: 52, endPoint x: 180, endPoint y: 50, distance: 241.6
click at [180, 50] on div "TribalHub Regional 2025 - Southwest" at bounding box center [608, 53] width 866 height 24
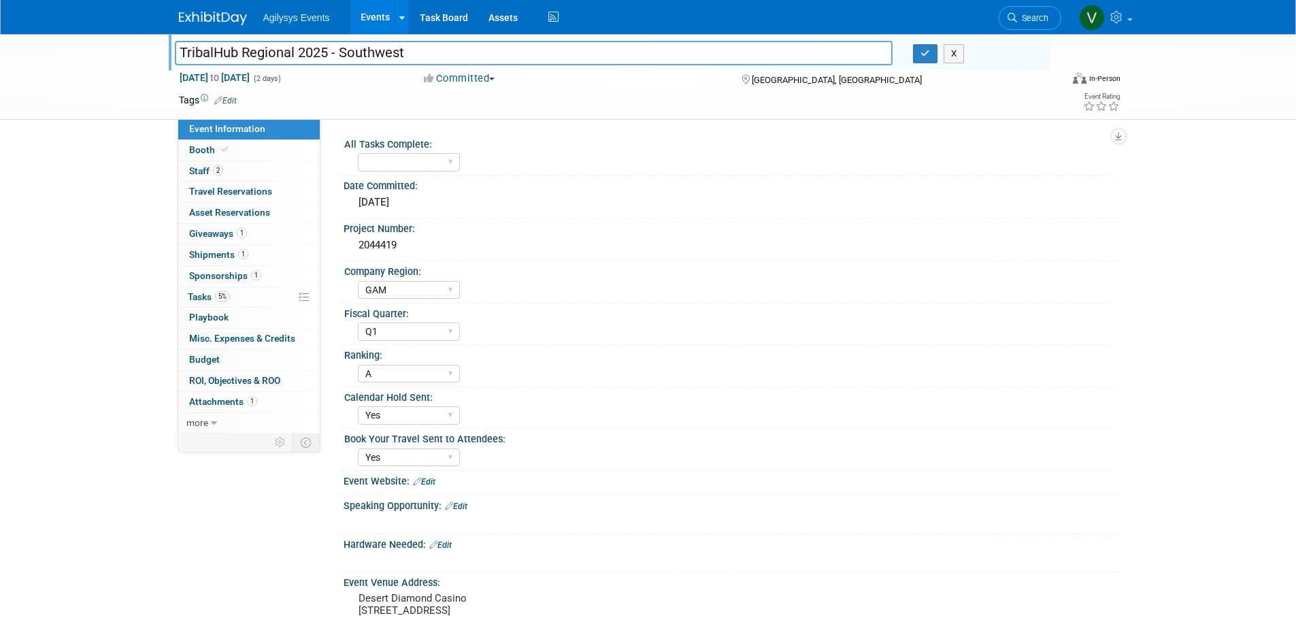
drag, startPoint x: 180, startPoint y: 50, endPoint x: 402, endPoint y: 48, distance: 221.8
click at [375, 48] on input "TribalHub Regional 2025 - Southwest" at bounding box center [534, 53] width 719 height 24
drag, startPoint x: 418, startPoint y: 49, endPoint x: 158, endPoint y: 51, distance: 260.6
click at [158, 51] on div "TribalHub Regional 2025 - Southwest TribalHub Regional 2025 - Southwest X Nov 1…" at bounding box center [648, 77] width 1296 height 86
click at [221, 21] on img at bounding box center [213, 19] width 68 height 14
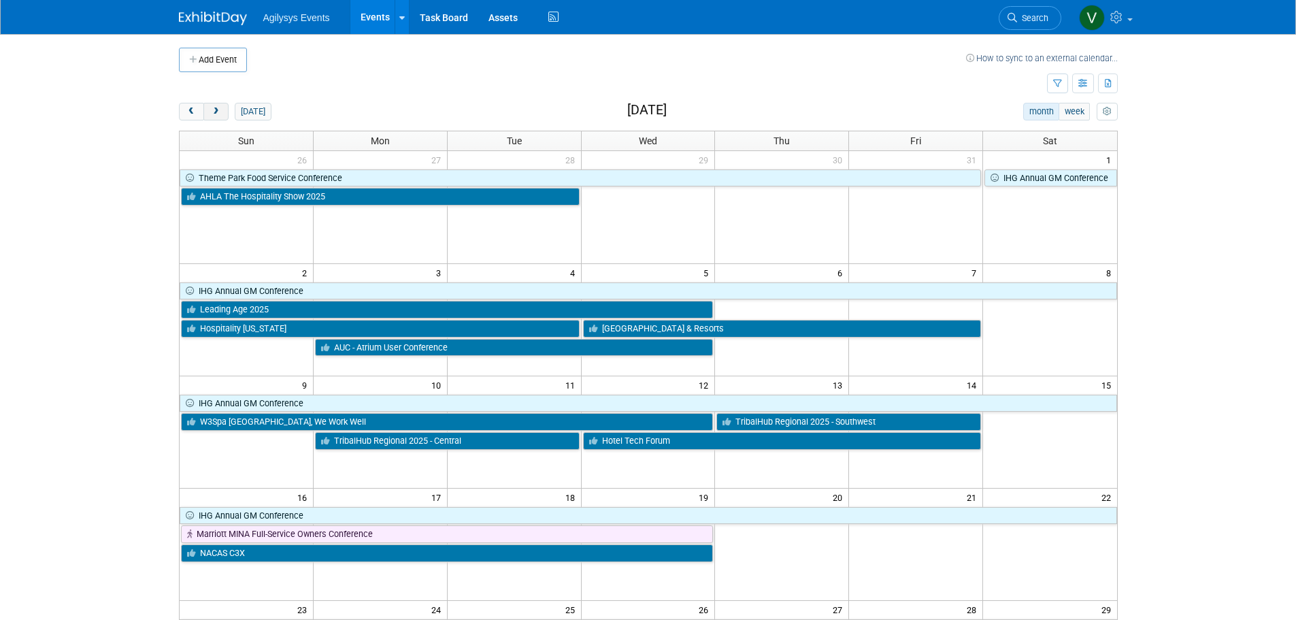
click at [210, 104] on button "next" at bounding box center [215, 112] width 25 height 18
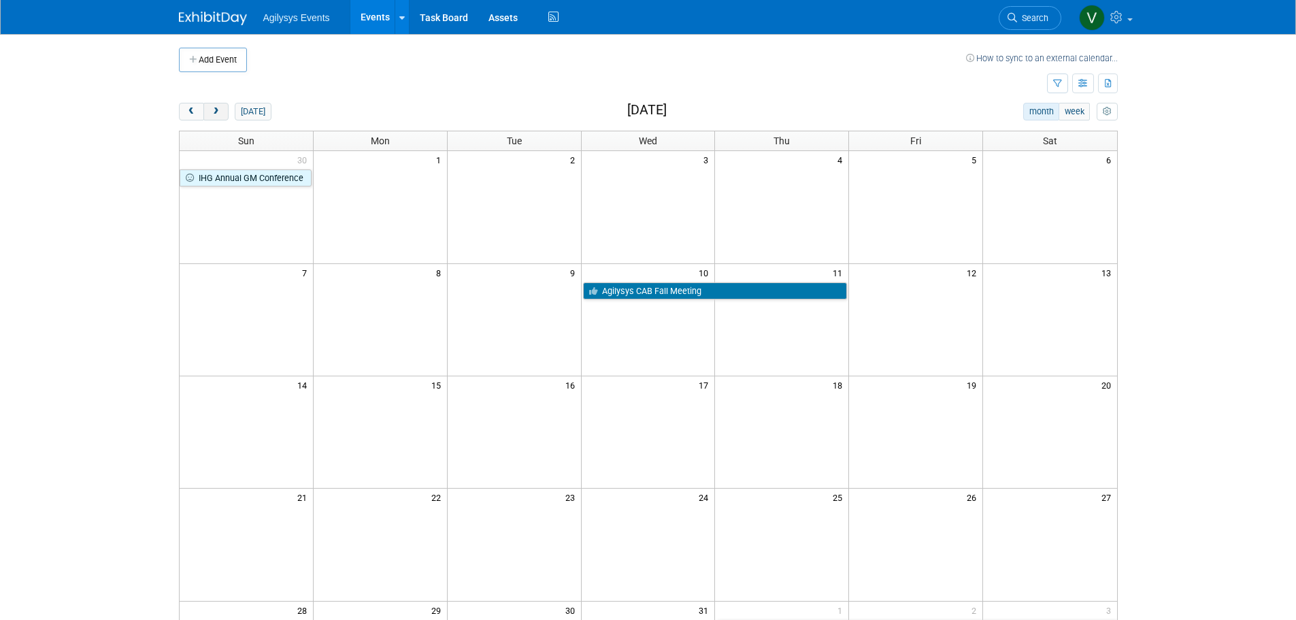
click at [214, 108] on span "next" at bounding box center [216, 112] width 10 height 9
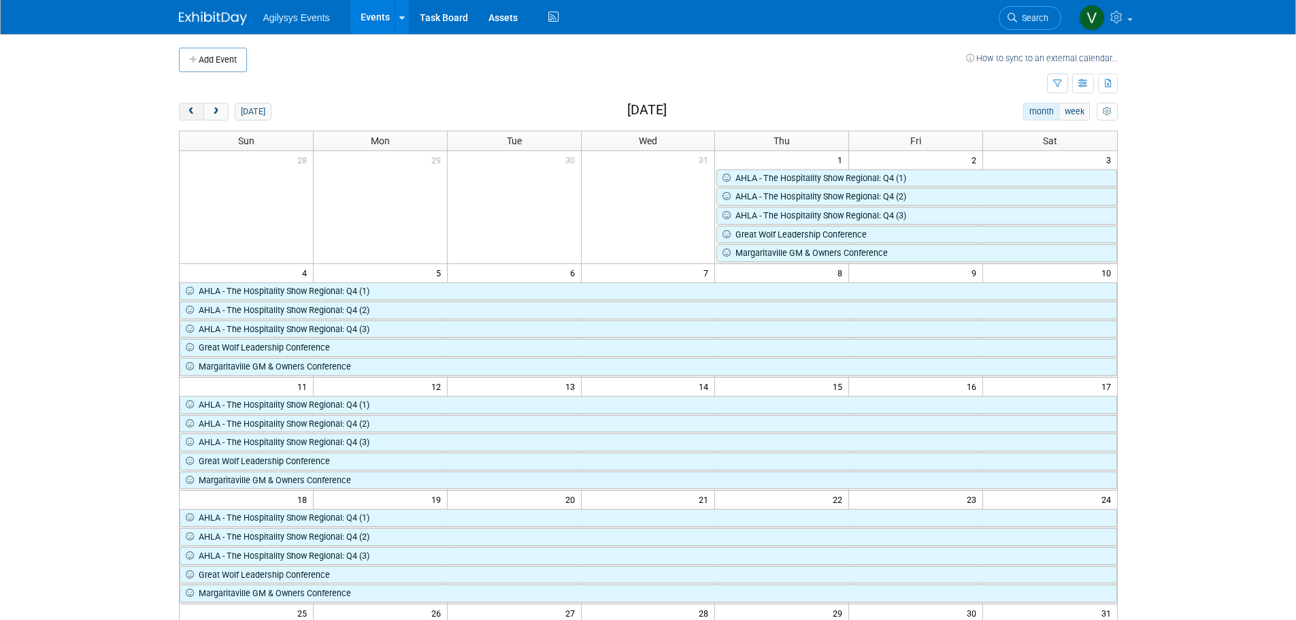
click at [188, 114] on span "prev" at bounding box center [191, 112] width 10 height 9
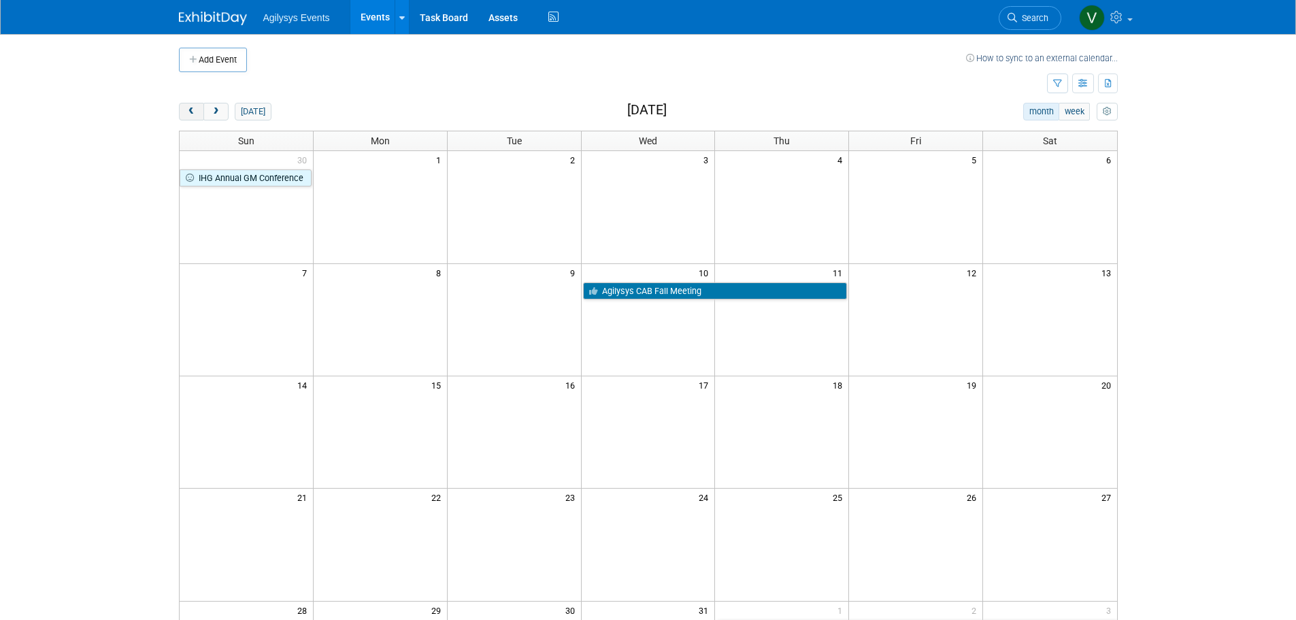
click at [187, 110] on span "prev" at bounding box center [191, 112] width 10 height 9
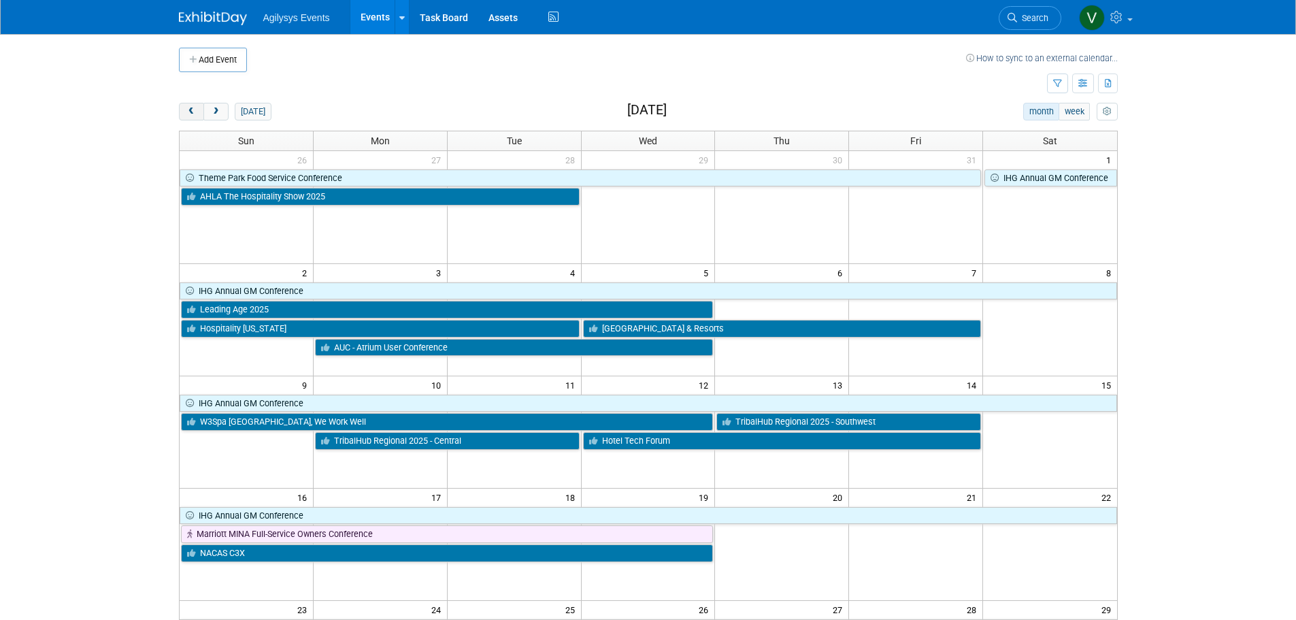
click at [187, 115] on span "prev" at bounding box center [191, 112] width 10 height 9
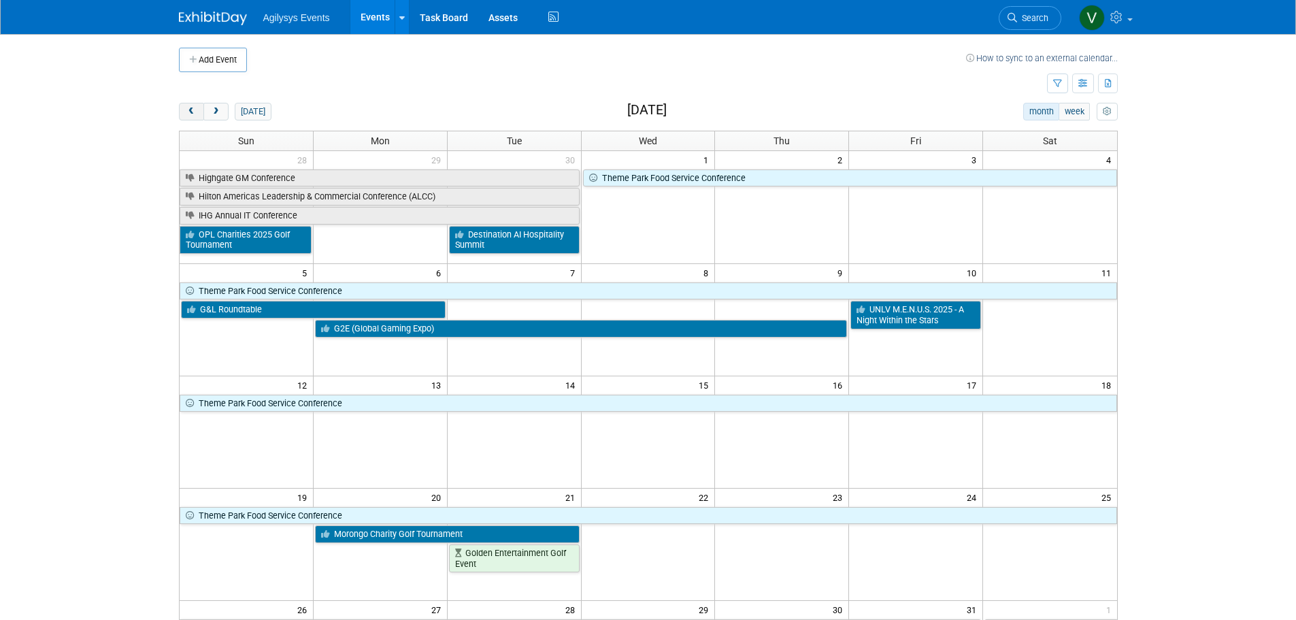
click at [190, 111] on span "prev" at bounding box center [191, 112] width 10 height 9
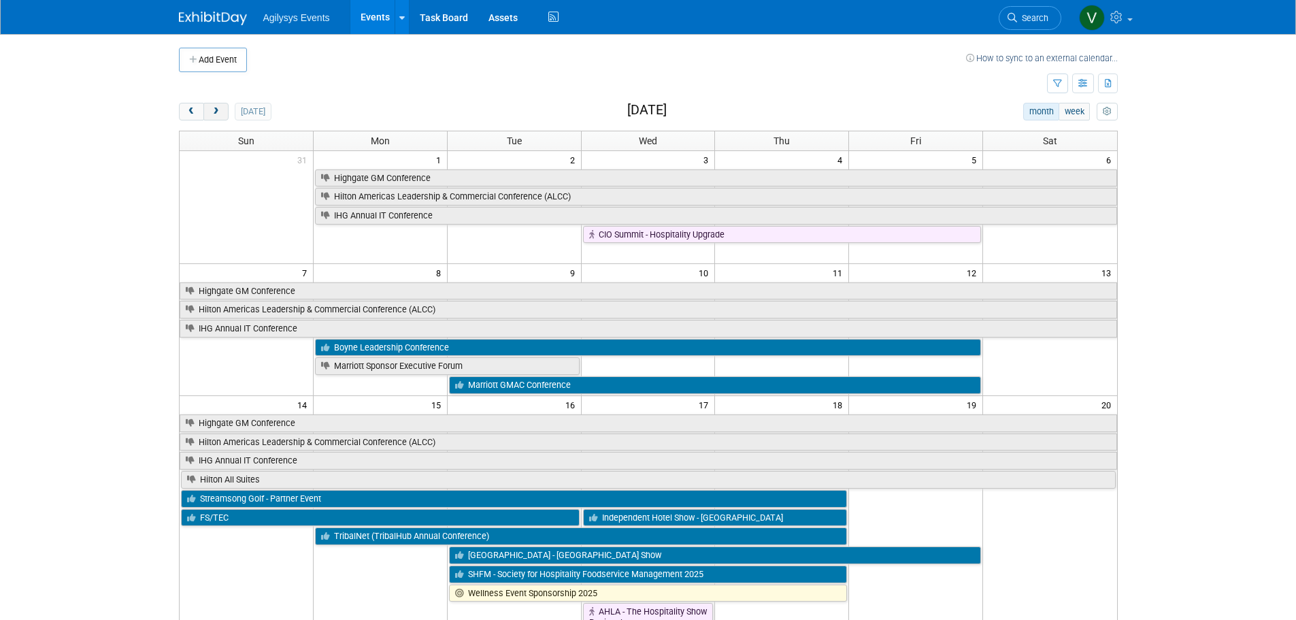
click at [222, 108] on button "next" at bounding box center [215, 112] width 25 height 18
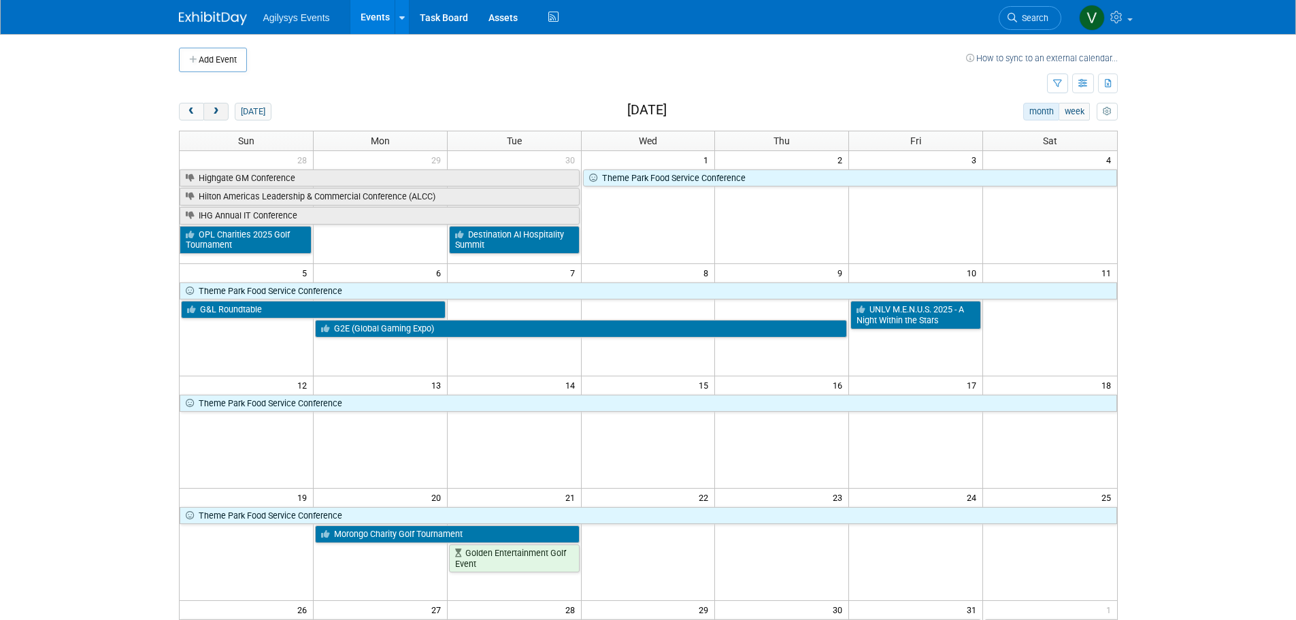
click at [216, 110] on span "next" at bounding box center [216, 112] width 10 height 9
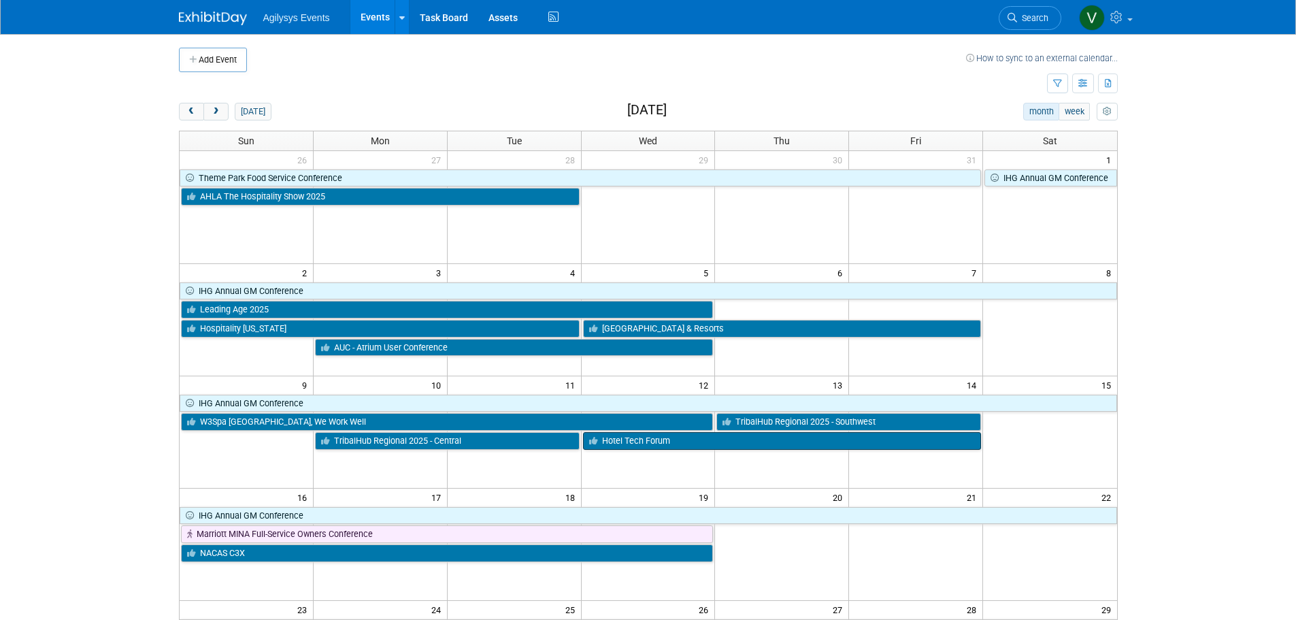
click at [651, 449] on link "Hotel Tech Forum" at bounding box center [782, 441] width 399 height 18
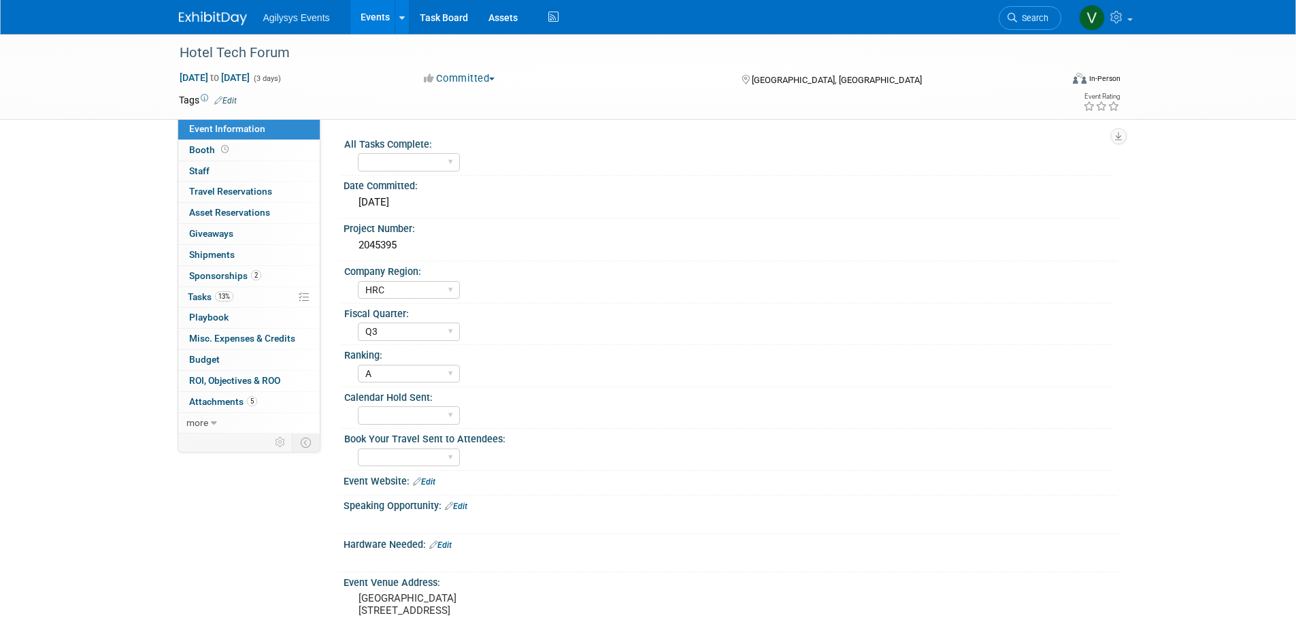
select select "HRC"
select select "Q3"
select select "A"
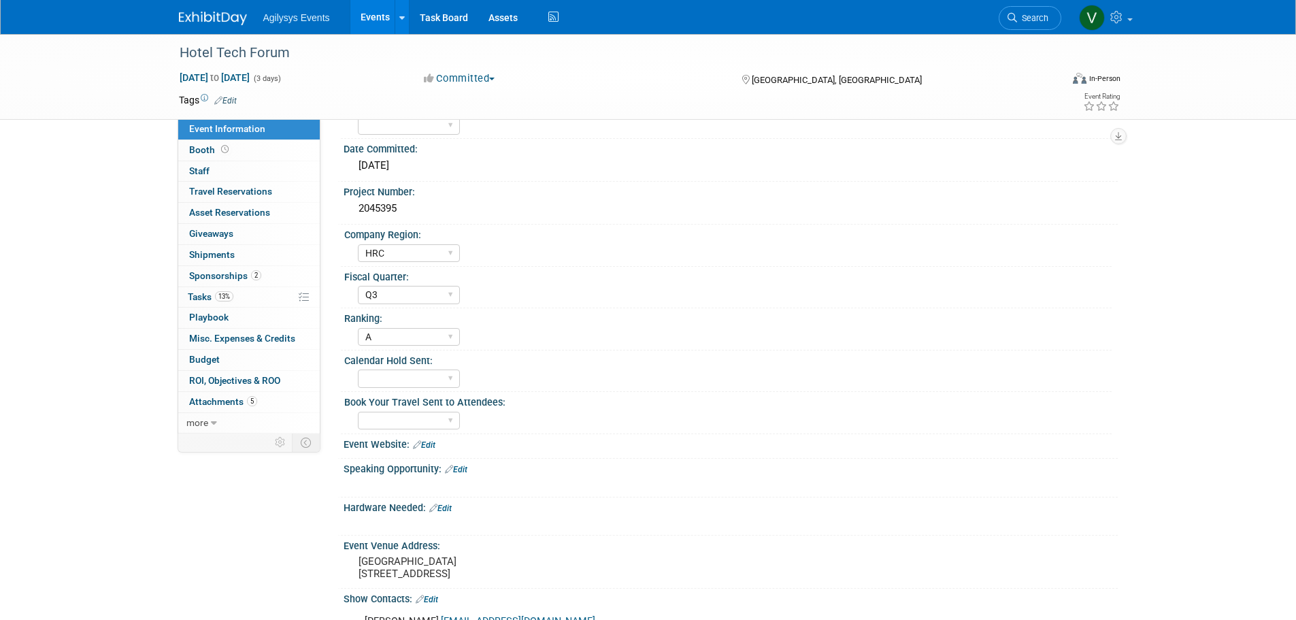
scroll to position [68, 0]
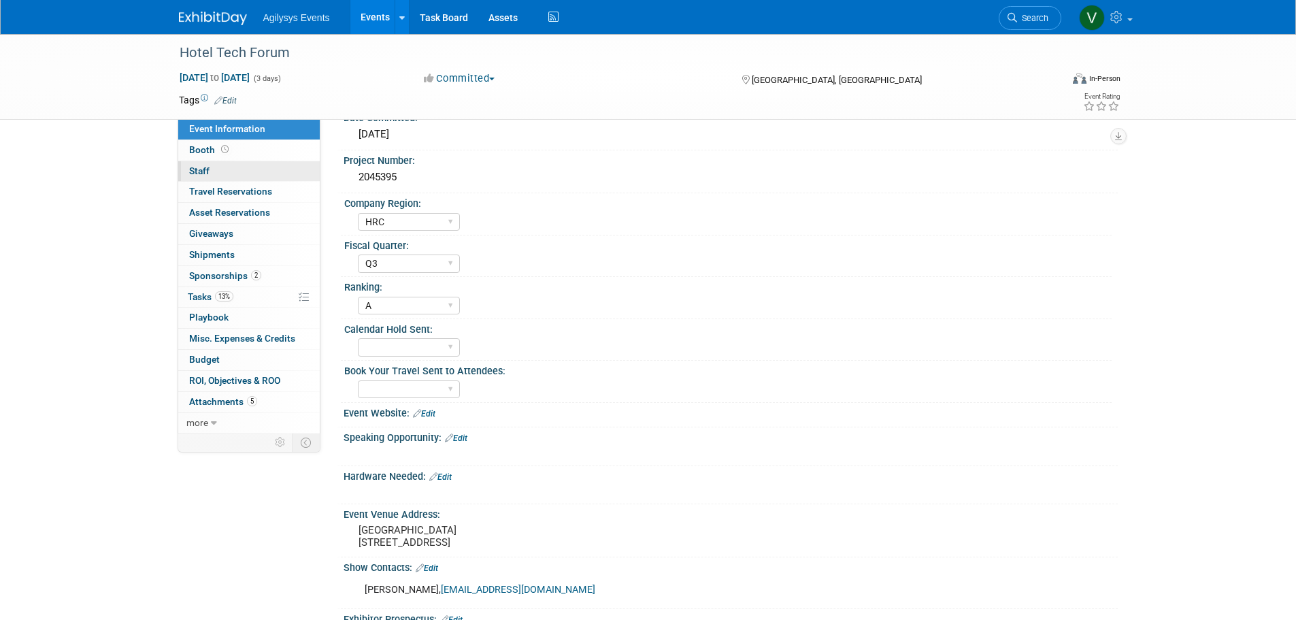
click at [232, 172] on link "0 Staff 0" at bounding box center [249, 171] width 142 height 20
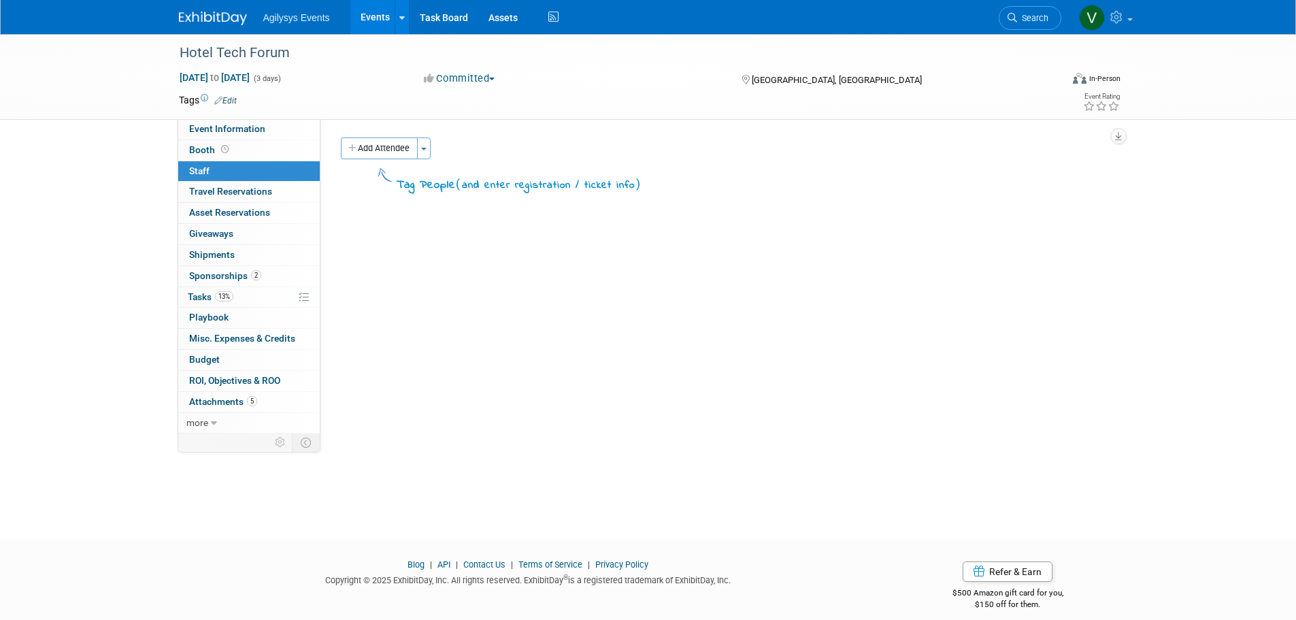
click at [342, 152] on button "Add Attendee" at bounding box center [379, 148] width 77 height 22
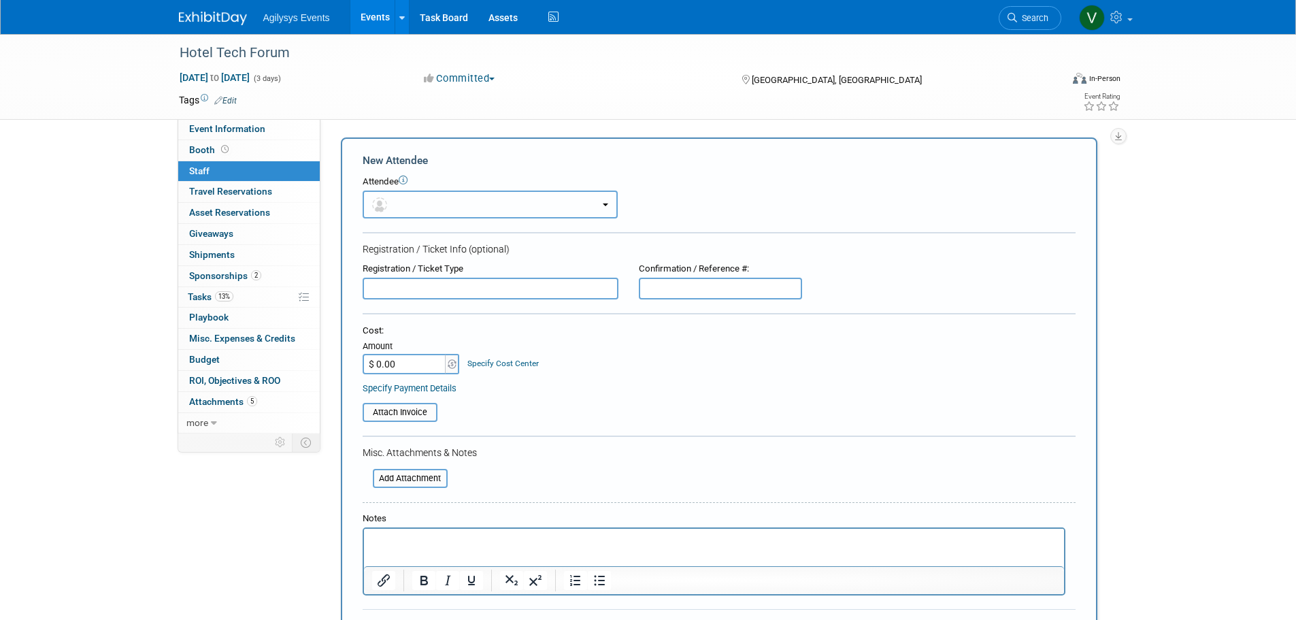
click at [384, 203] on img "button" at bounding box center [379, 204] width 15 height 15
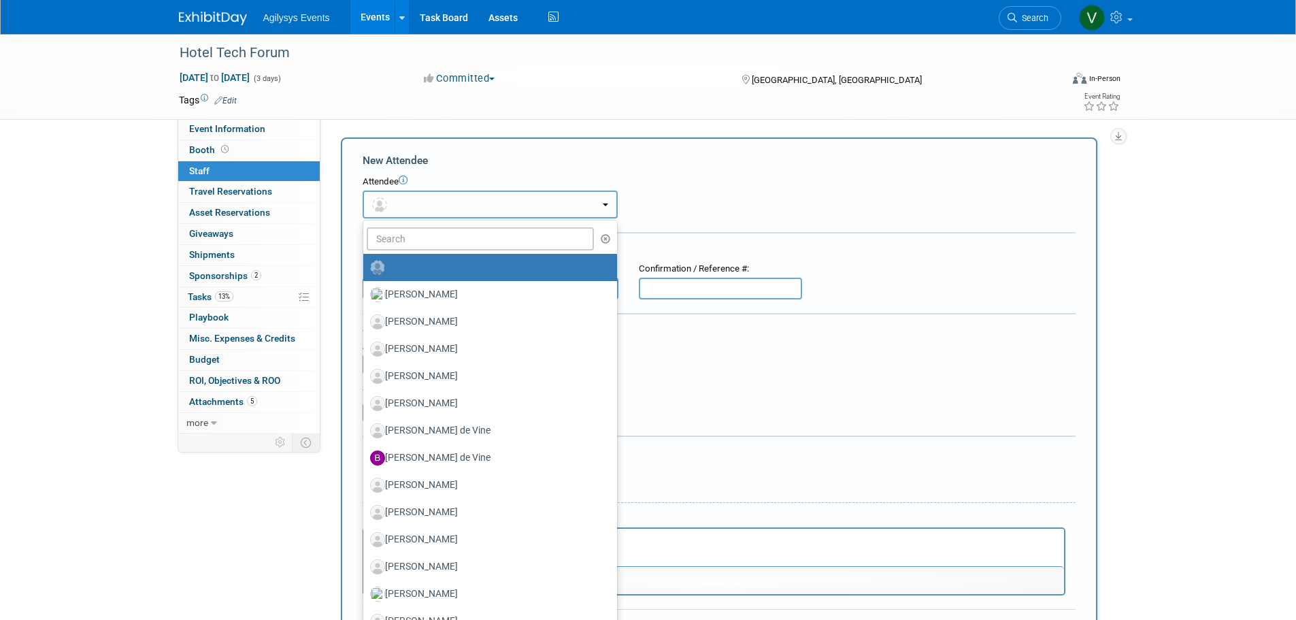
click at [419, 205] on button "button" at bounding box center [490, 205] width 255 height 28
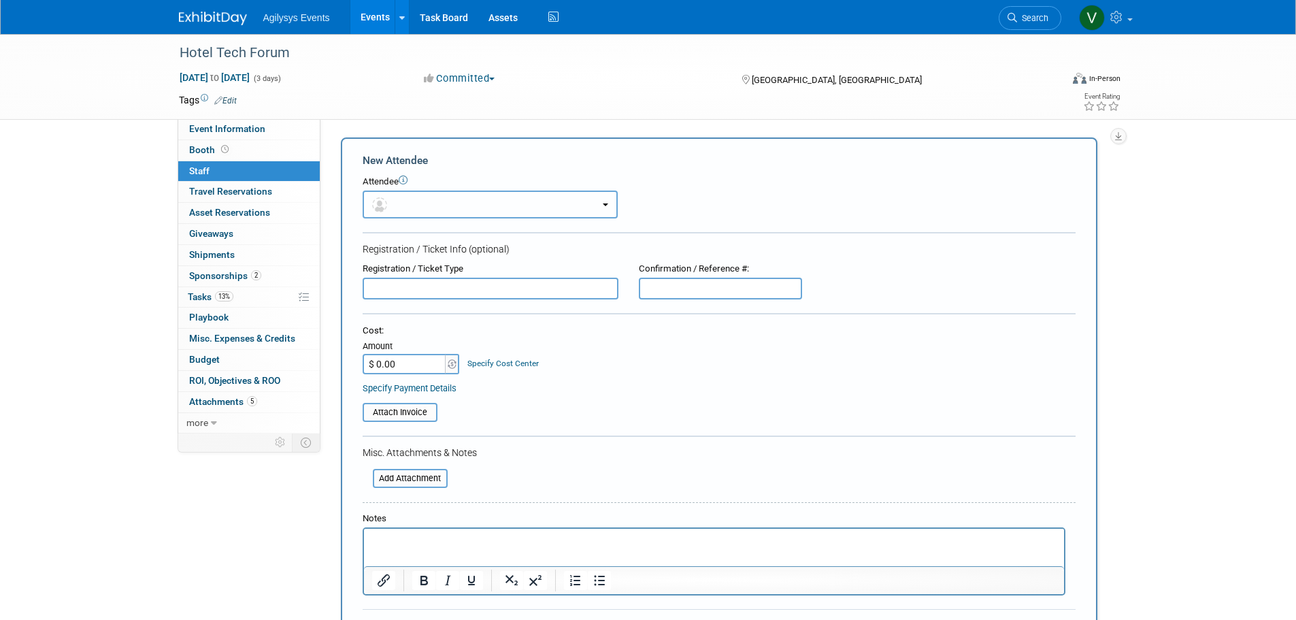
click at [412, 204] on button "button" at bounding box center [490, 205] width 255 height 28
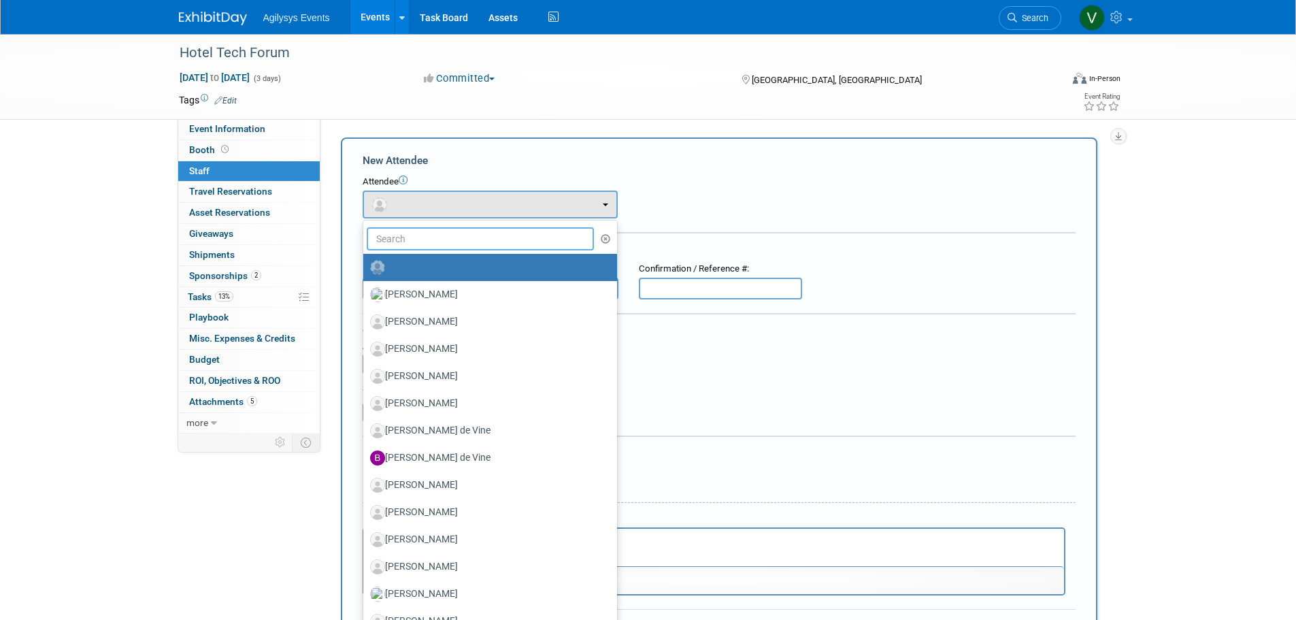
click at [396, 241] on input "text" at bounding box center [481, 238] width 228 height 23
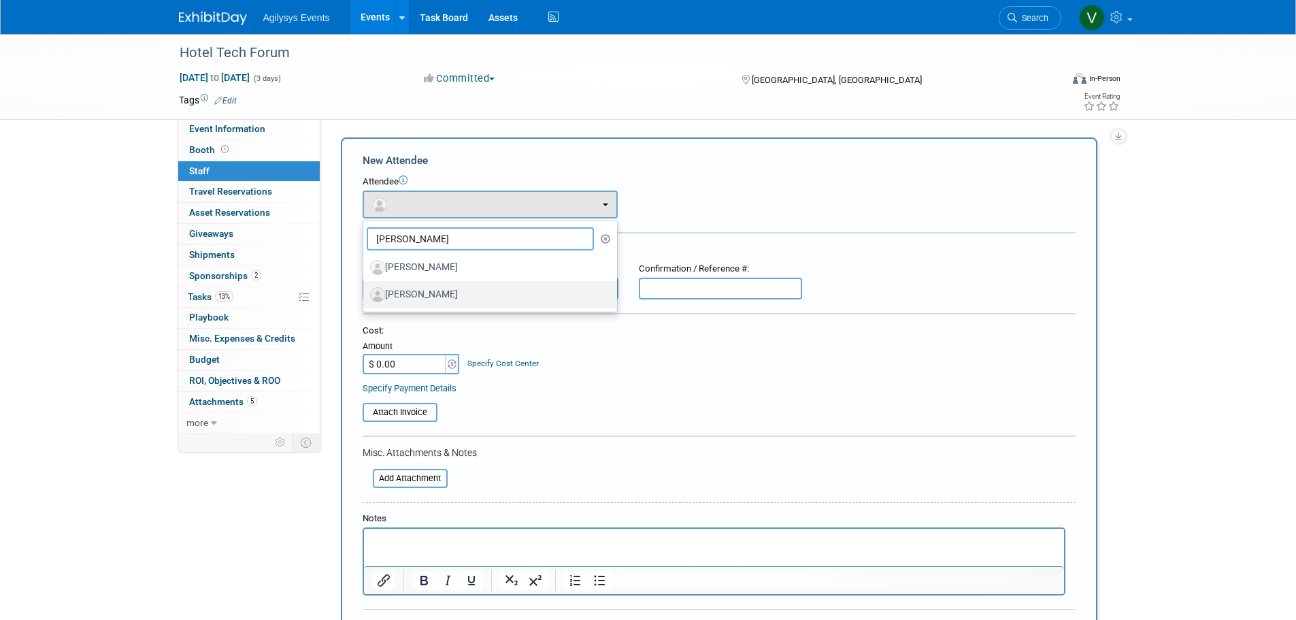
type input "[PERSON_NAME]"
click at [422, 289] on label "[PERSON_NAME]" at bounding box center [486, 295] width 233 height 22
click at [365, 289] on input "[PERSON_NAME]" at bounding box center [361, 293] width 9 height 9
select select "20983884-4f09-4a82-8f44-895d5e0cd592"
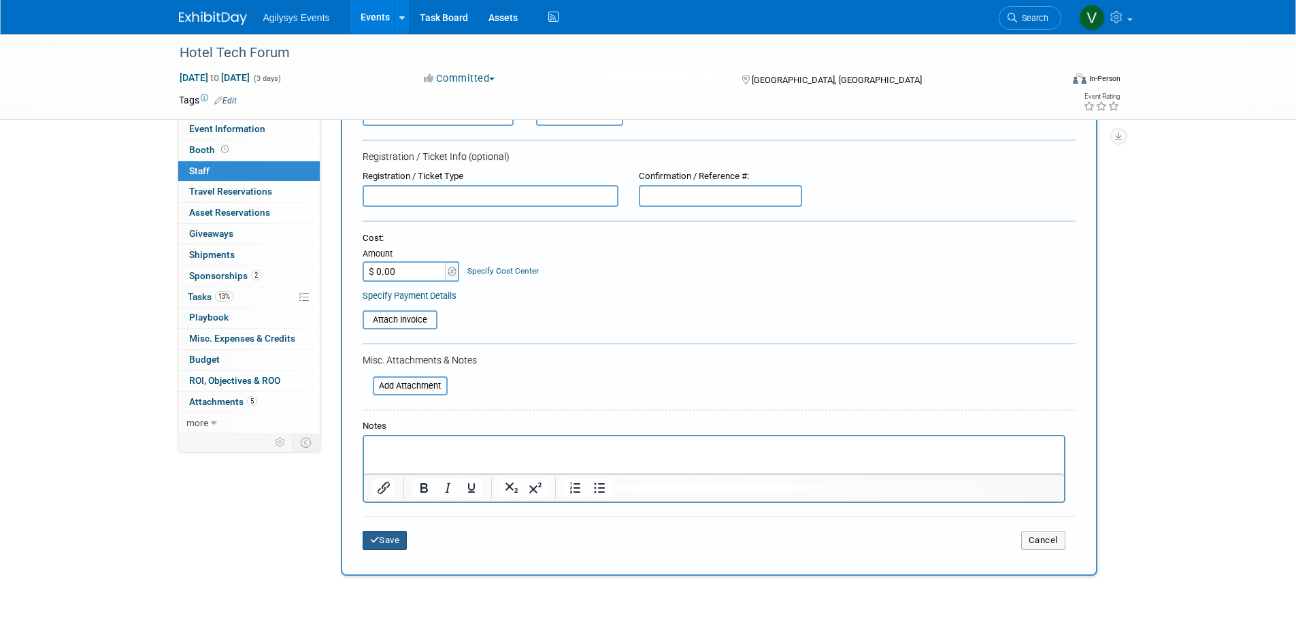
click at [396, 535] on button "Save" at bounding box center [385, 540] width 45 height 19
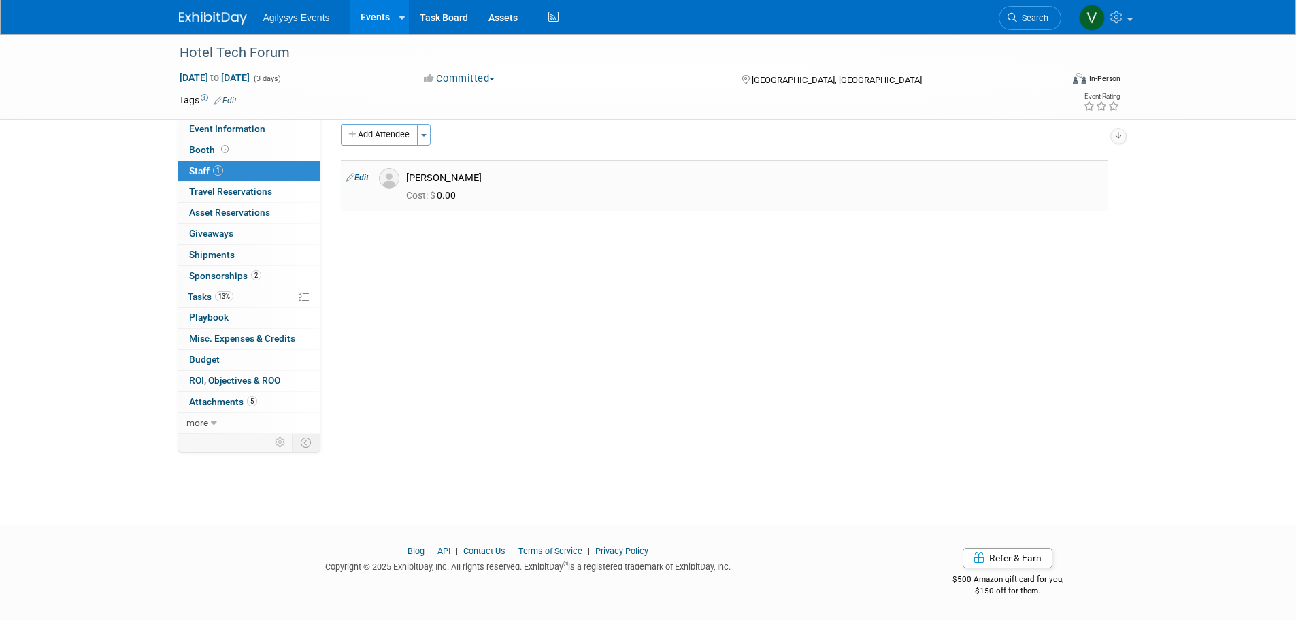
click at [367, 135] on button "Add Attendee" at bounding box center [379, 135] width 77 height 22
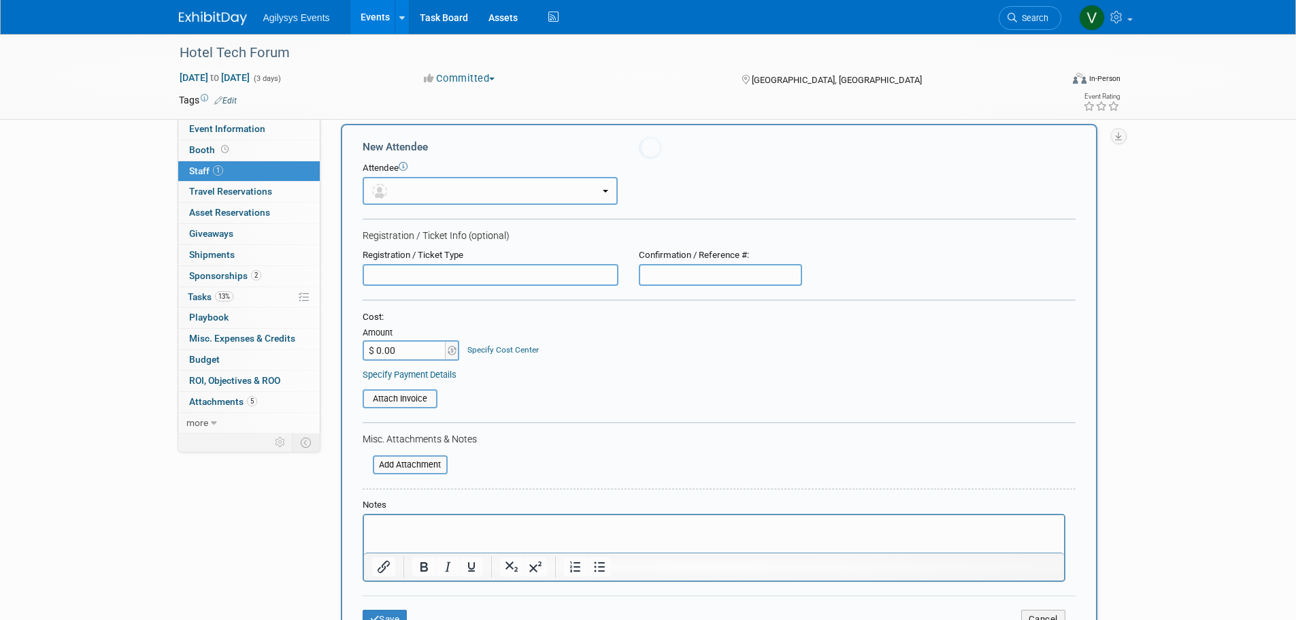
scroll to position [0, 0]
click at [397, 192] on button "button" at bounding box center [490, 191] width 255 height 28
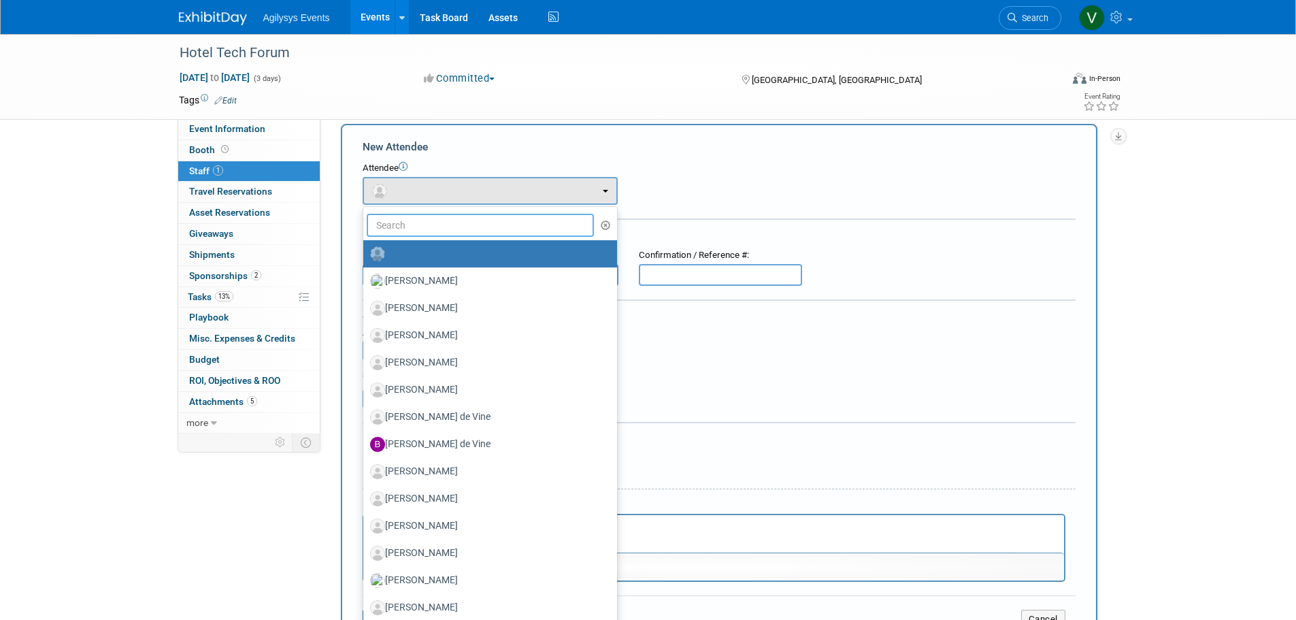
click at [385, 219] on input "text" at bounding box center [481, 225] width 228 height 23
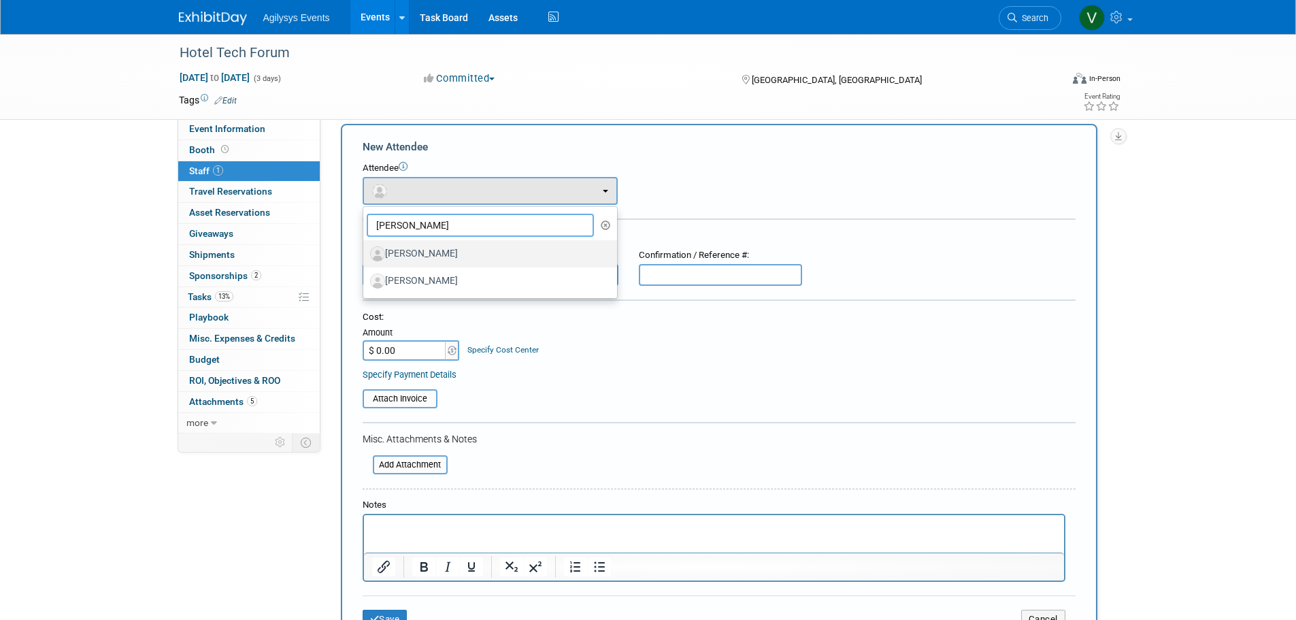
type input "[PERSON_NAME]"
click at [408, 250] on label "[PERSON_NAME]" at bounding box center [486, 254] width 233 height 22
click at [365, 250] on input "[PERSON_NAME]" at bounding box center [361, 252] width 9 height 9
select select "69cf763c-ce38-4b09-b641-fed956e90b81"
select select "4"
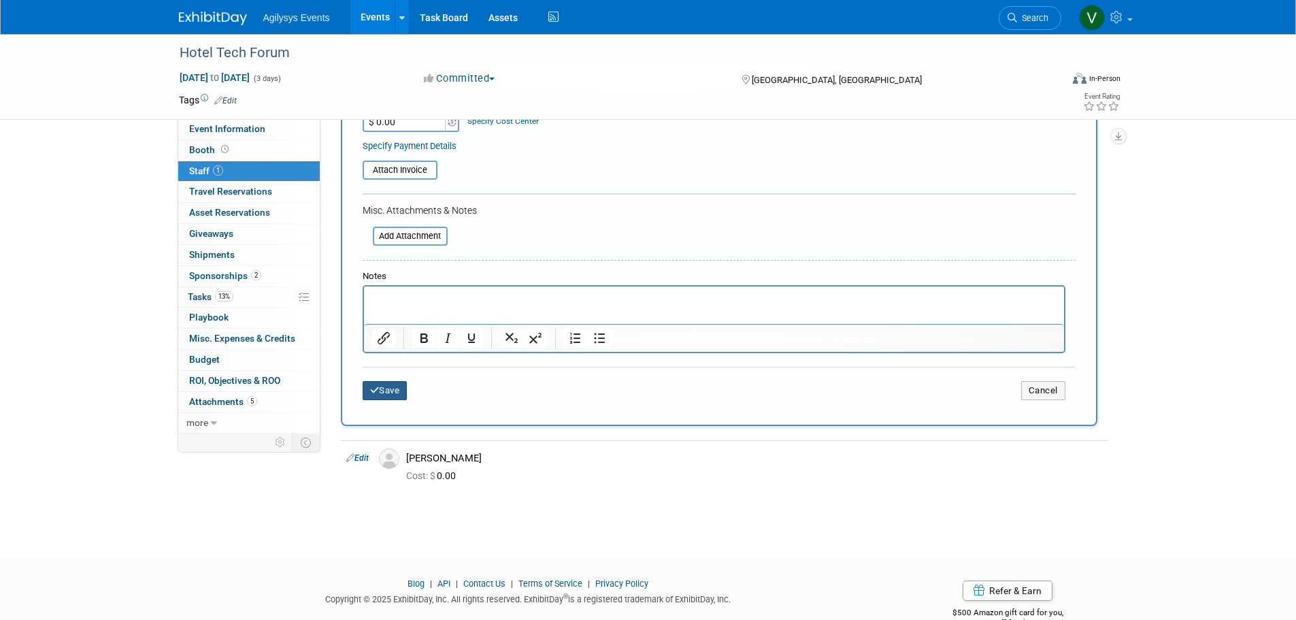
click at [389, 384] on button "Save" at bounding box center [385, 390] width 45 height 19
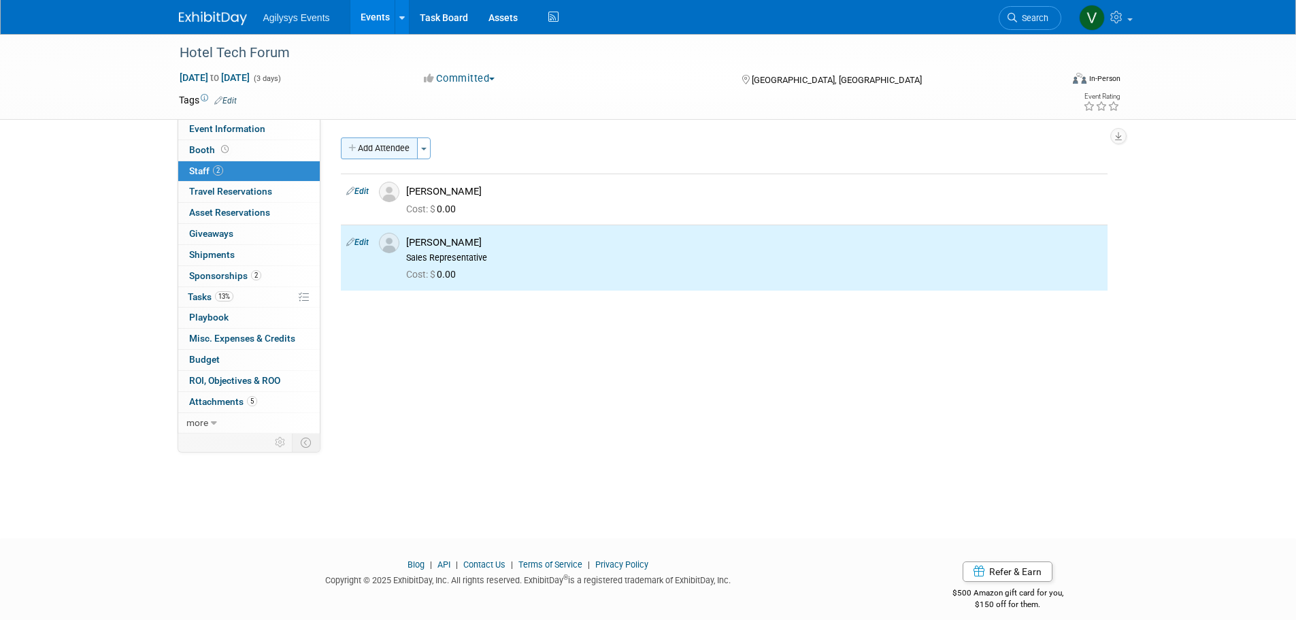
click at [352, 145] on icon "button" at bounding box center [353, 148] width 10 height 9
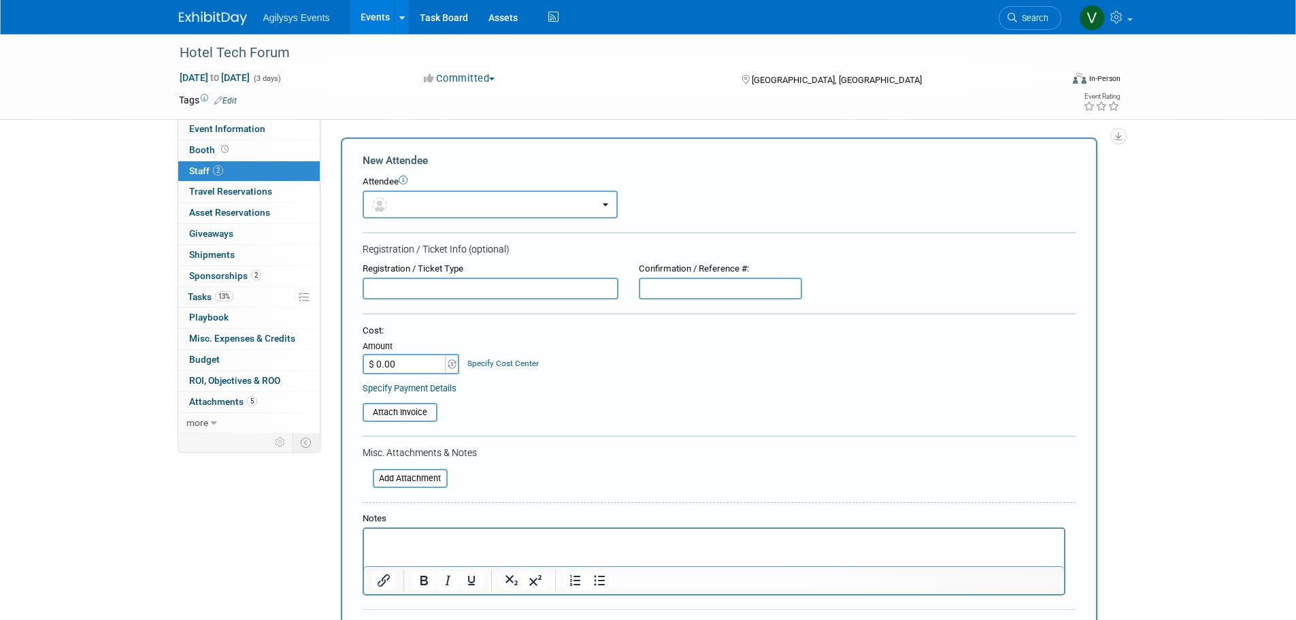
click at [393, 185] on div "Attendee" at bounding box center [719, 182] width 713 height 13
click at [395, 207] on button "button" at bounding box center [490, 205] width 255 height 28
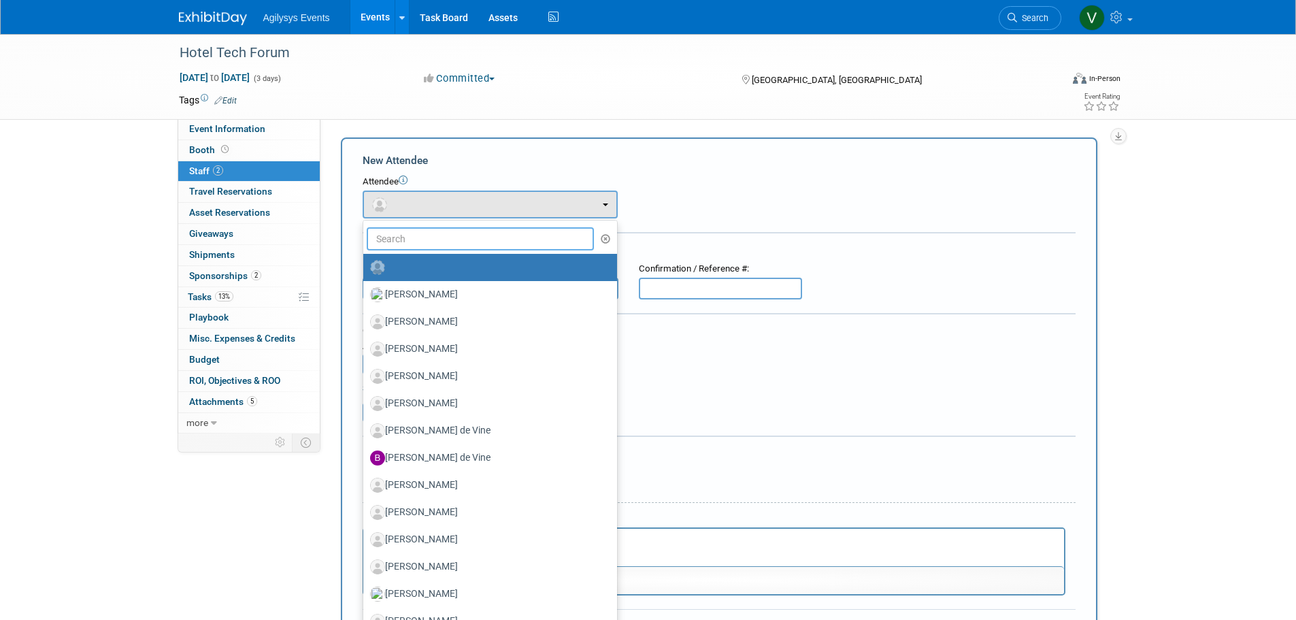
click at [403, 240] on input "text" at bounding box center [481, 238] width 228 height 23
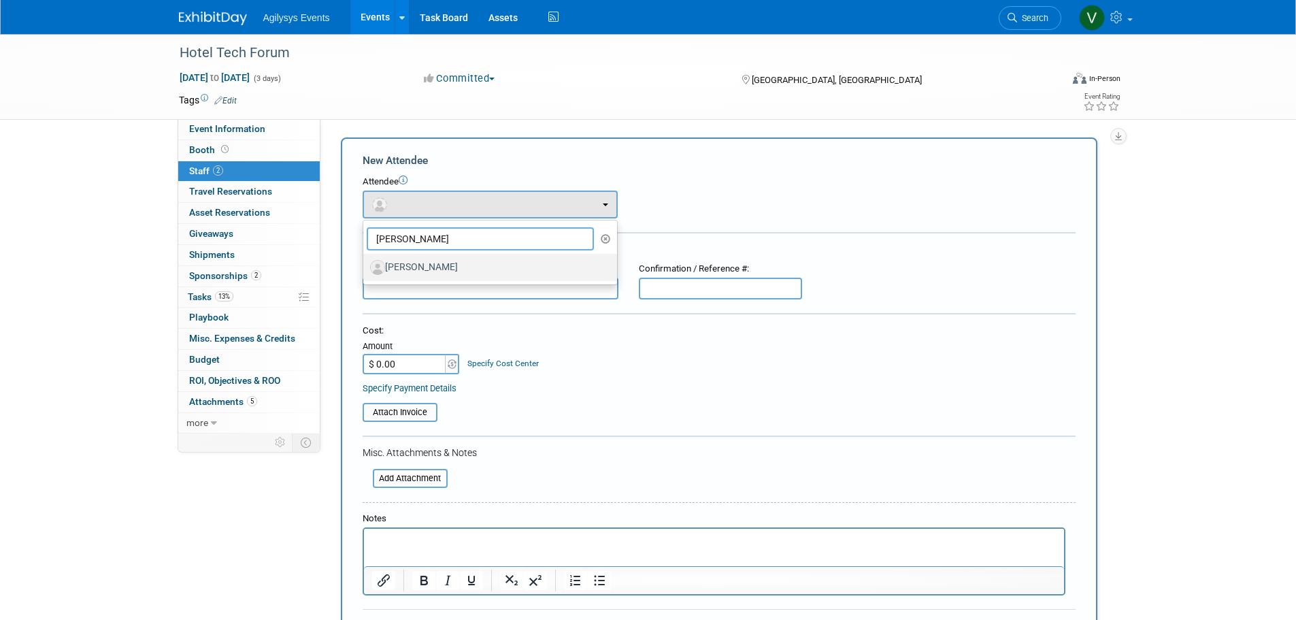
type input "[PERSON_NAME]"
click at [431, 275] on label "[PERSON_NAME]" at bounding box center [486, 268] width 233 height 22
click at [365, 270] on input "[PERSON_NAME]" at bounding box center [361, 265] width 9 height 9
select select "760e869d-34ec-43a0-a7f0-ef83789db215"
select select "4"
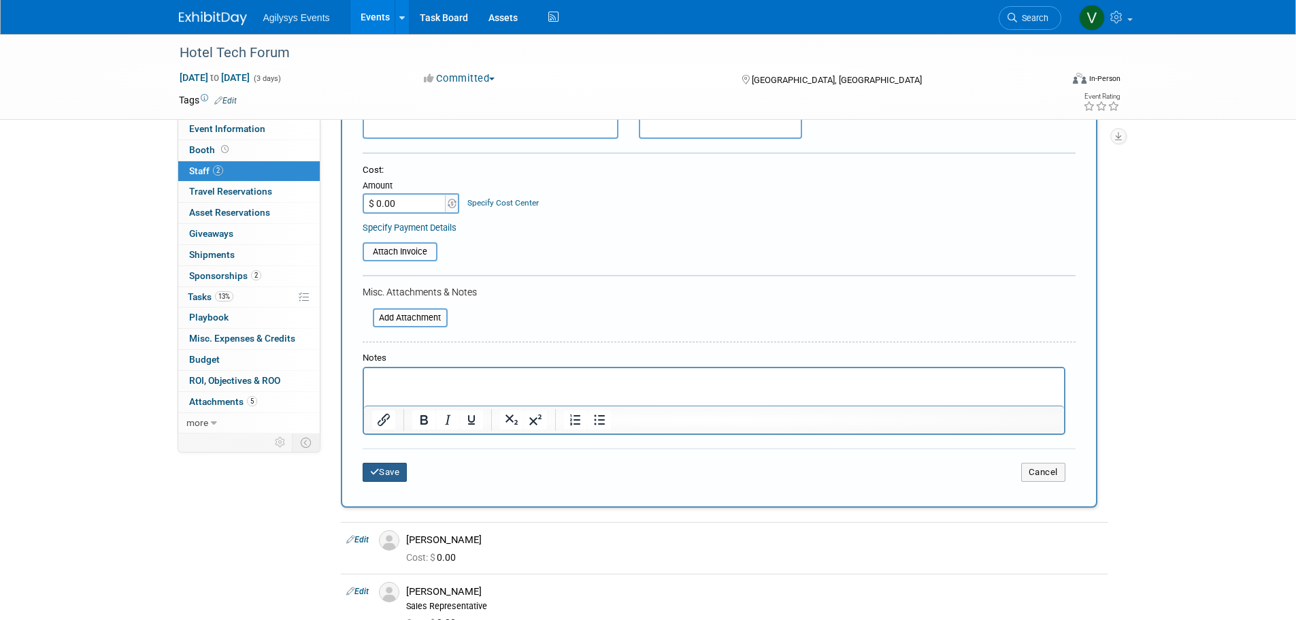
click at [391, 468] on button "Save" at bounding box center [385, 472] width 45 height 19
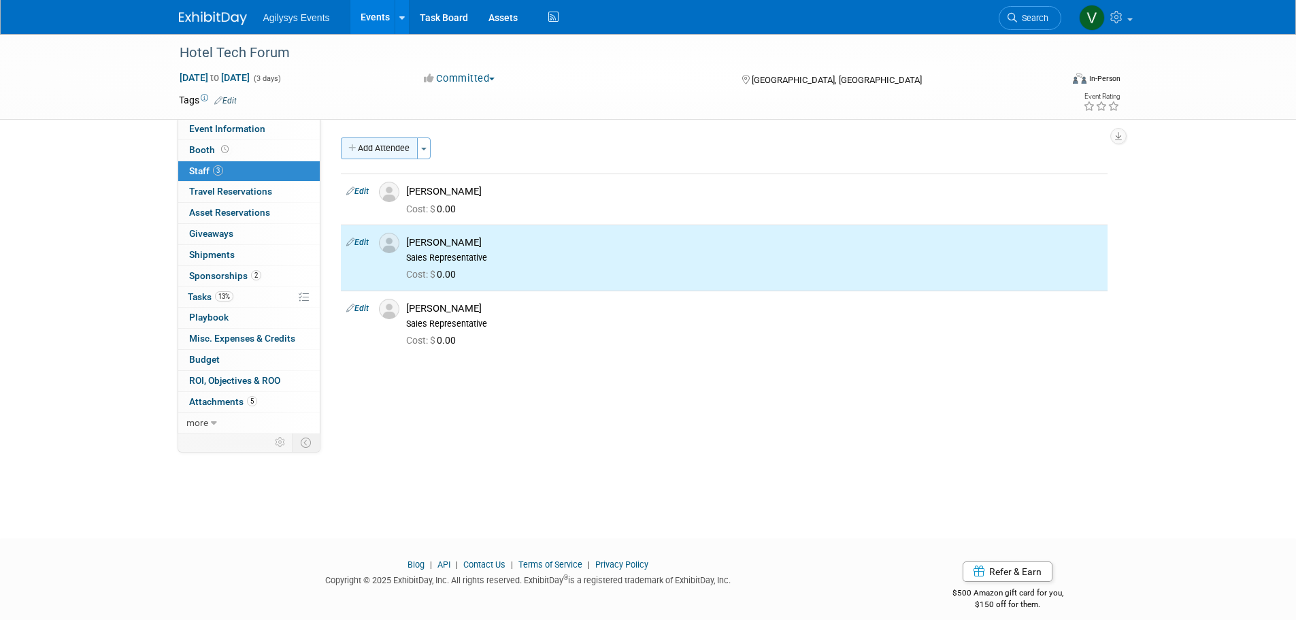
click at [361, 149] on button "Add Attendee" at bounding box center [379, 148] width 77 height 22
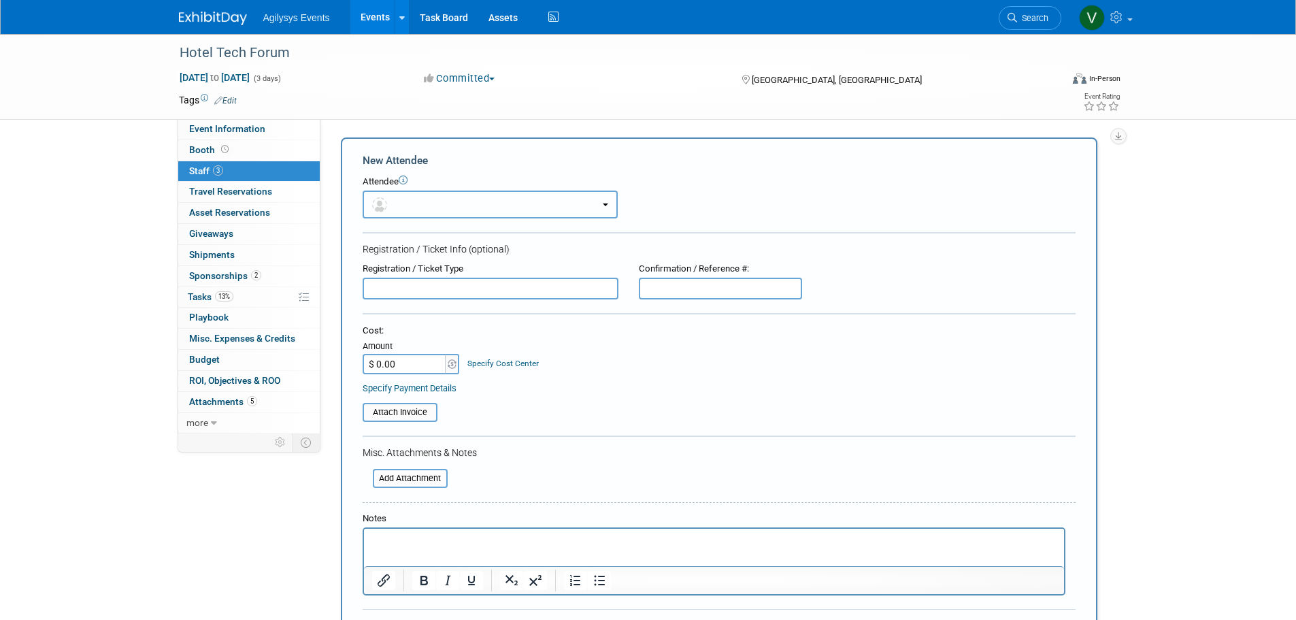
click at [391, 208] on span "button" at bounding box center [382, 204] width 20 height 11
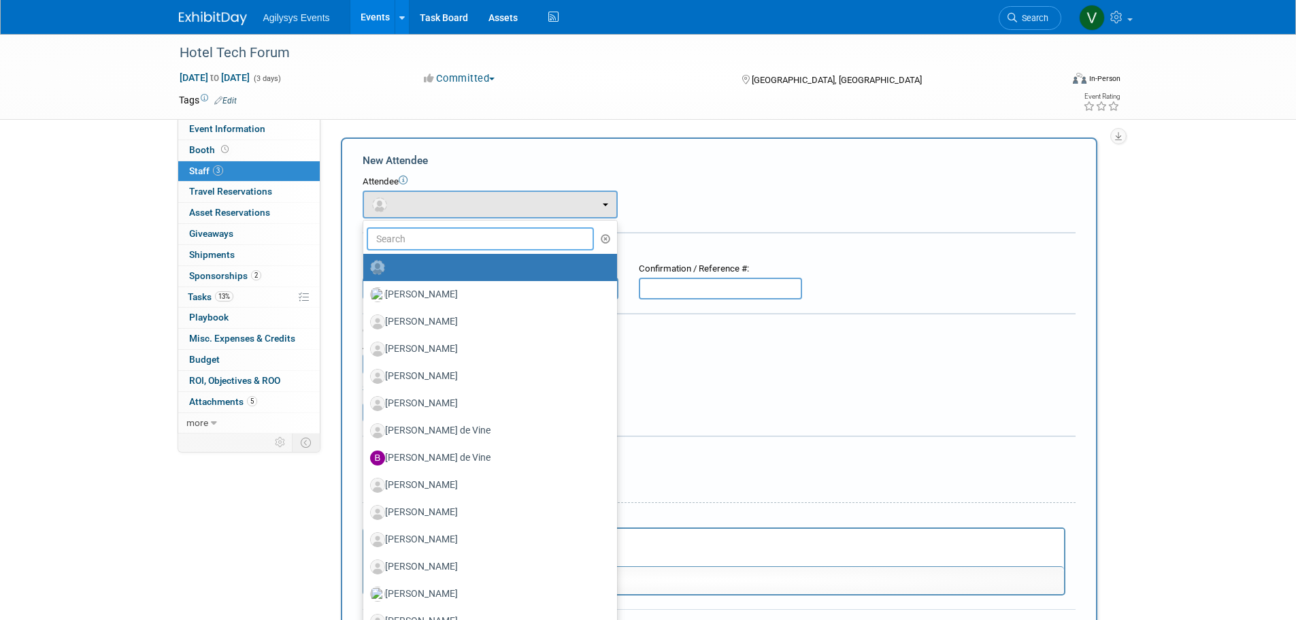
click at [404, 245] on input "text" at bounding box center [481, 238] width 228 height 23
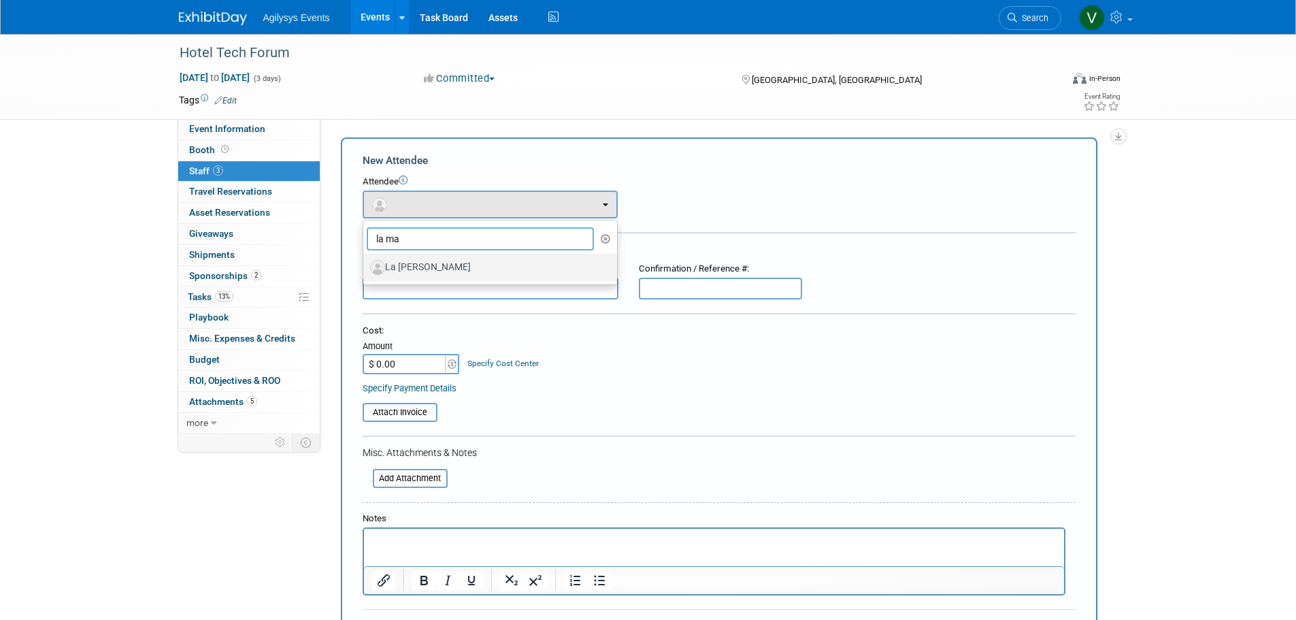
type input "la ma"
click at [412, 268] on label "La [PERSON_NAME]" at bounding box center [486, 268] width 233 height 22
click at [365, 268] on input "La [PERSON_NAME]" at bounding box center [361, 265] width 9 height 9
select select "d926f190-64fc-4a78-b252-64eff4e96b5c"
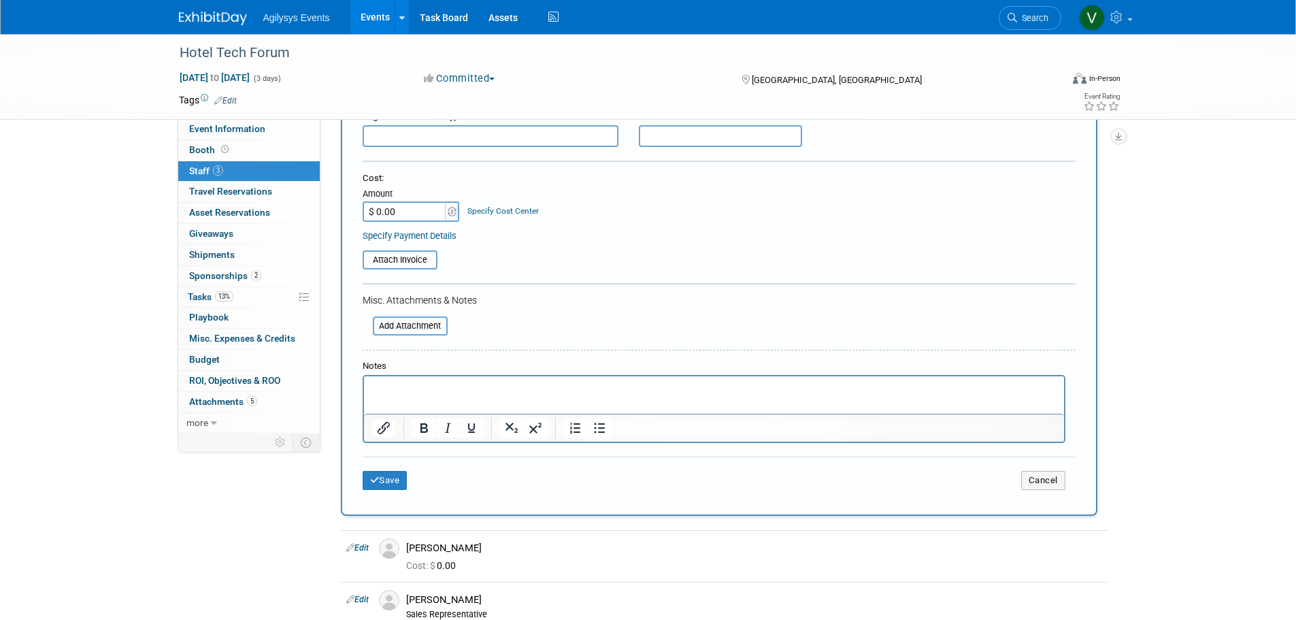
scroll to position [204, 0]
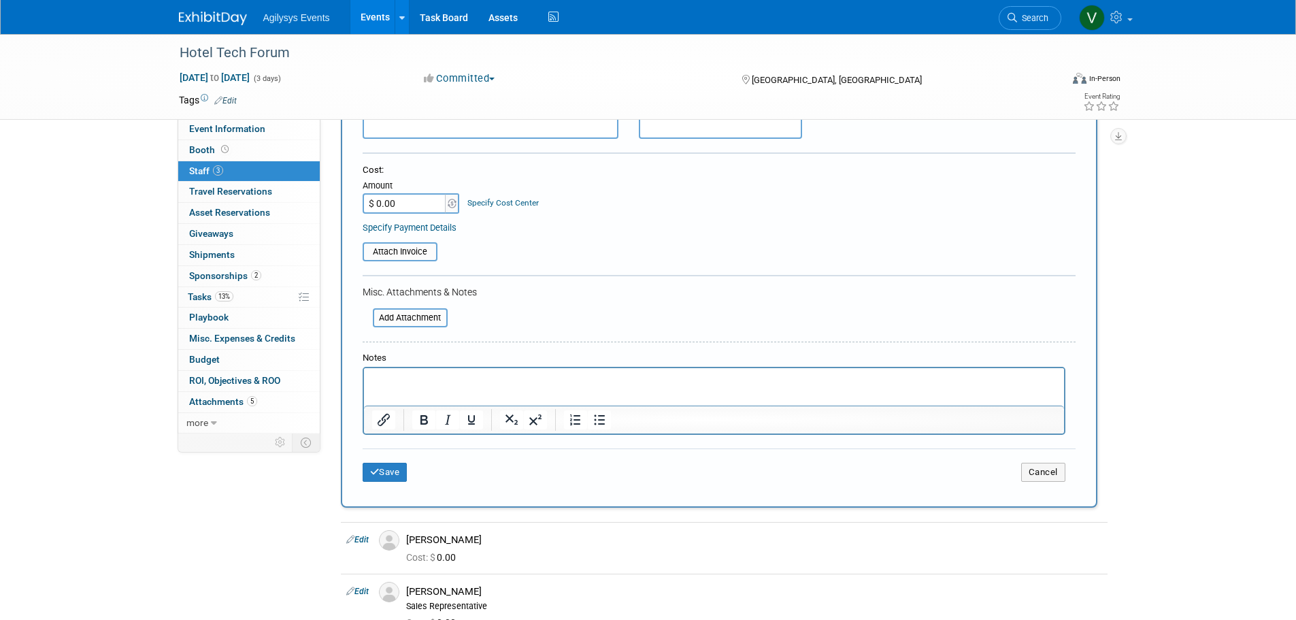
click at [455, 382] on p "Rich Text Area. Press ALT-0 for help." at bounding box center [714, 381] width 685 height 14
click at [381, 475] on button "Save" at bounding box center [385, 472] width 45 height 19
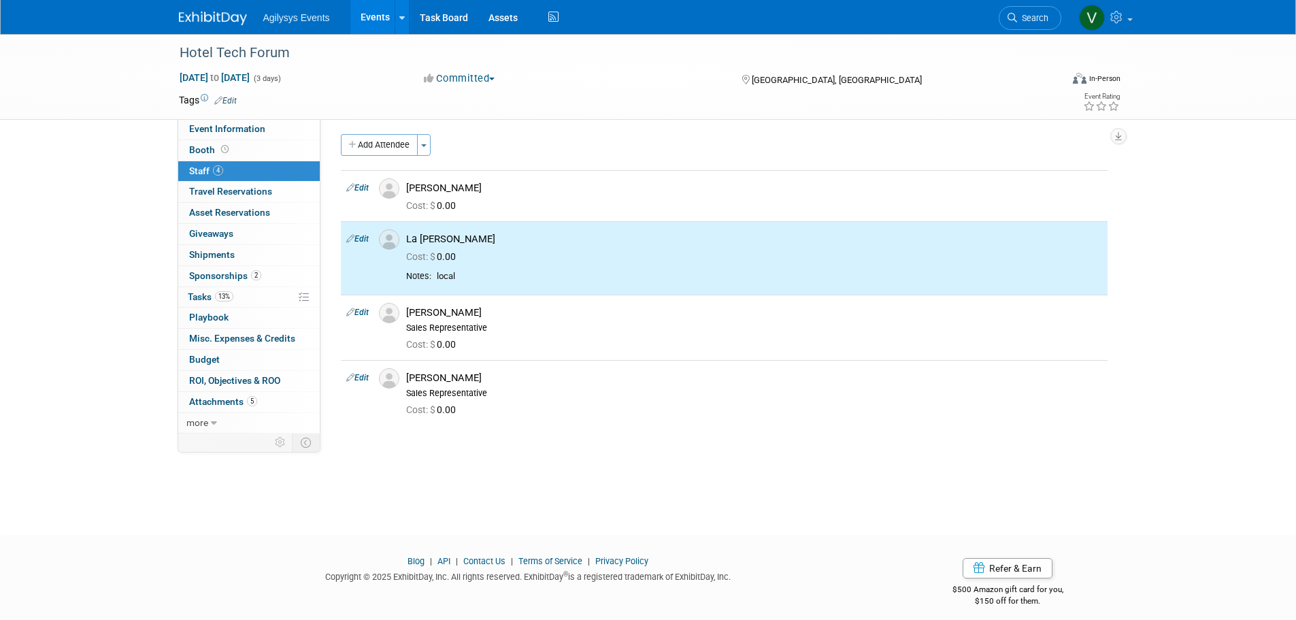
scroll to position [0, 0]
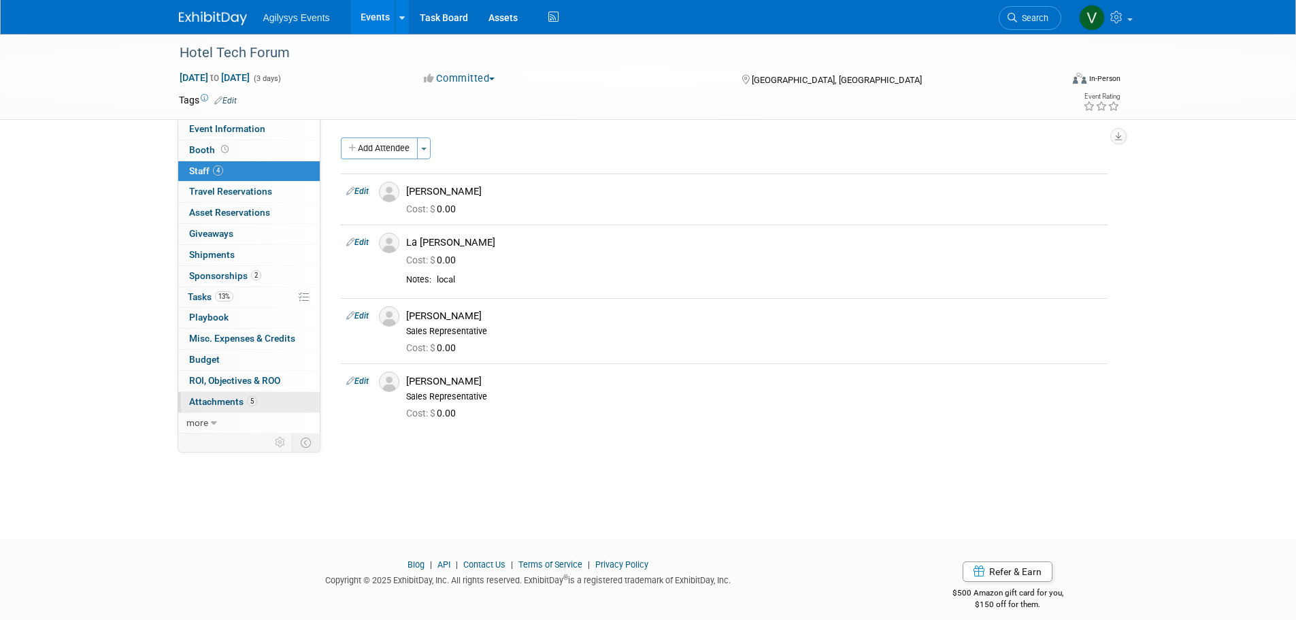
click at [222, 399] on span "Attachments 5" at bounding box center [223, 401] width 68 height 11
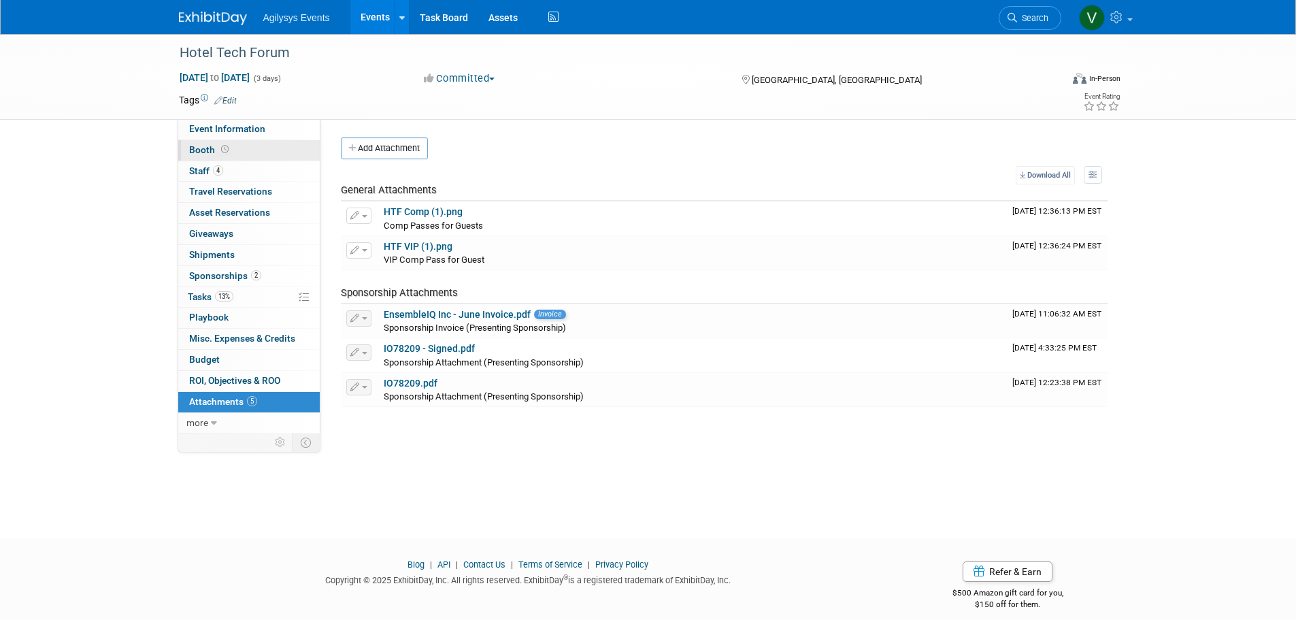
click at [205, 146] on span "Booth" at bounding box center [210, 149] width 42 height 11
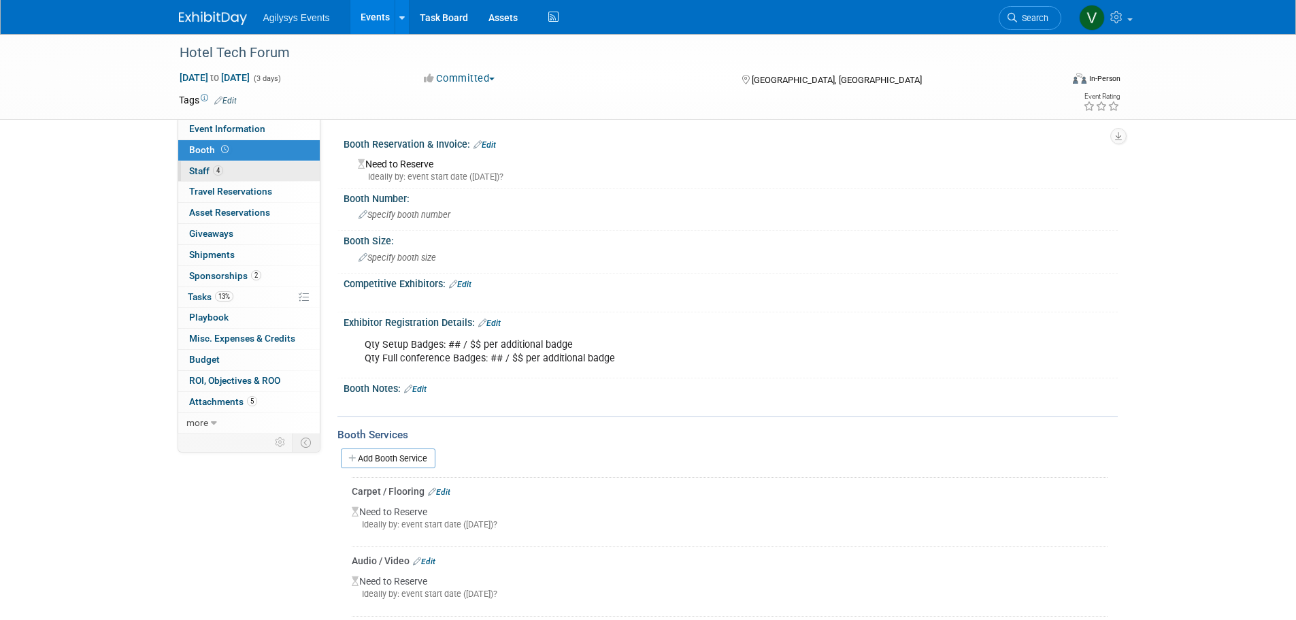
click at [218, 174] on span "4" at bounding box center [218, 170] width 10 height 10
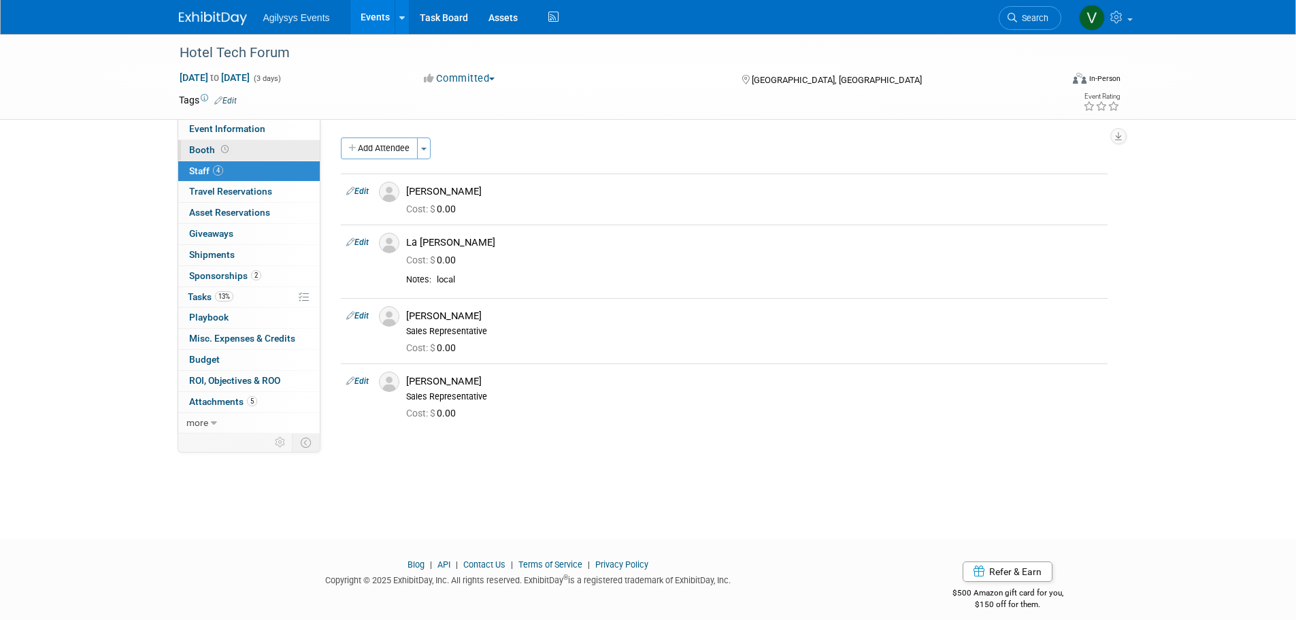
click at [214, 140] on link "Booth" at bounding box center [249, 150] width 142 height 20
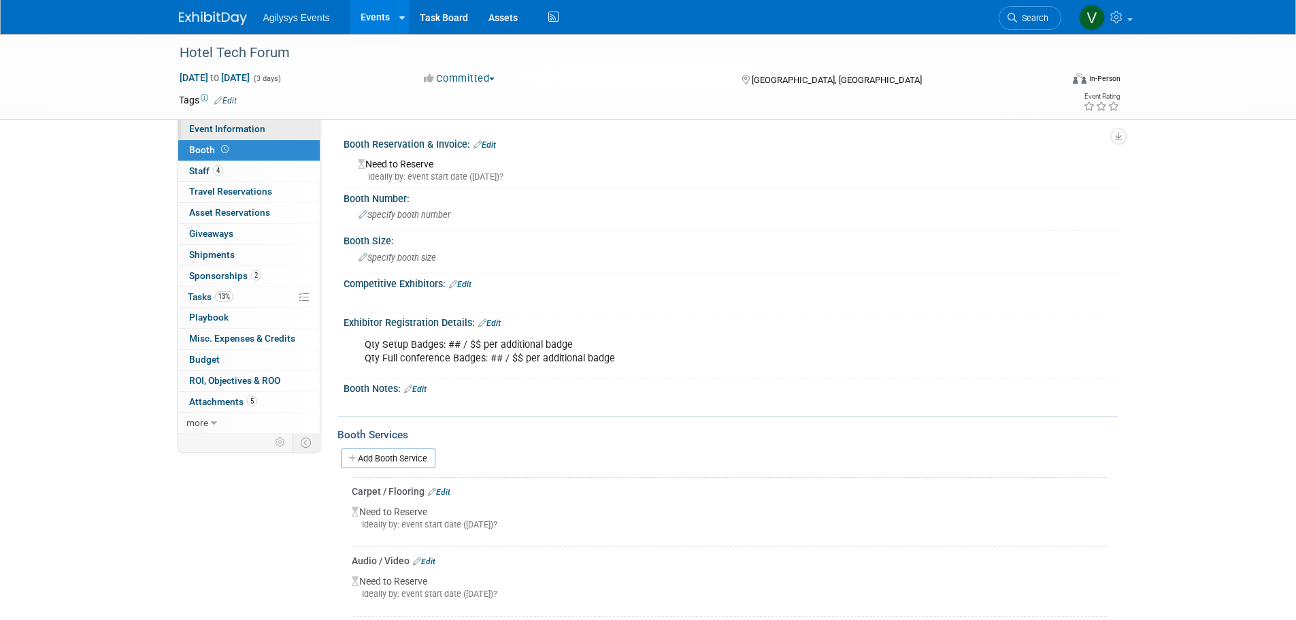
click at [233, 131] on span "Event Information" at bounding box center [227, 128] width 76 height 11
select select "HRC"
select select "Q3"
select select "A"
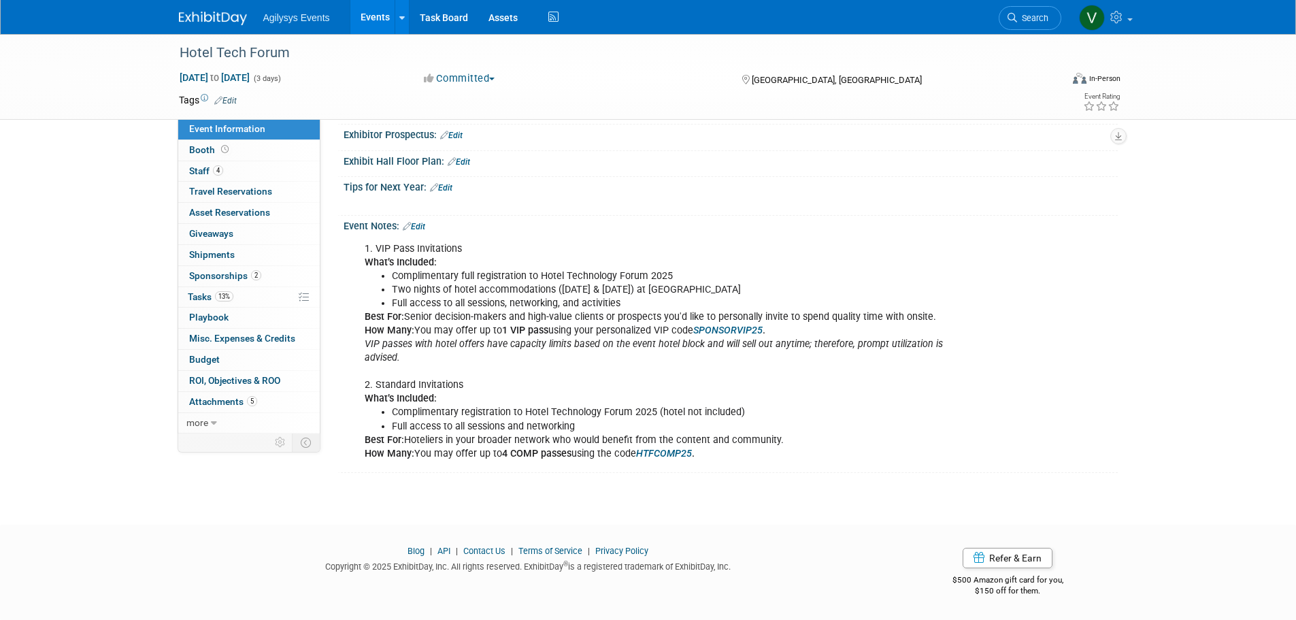
scroll to position [564, 0]
click at [736, 329] on icon "SPONSORVIP25" at bounding box center [727, 331] width 69 height 12
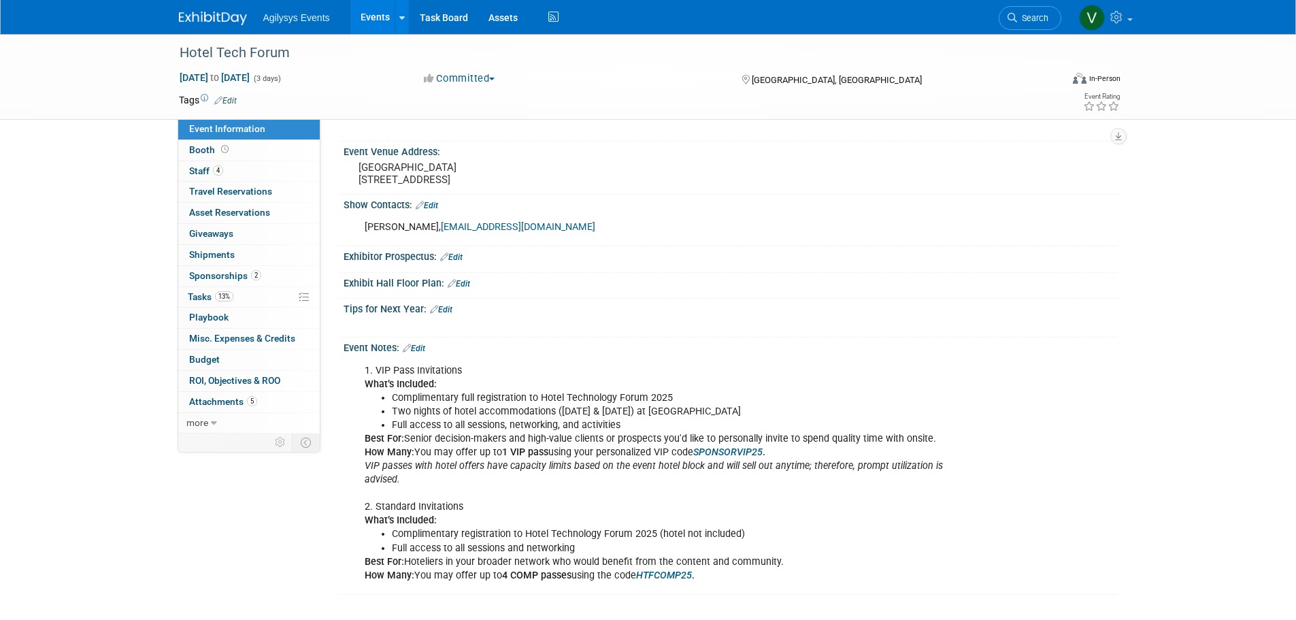
scroll to position [428, 0]
drag, startPoint x: 307, startPoint y: 57, endPoint x: 186, endPoint y: 50, distance: 121.3
click at [186, 50] on div "Hotel Tech Forum" at bounding box center [608, 53] width 866 height 24
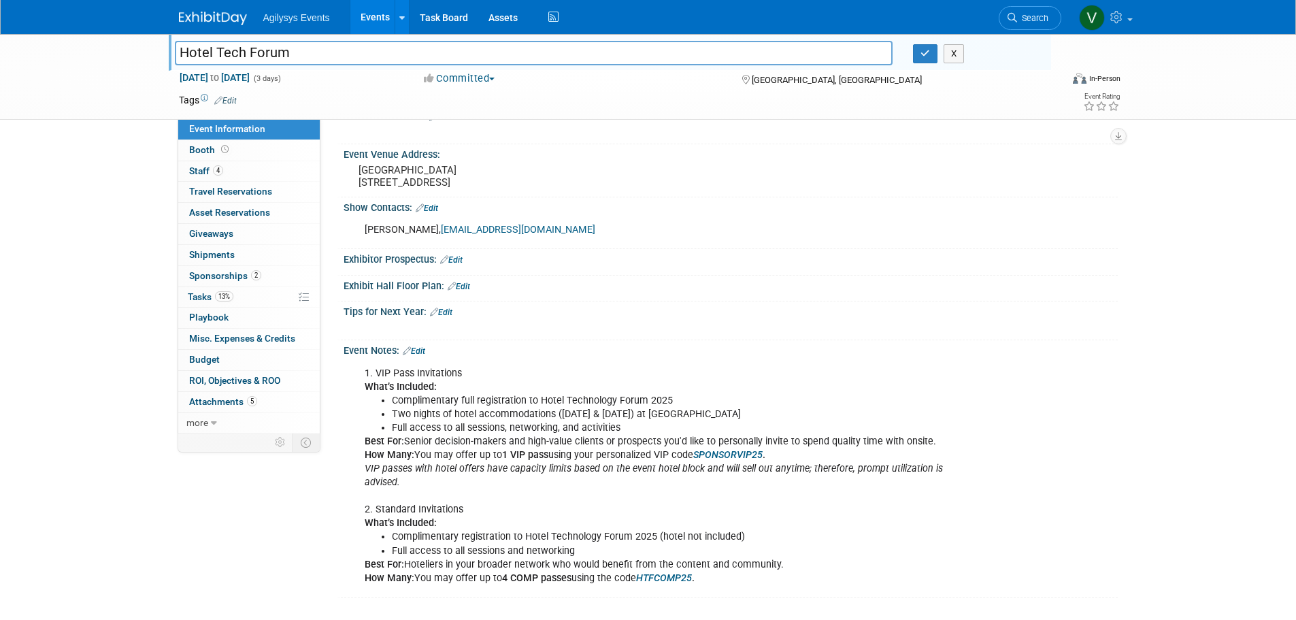
click at [186, 50] on input "Hotel Tech Forum" at bounding box center [534, 53] width 719 height 24
drag, startPoint x: 319, startPoint y: 59, endPoint x: 144, endPoint y: 56, distance: 174.9
click at [144, 56] on div "Hotel Tech Forum [GEOGRAPHIC_DATA] X [DATE] to [DATE] (3 days) [DATE] to [DATE]…" at bounding box center [648, 77] width 1296 height 86
click at [193, 167] on span "Staff 4" at bounding box center [206, 170] width 34 height 11
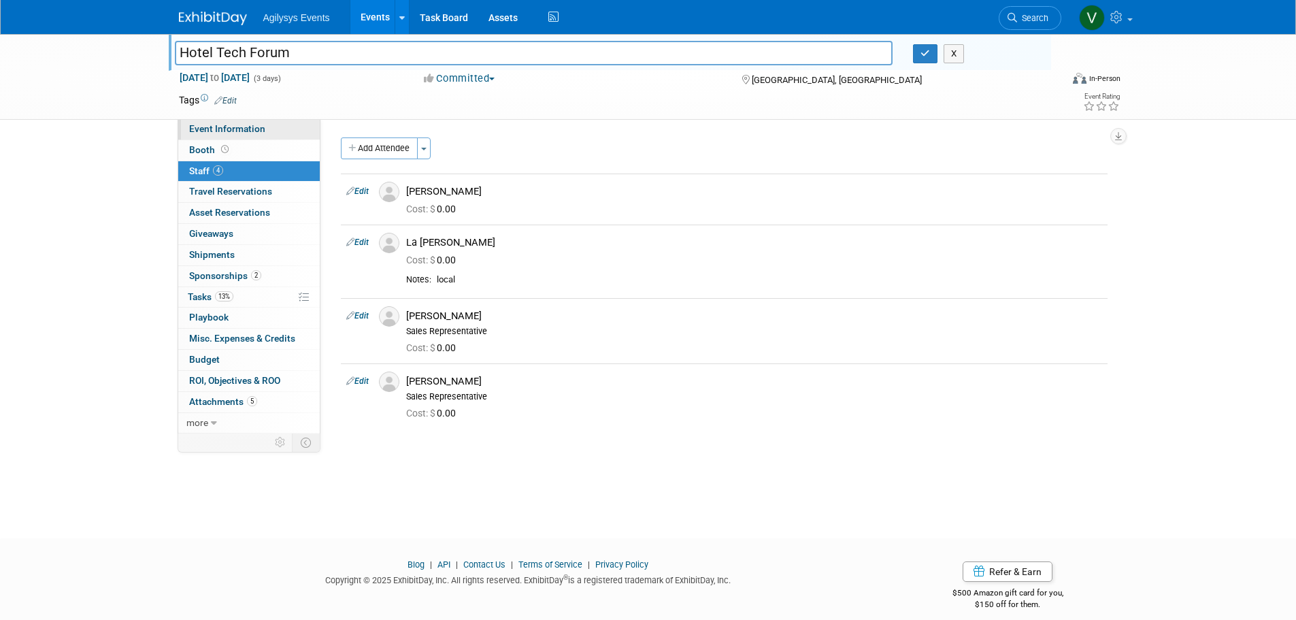
click at [211, 132] on span "Event Information" at bounding box center [227, 128] width 76 height 11
select select "HRC"
select select "Q3"
select select "A"
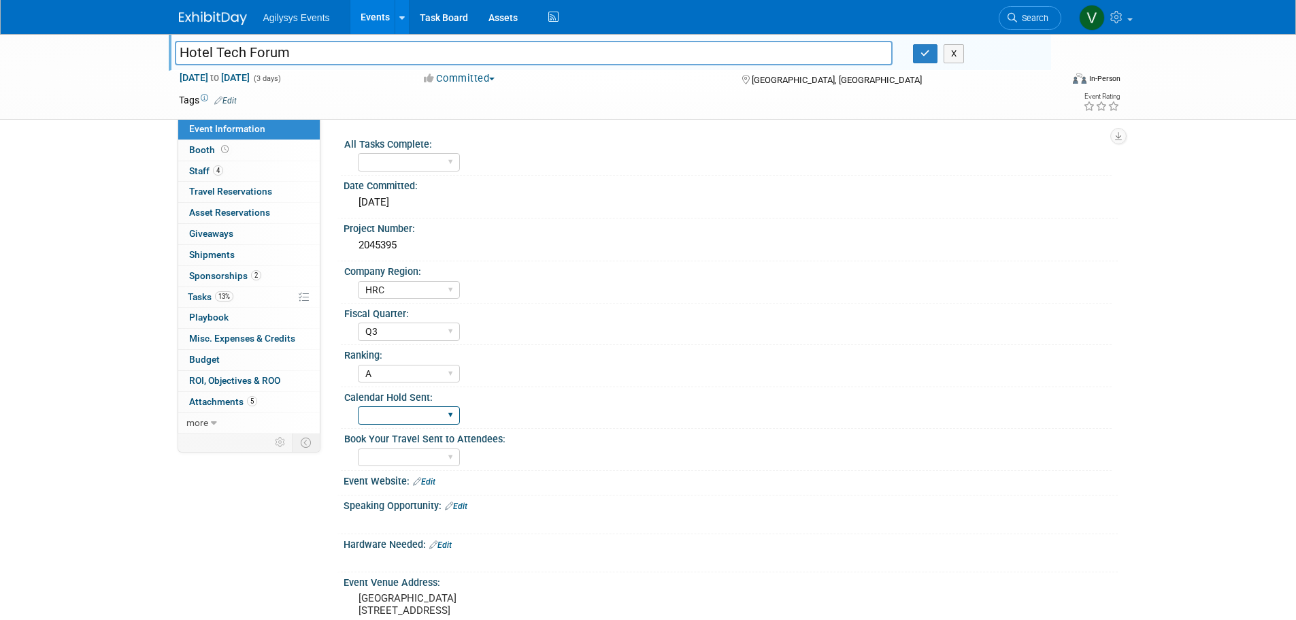
click at [421, 421] on select "Yes" at bounding box center [409, 415] width 102 height 18
select select "Yes"
click at [358, 406] on select "Yes" at bounding box center [409, 415] width 102 height 18
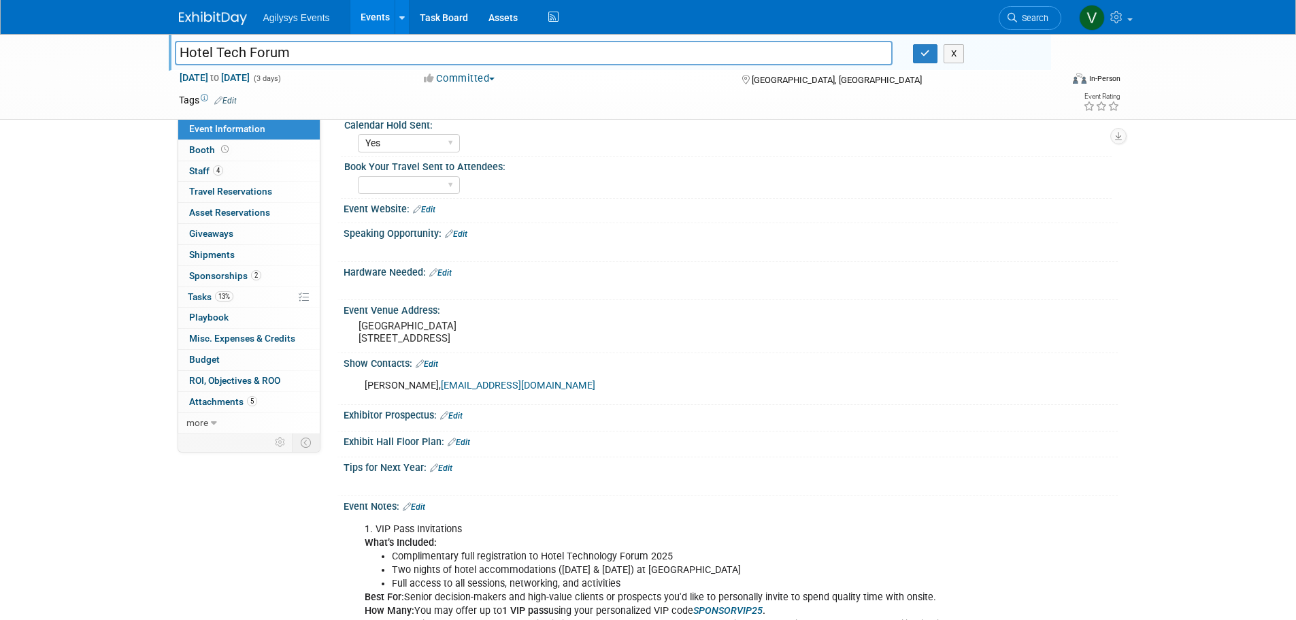
scroll to position [204, 0]
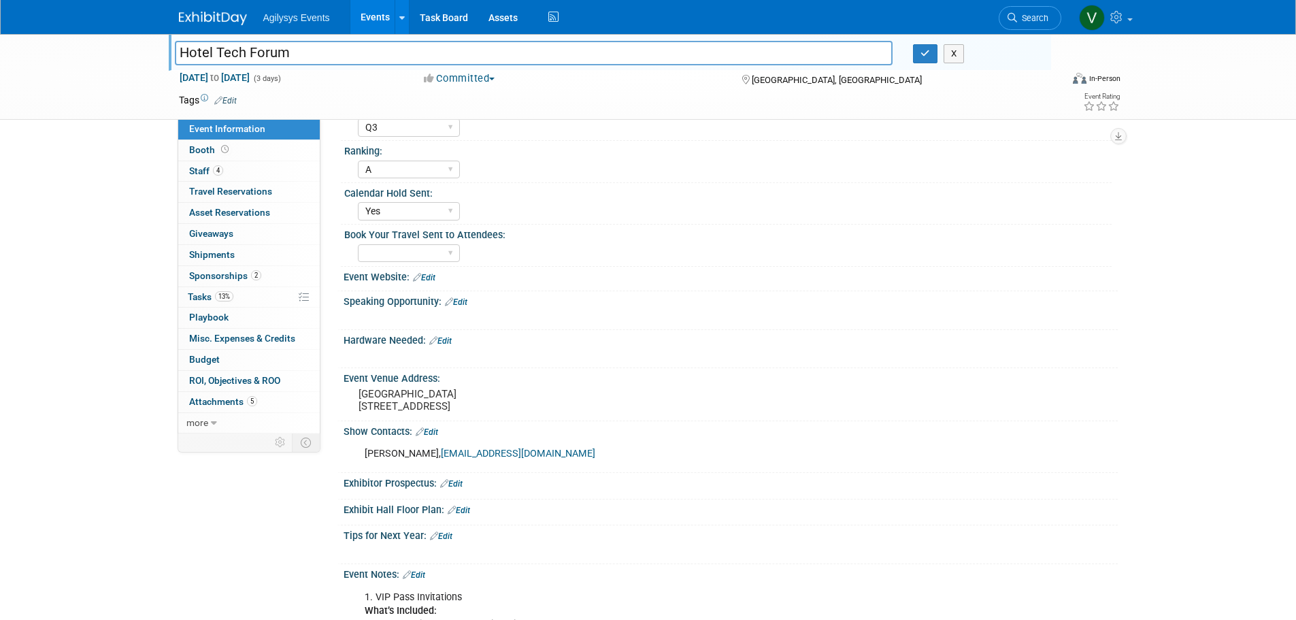
click at [431, 278] on link "Edit" at bounding box center [424, 278] width 22 height 10
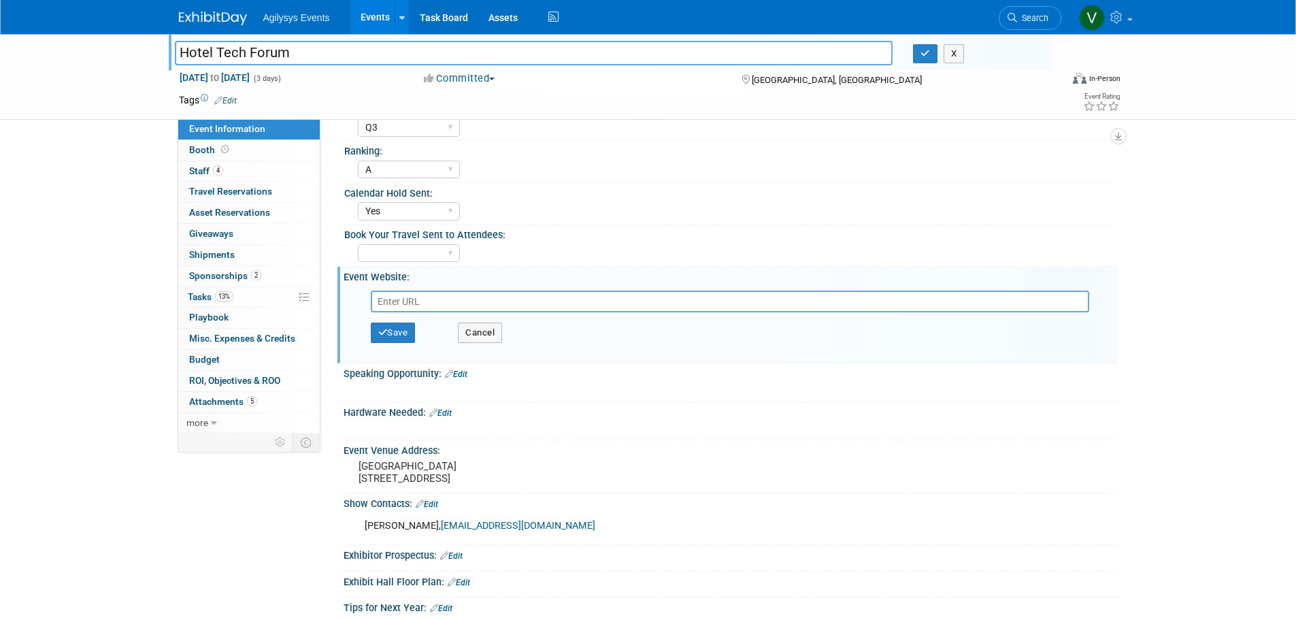
click at [453, 292] on input "text" at bounding box center [730, 302] width 719 height 22
paste input "[URL][DOMAIN_NAME]"
type input "[URL][DOMAIN_NAME]"
click at [406, 331] on button "Save" at bounding box center [393, 333] width 45 height 20
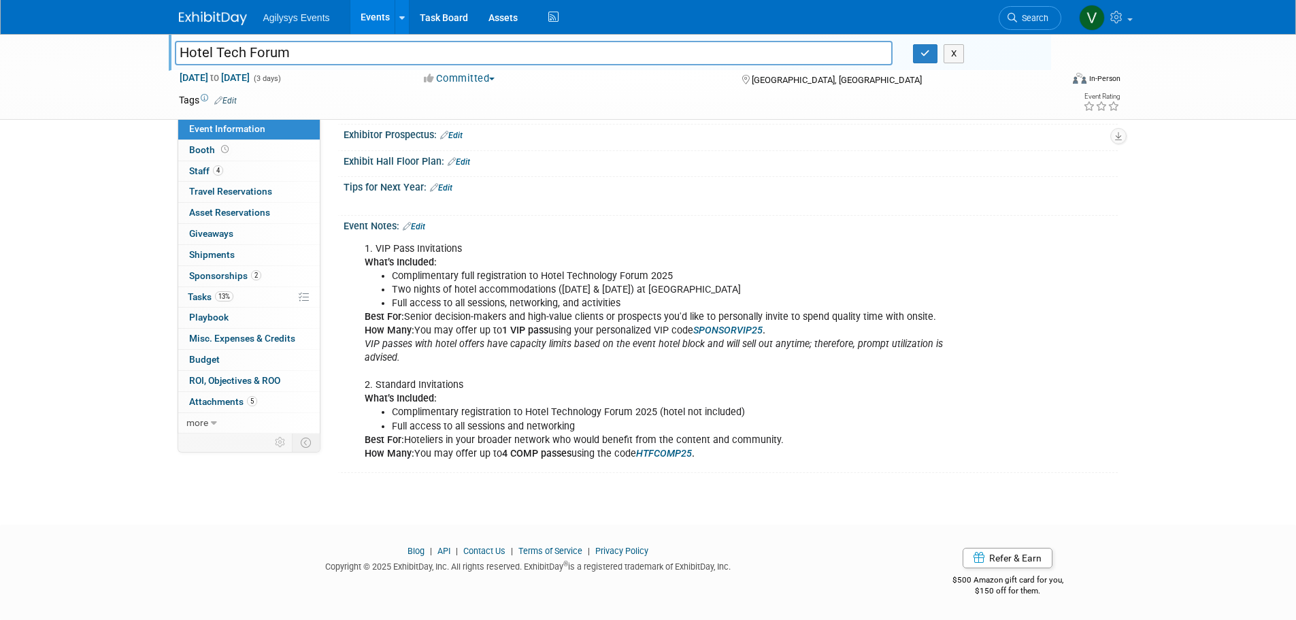
scroll to position [580, 0]
